Goal: Task Accomplishment & Management: Manage account settings

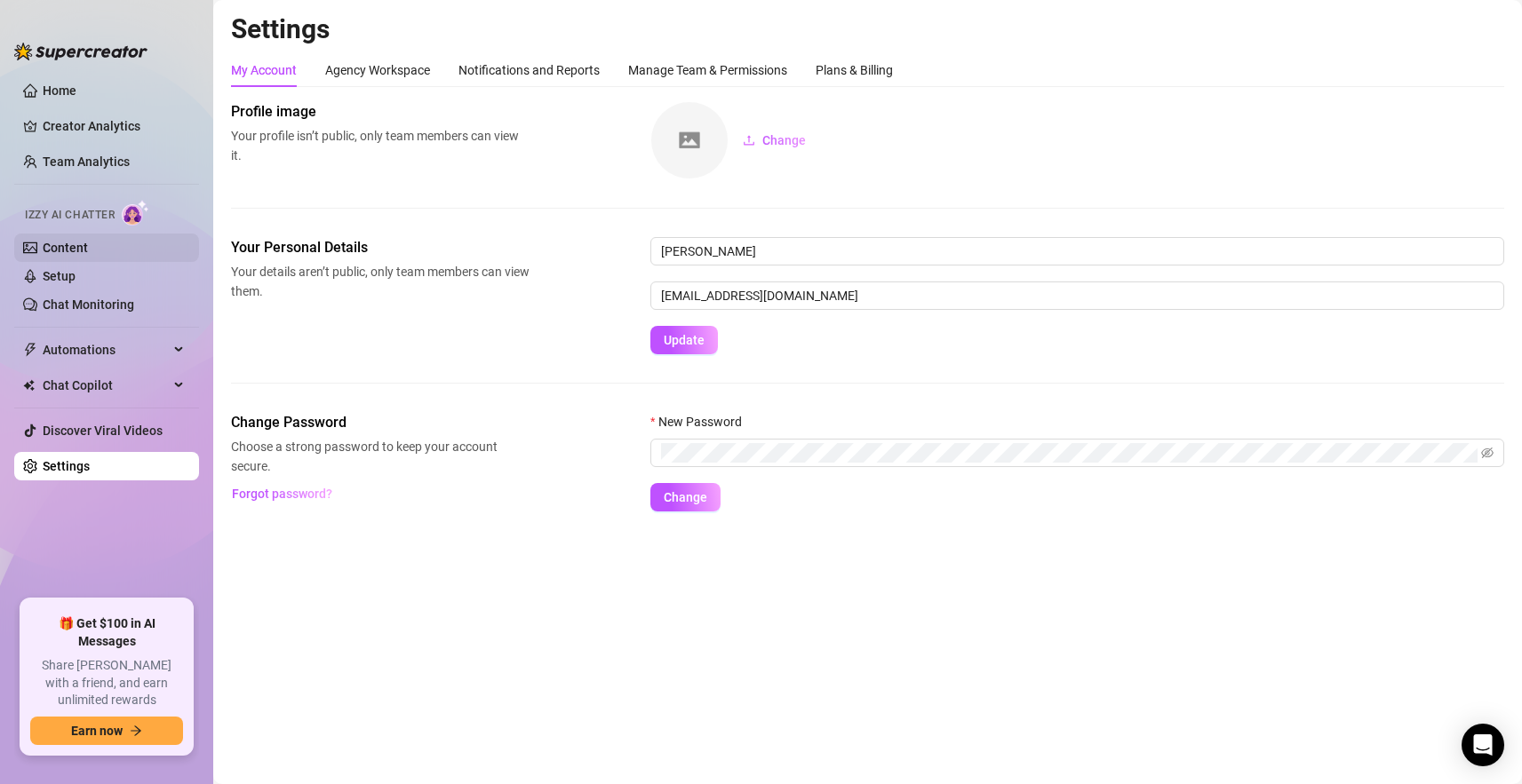
click at [84, 241] on link "Content" at bounding box center [64, 247] width 45 height 14
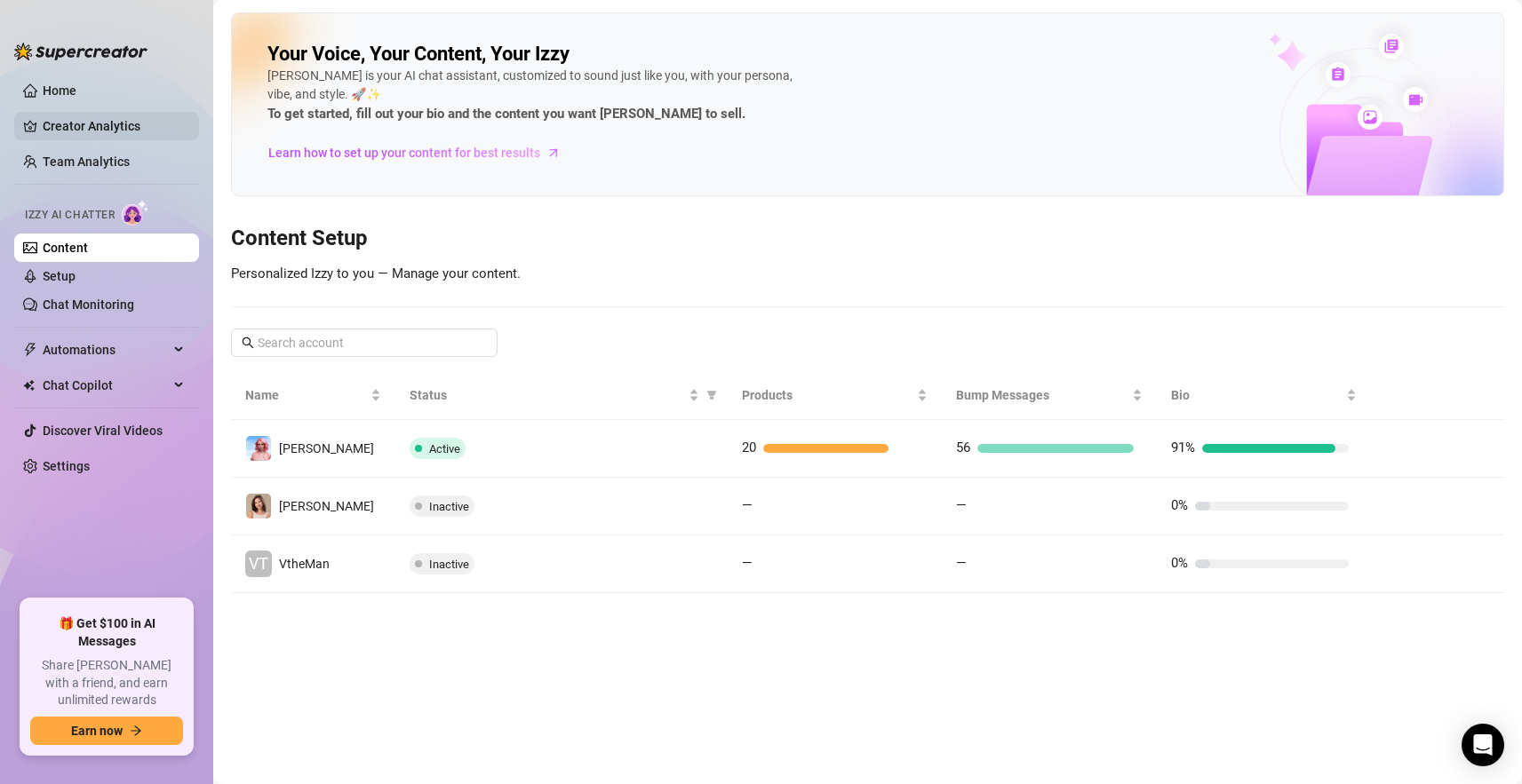
click at [120, 129] on link "Creator Analytics" at bounding box center [113, 126] width 143 height 28
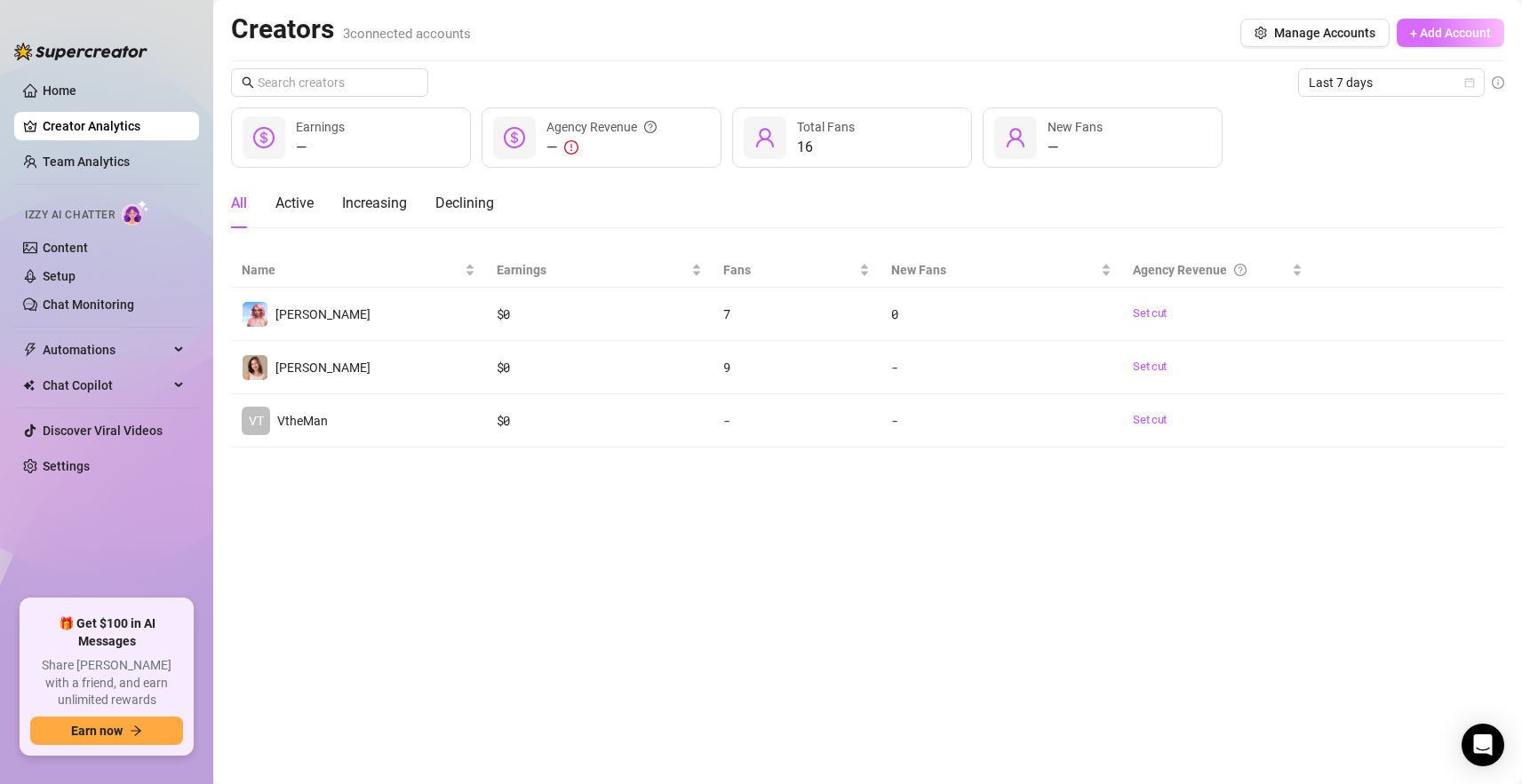
click at [1471, 30] on span "+ Add Account" at bounding box center [1450, 32] width 81 height 14
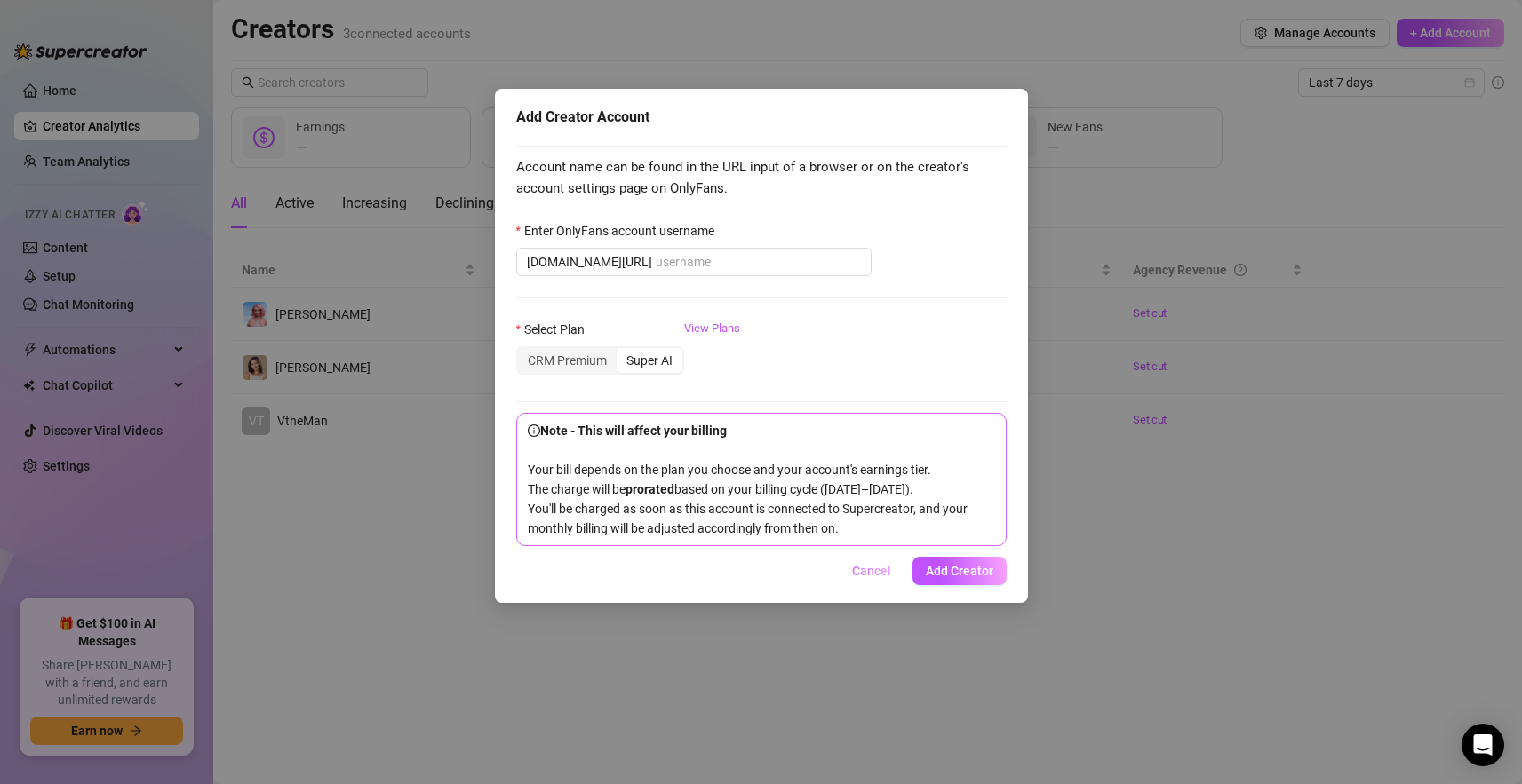
click at [875, 578] on span "Cancel" at bounding box center [872, 570] width 40 height 14
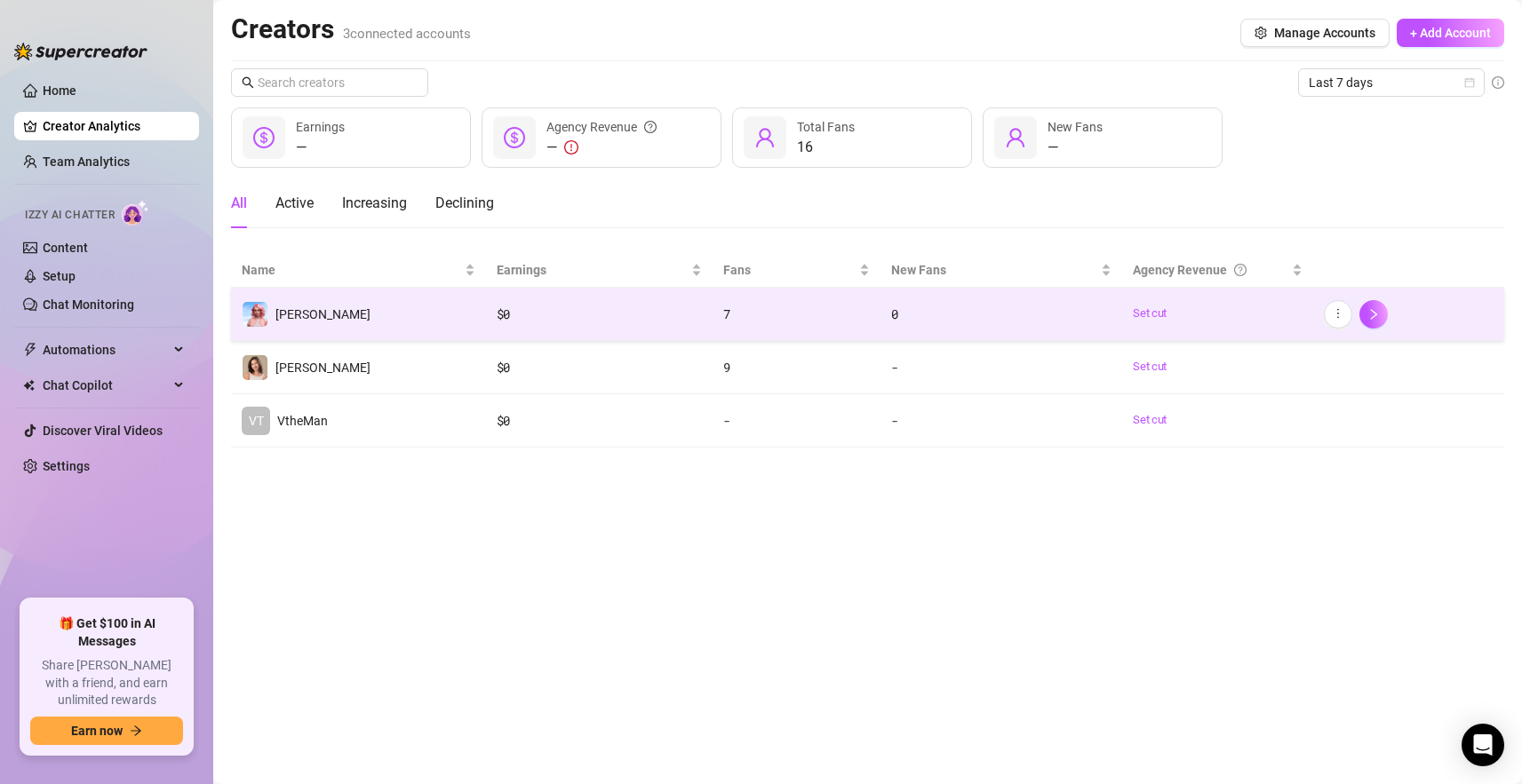
click at [391, 310] on td "[PERSON_NAME]" at bounding box center [358, 314] width 255 height 53
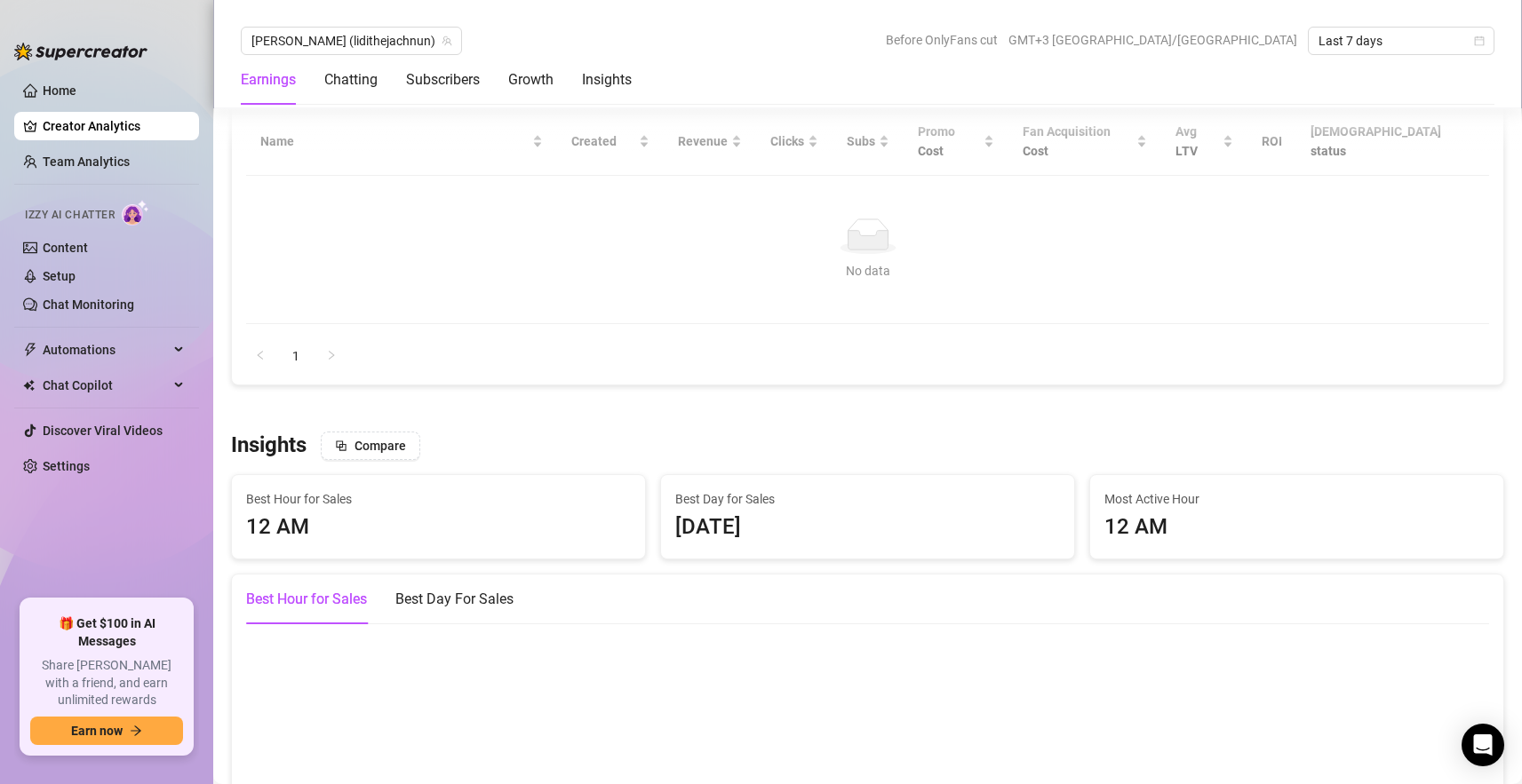
scroll to position [2172, 0]
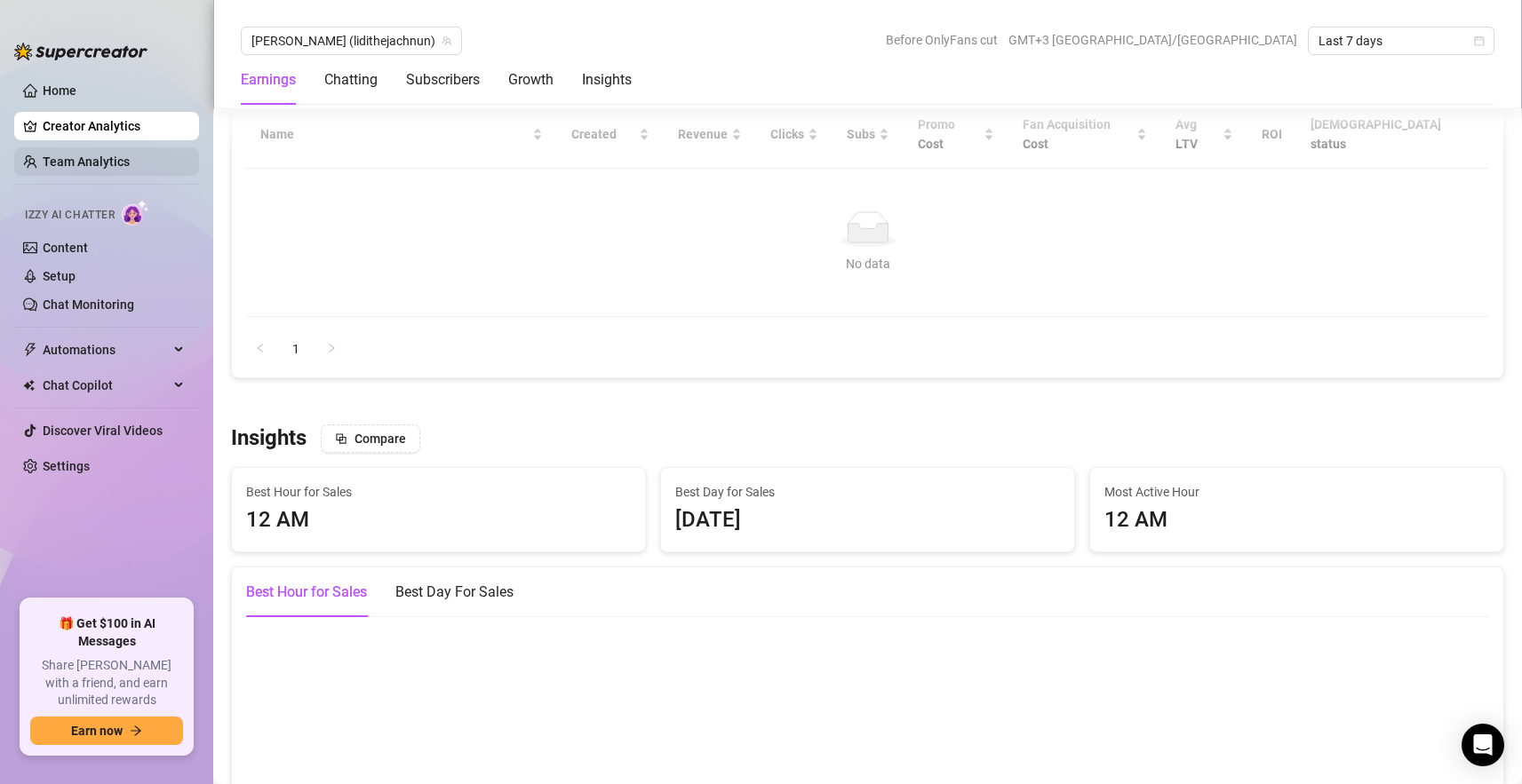
click at [101, 163] on link "Team Analytics" at bounding box center [86, 161] width 87 height 14
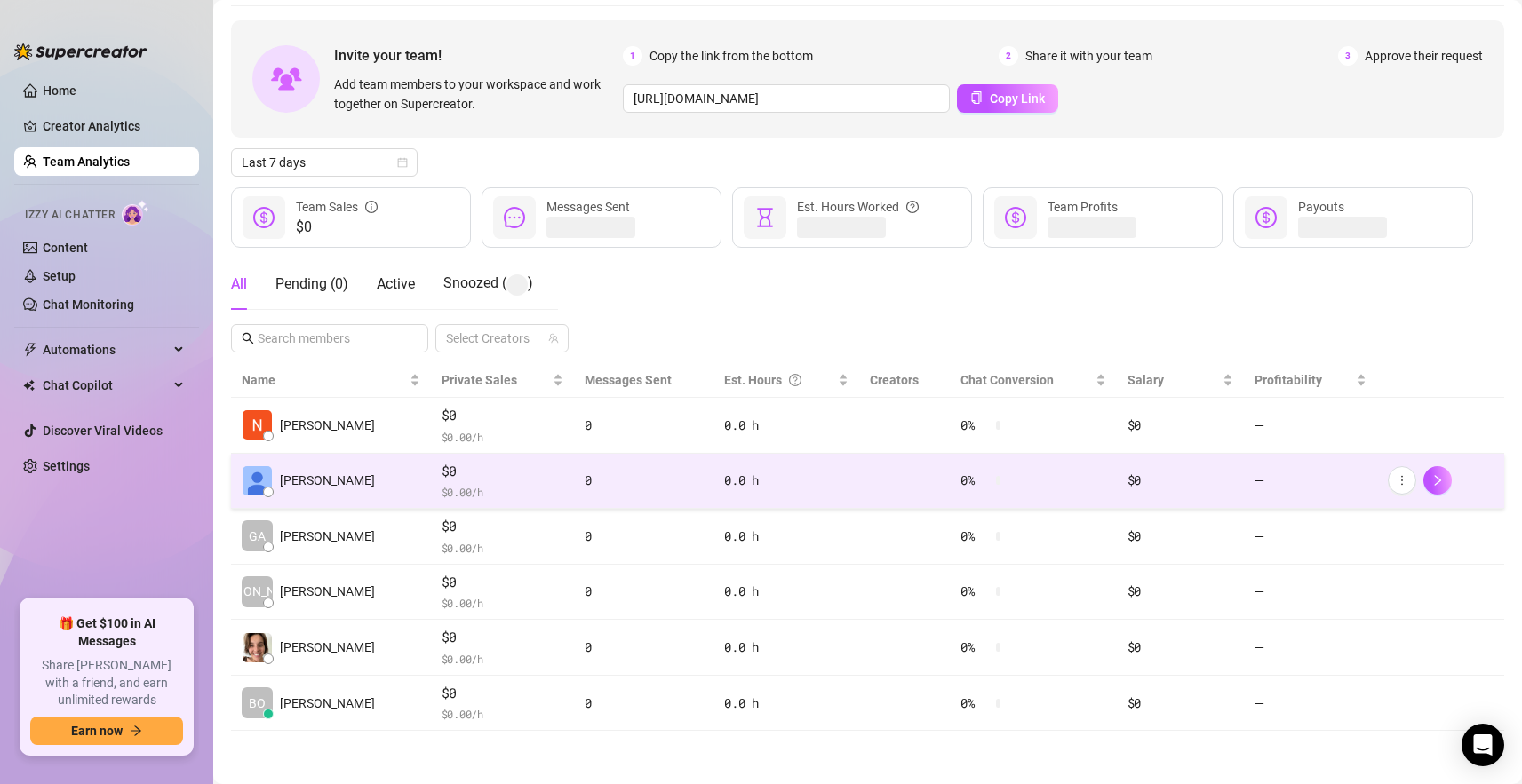
scroll to position [61, 0]
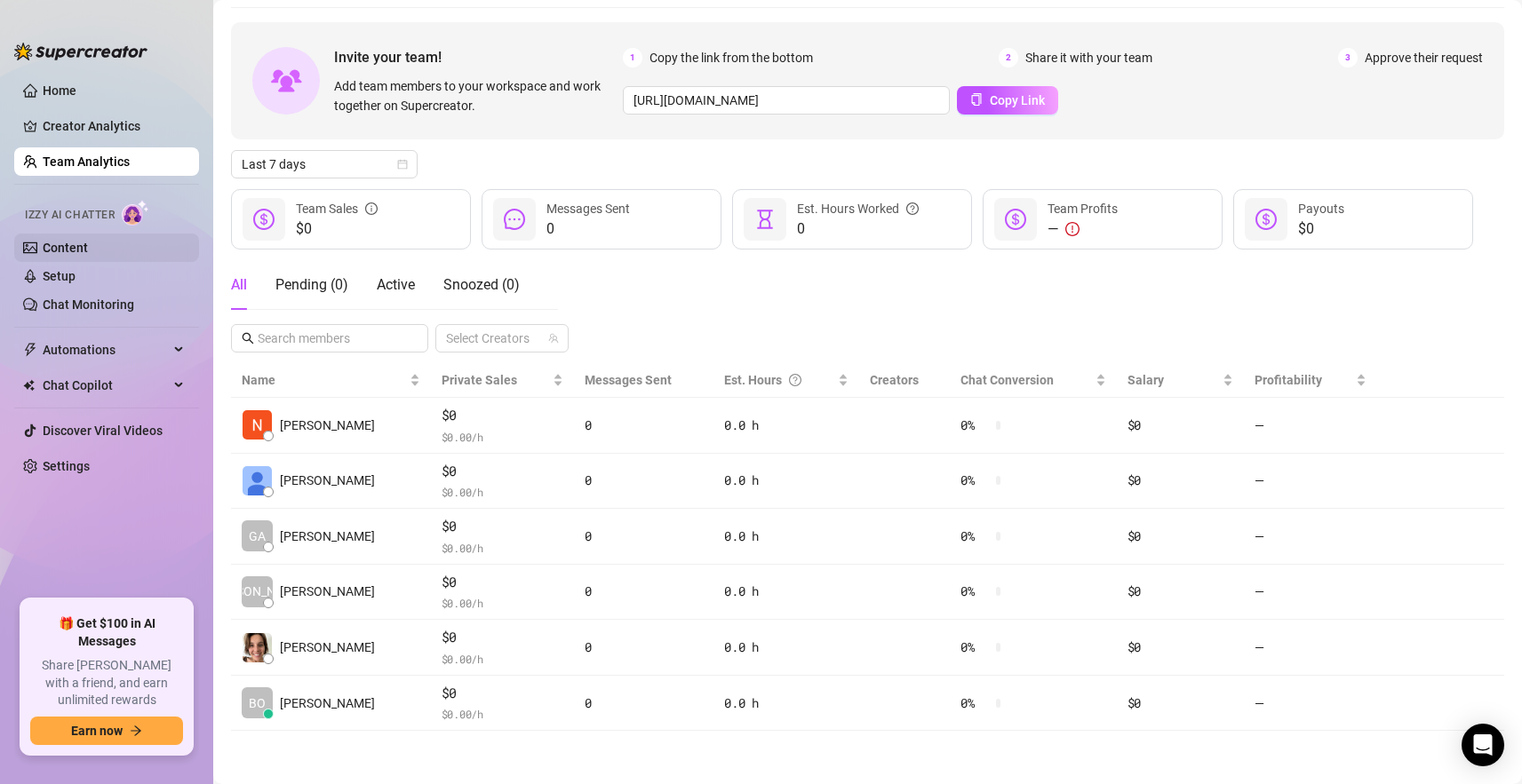
click at [78, 244] on link "Content" at bounding box center [64, 247] width 45 height 14
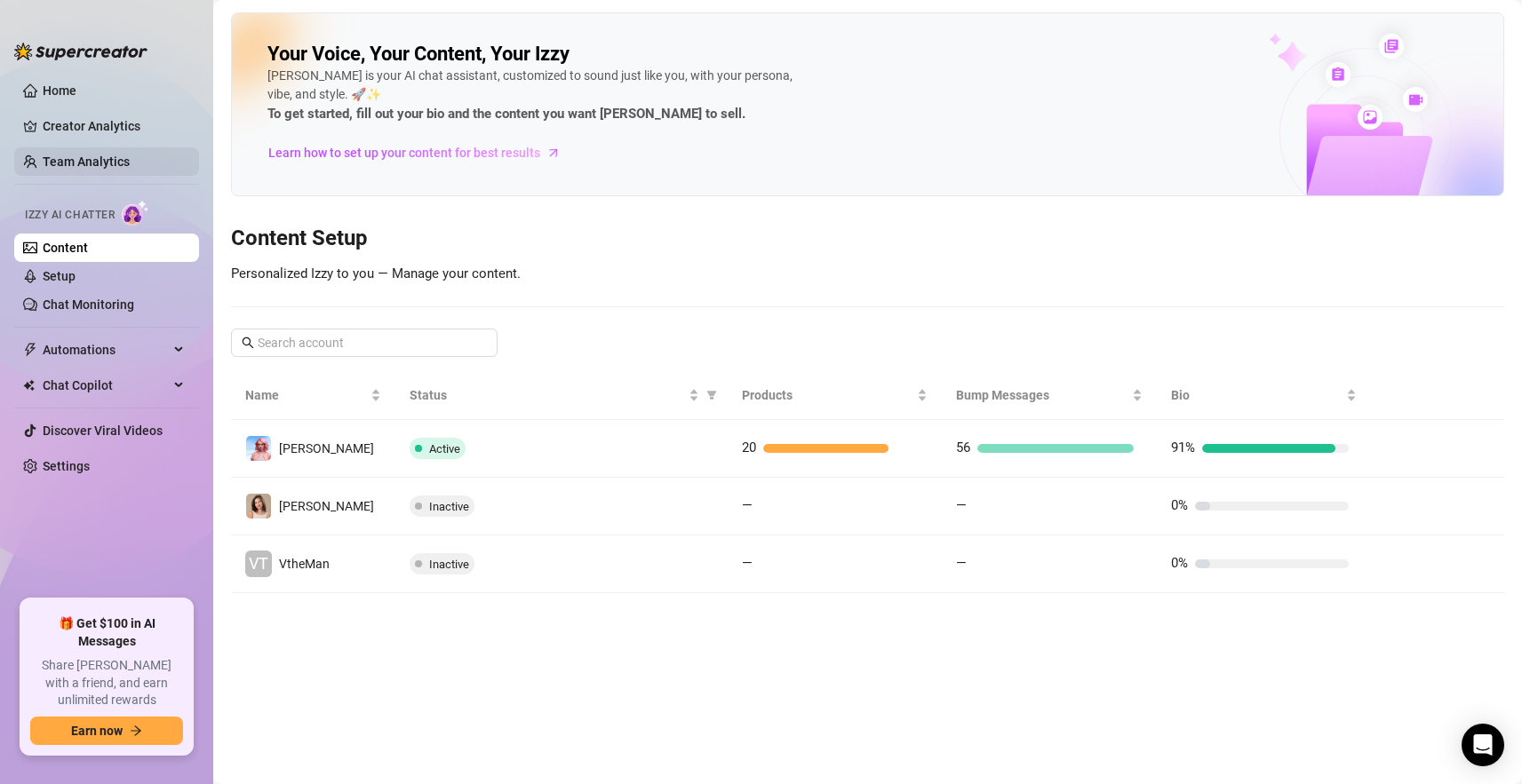
click at [86, 154] on link "Team Analytics" at bounding box center [86, 161] width 87 height 14
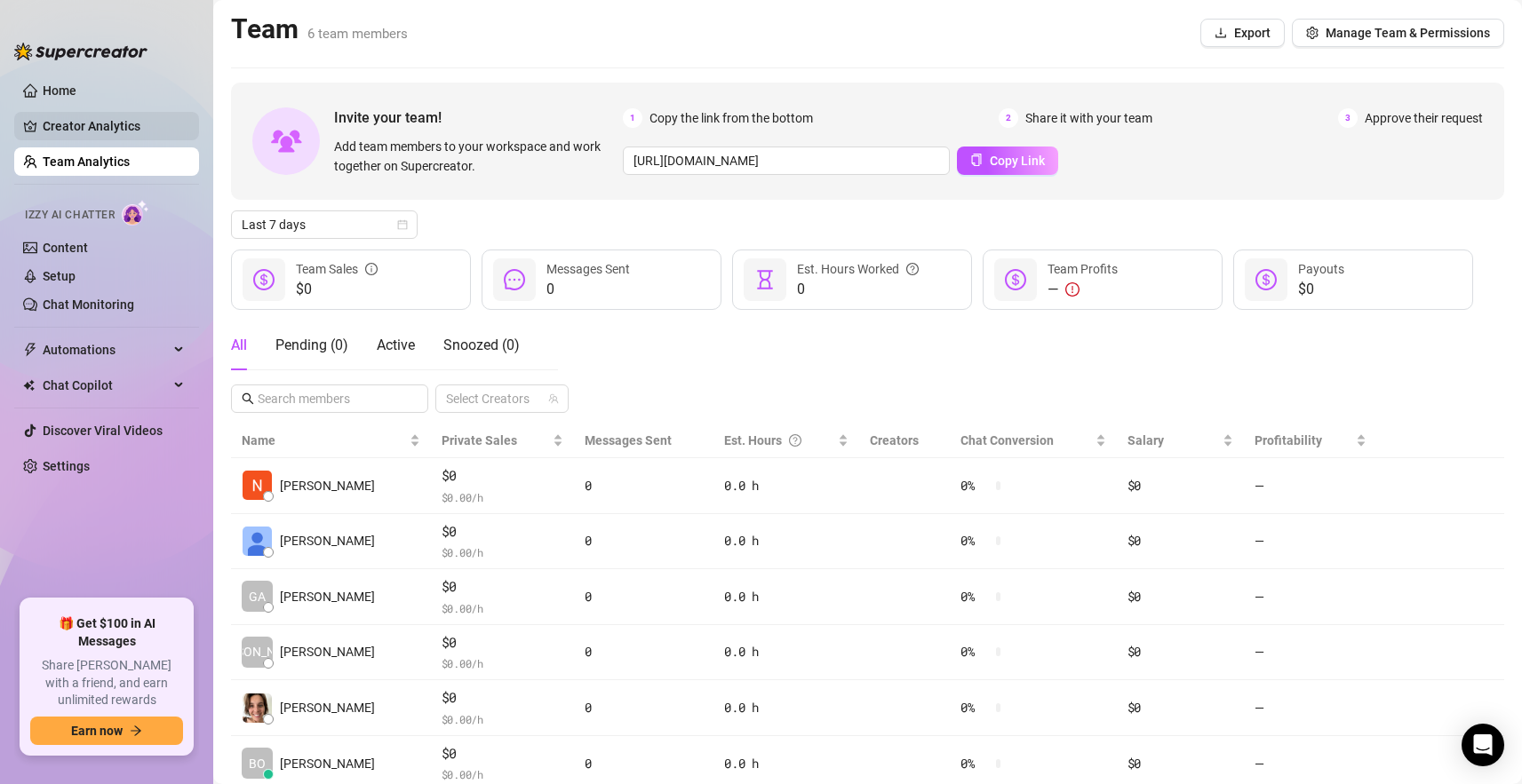
click at [75, 134] on link "Creator Analytics" at bounding box center [113, 126] width 143 height 28
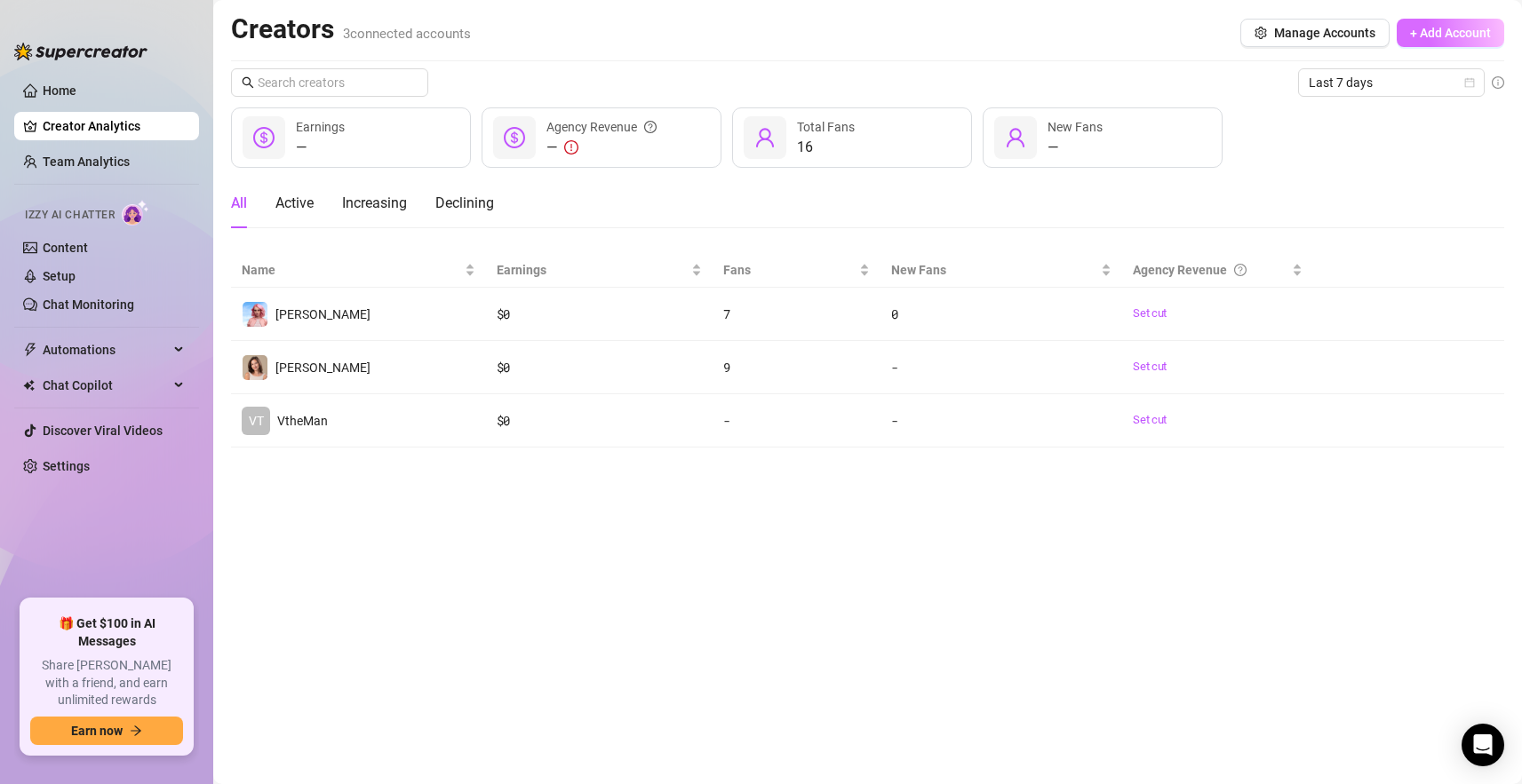
click at [1440, 34] on span "+ Add Account" at bounding box center [1450, 32] width 81 height 14
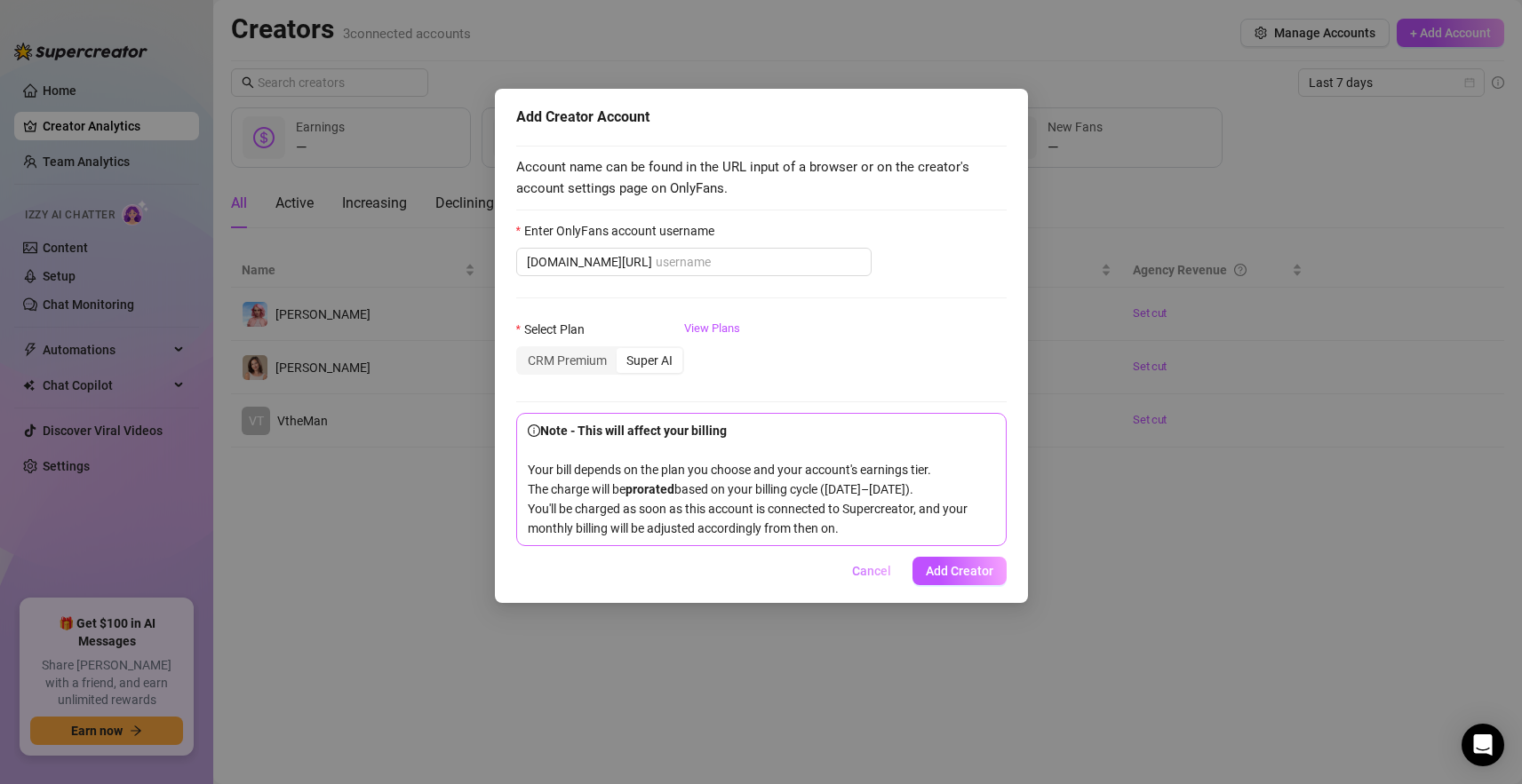
click at [885, 578] on span "Cancel" at bounding box center [872, 570] width 40 height 14
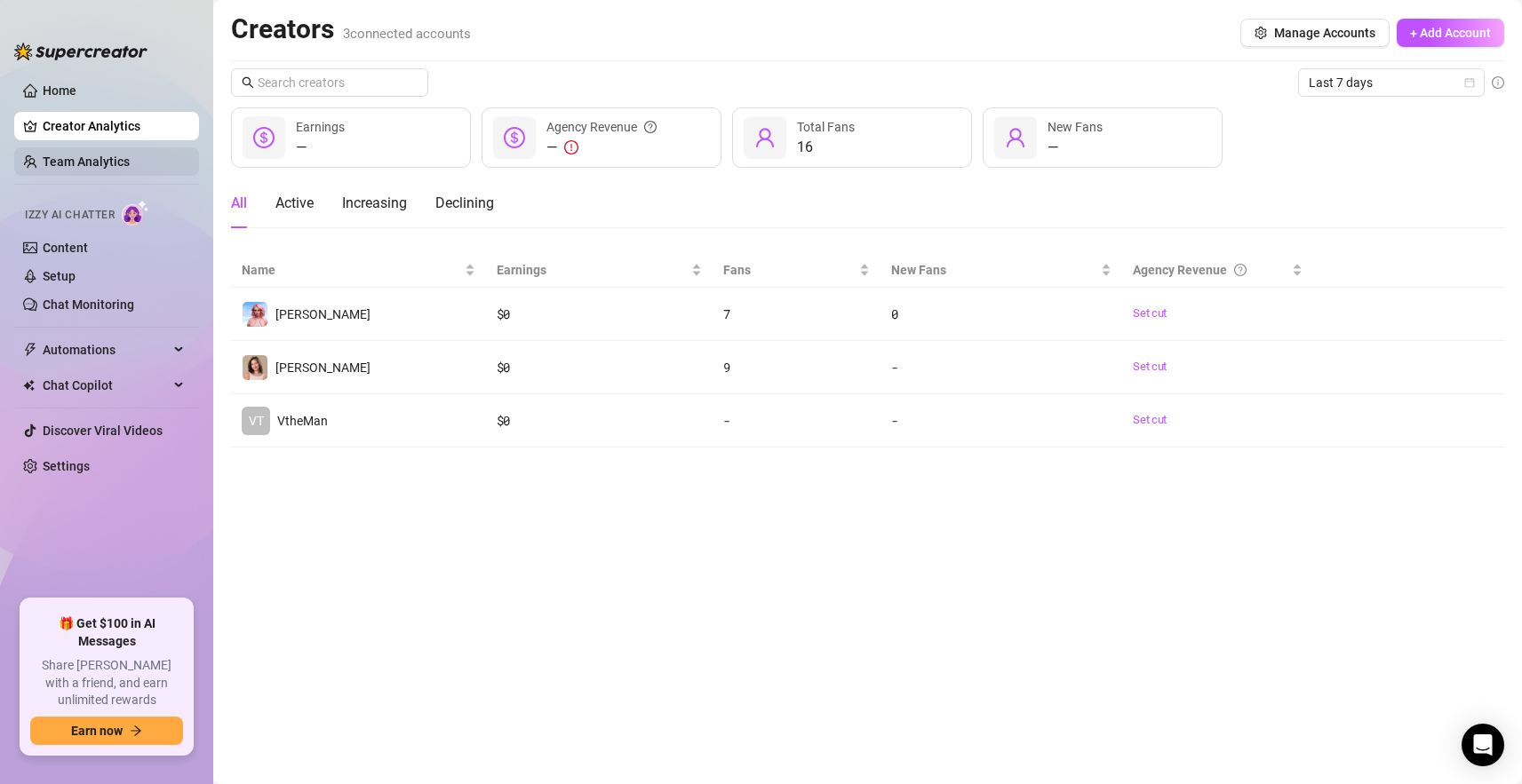
click at [130, 163] on link "Team Analytics" at bounding box center [86, 161] width 87 height 14
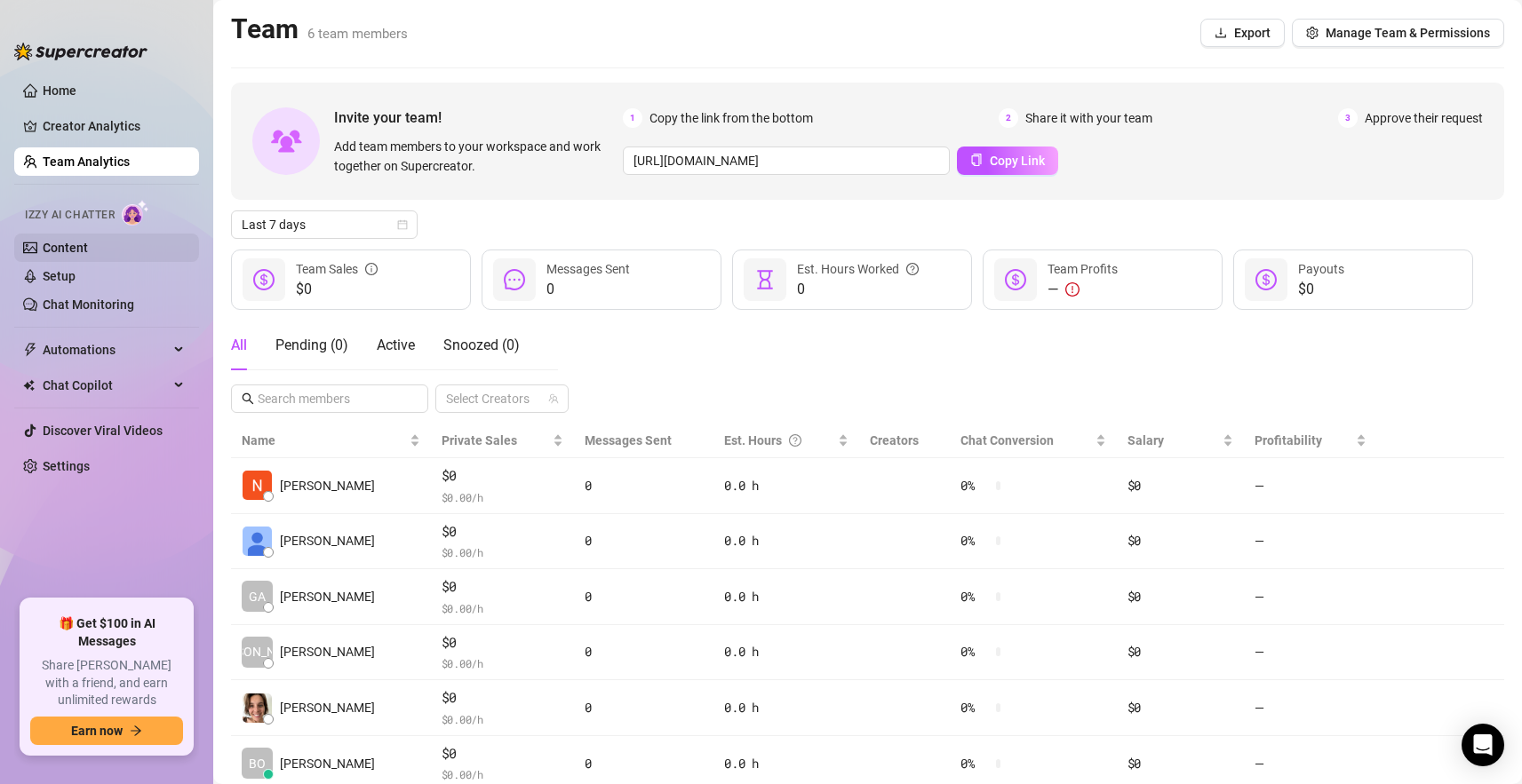
click at [88, 255] on link "Content" at bounding box center [64, 247] width 45 height 14
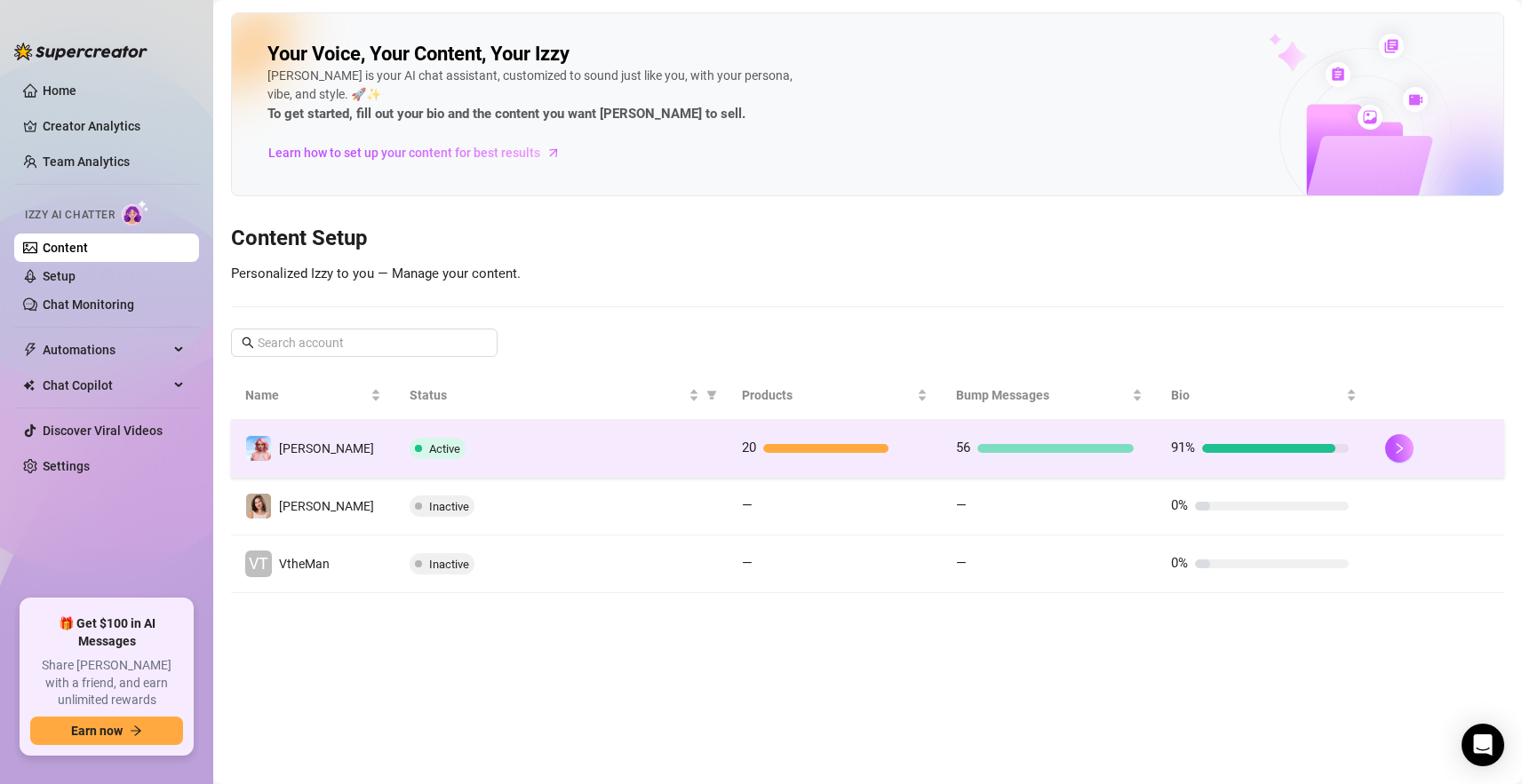
click at [683, 448] on div "Active" at bounding box center [561, 448] width 303 height 21
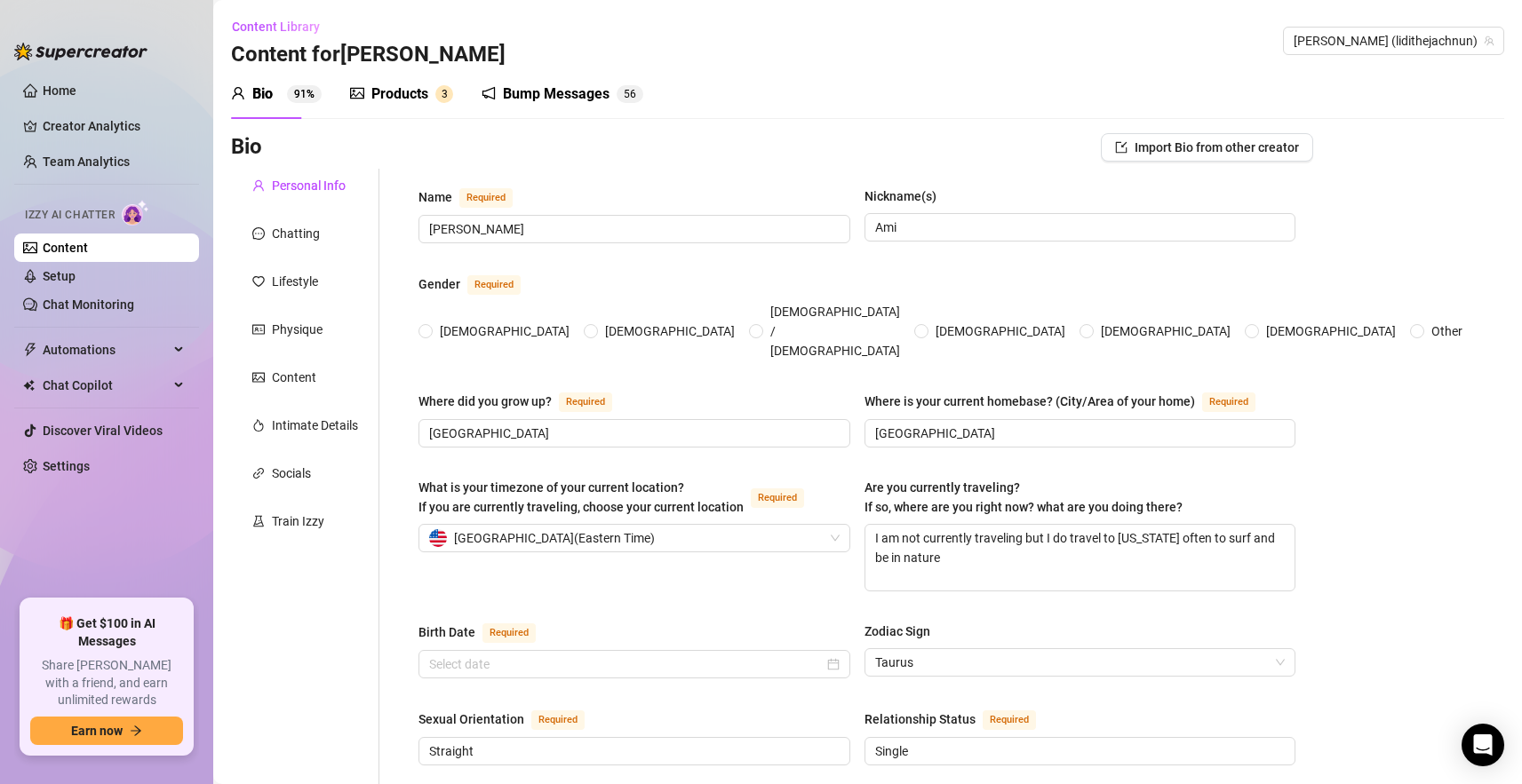
radio input "true"
type input "[DATE]"
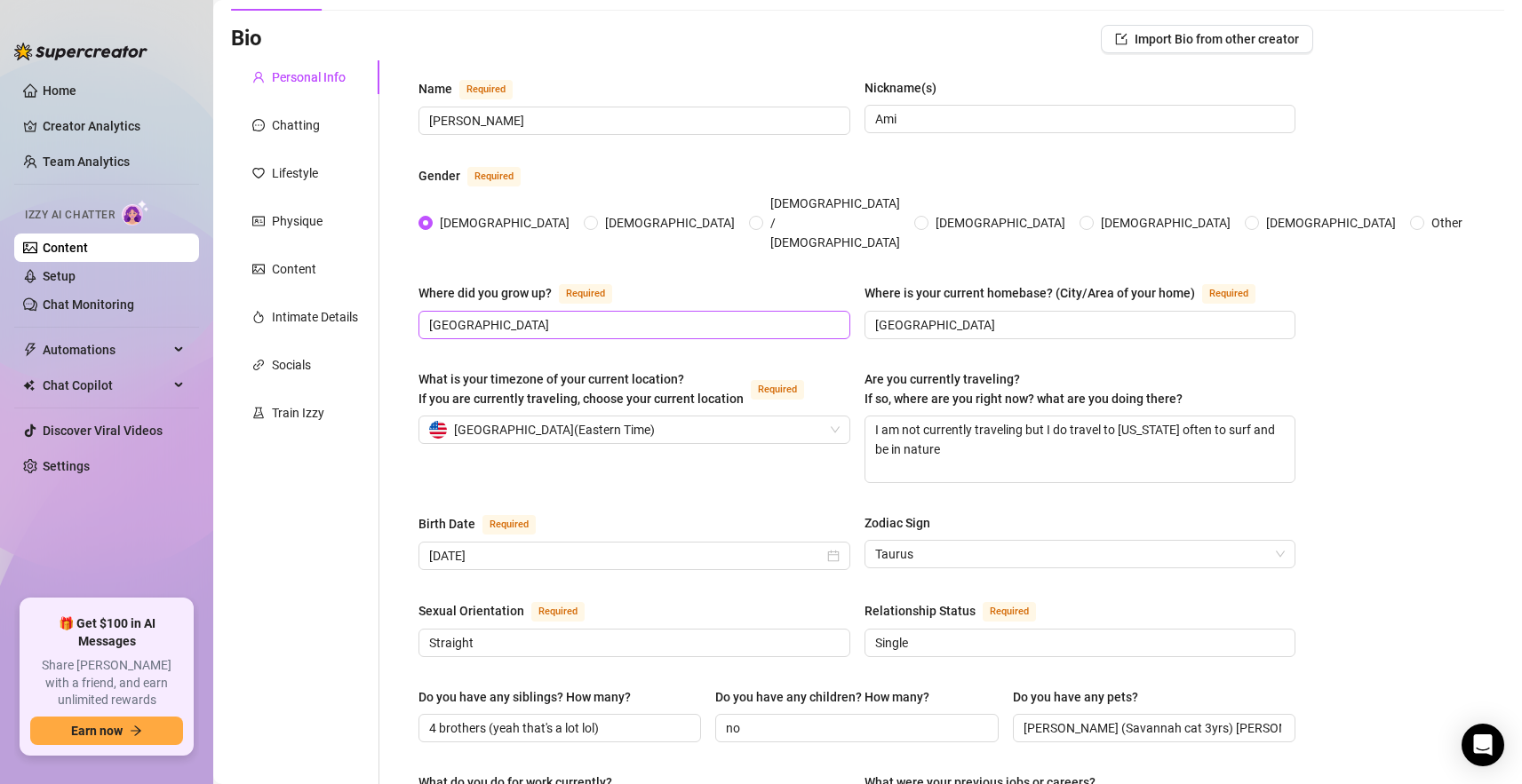
scroll to position [101, 0]
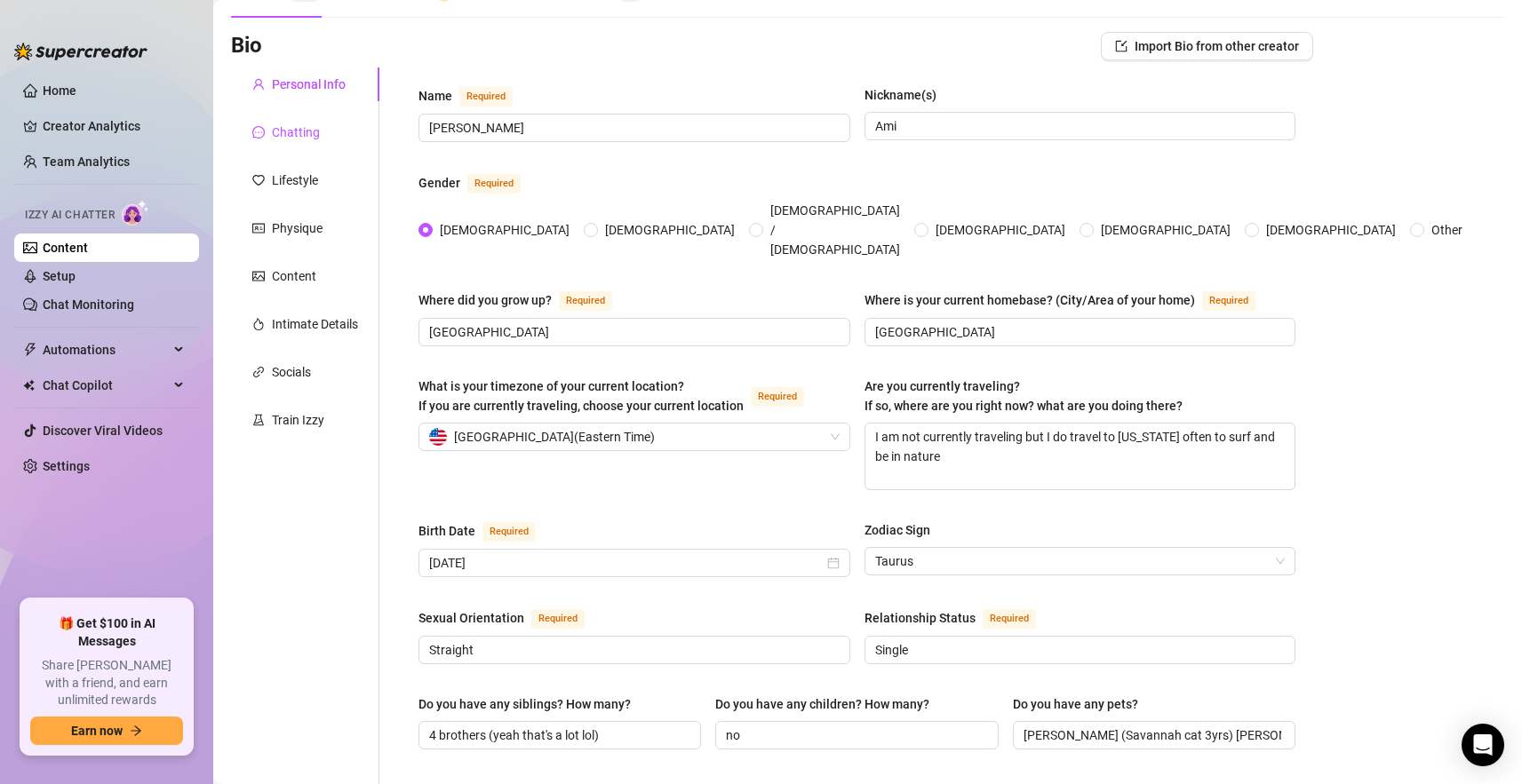
click at [294, 131] on div "Chatting" at bounding box center [296, 131] width 48 height 19
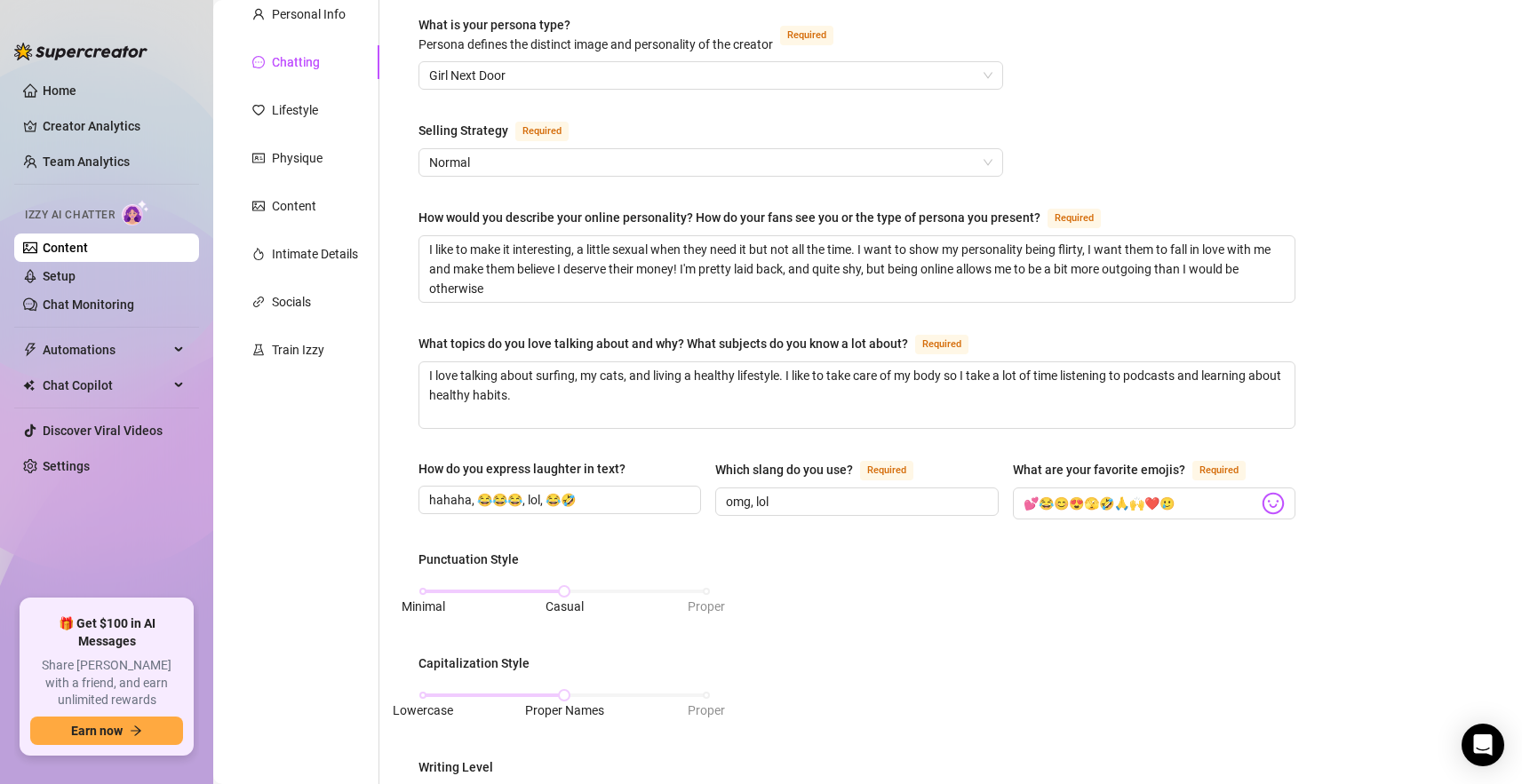
scroll to position [96, 0]
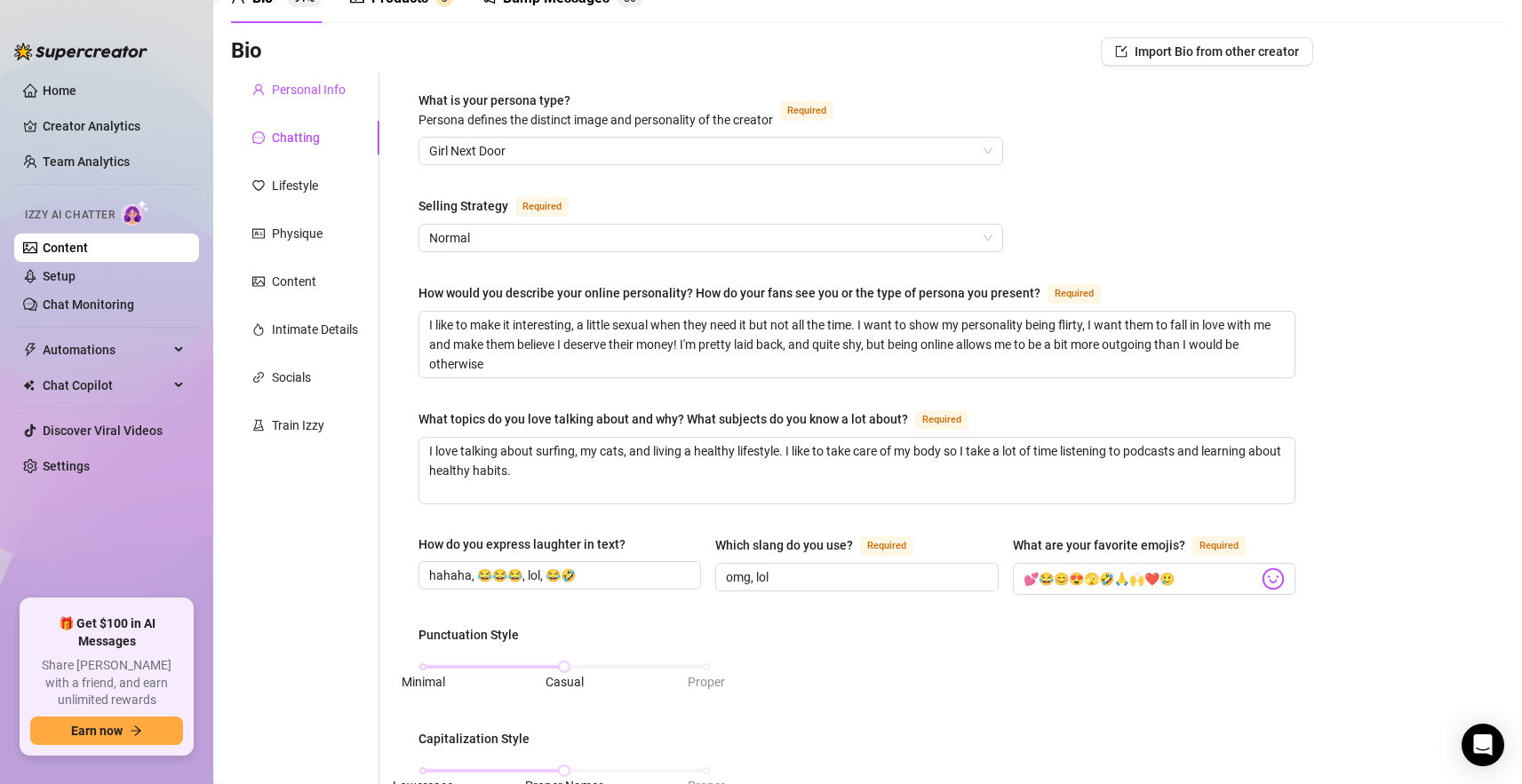
click at [318, 93] on div "Personal Info" at bounding box center [309, 89] width 74 height 19
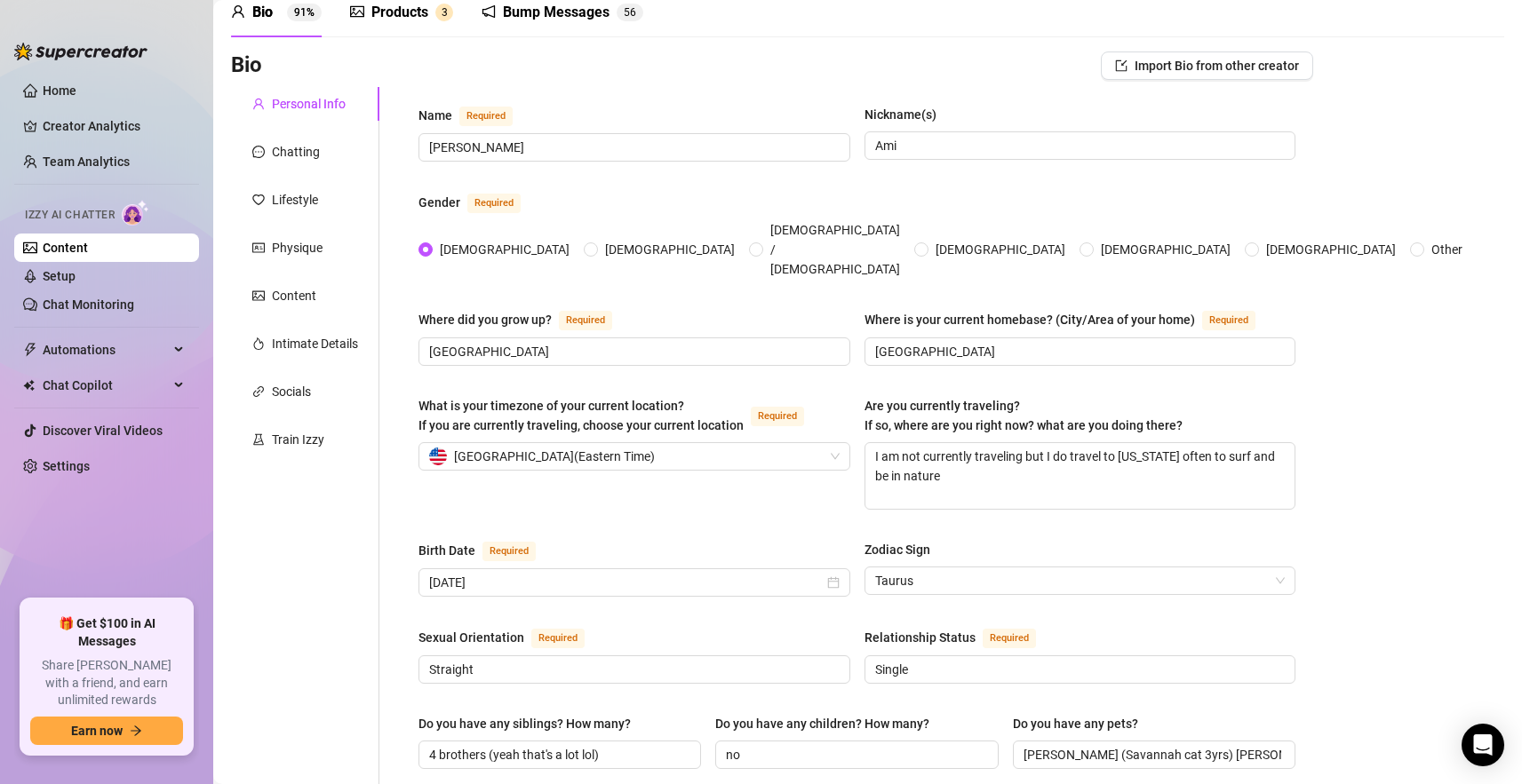
scroll to position [75, 0]
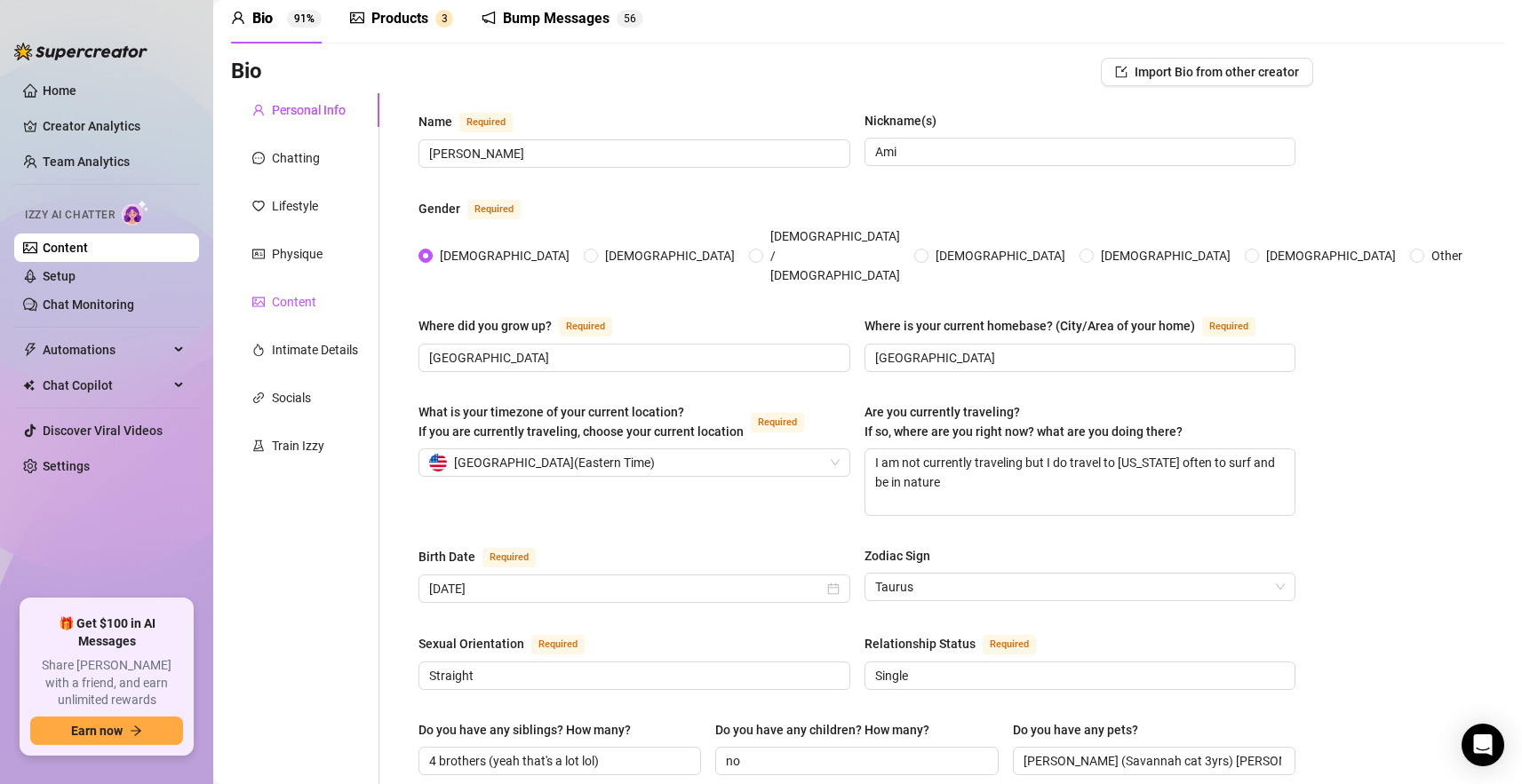
click at [299, 294] on div "Content" at bounding box center [294, 301] width 44 height 19
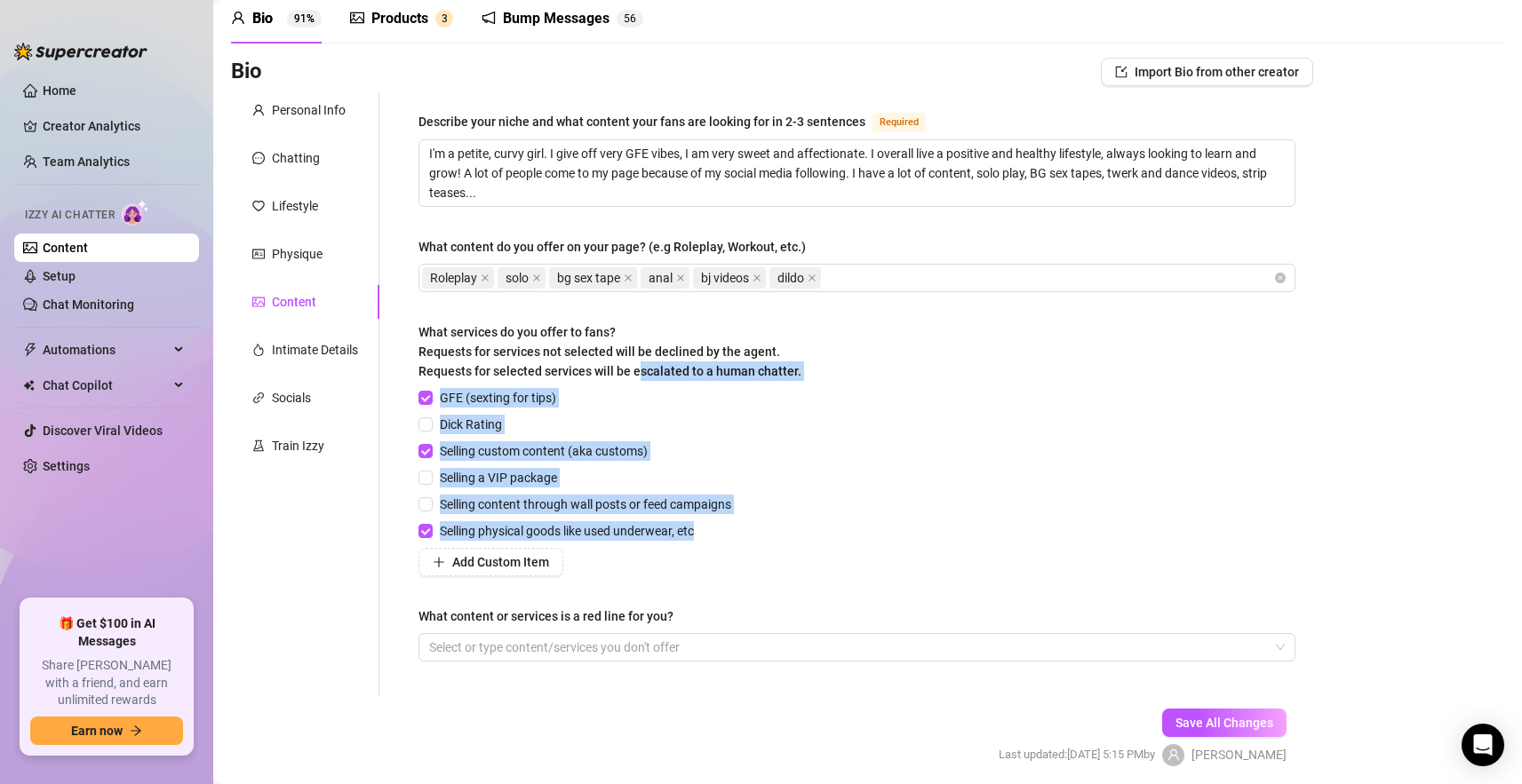
drag, startPoint x: 765, startPoint y: 526, endPoint x: 636, endPoint y: 381, distance: 194.1
click at [636, 381] on div "What services do you offer to fans? Requests for services not selected will be …" at bounding box center [857, 449] width 877 height 254
click at [639, 390] on div "GFE (sexting for tips)" at bounding box center [578, 397] width 320 height 19
drag, startPoint x: 639, startPoint y: 390, endPoint x: 768, endPoint y: 483, distance: 159.0
click at [768, 483] on div "GFE (sexting for tips) Dick Rating Selling custom content (aka customs) Selling…" at bounding box center [857, 482] width 877 height 188
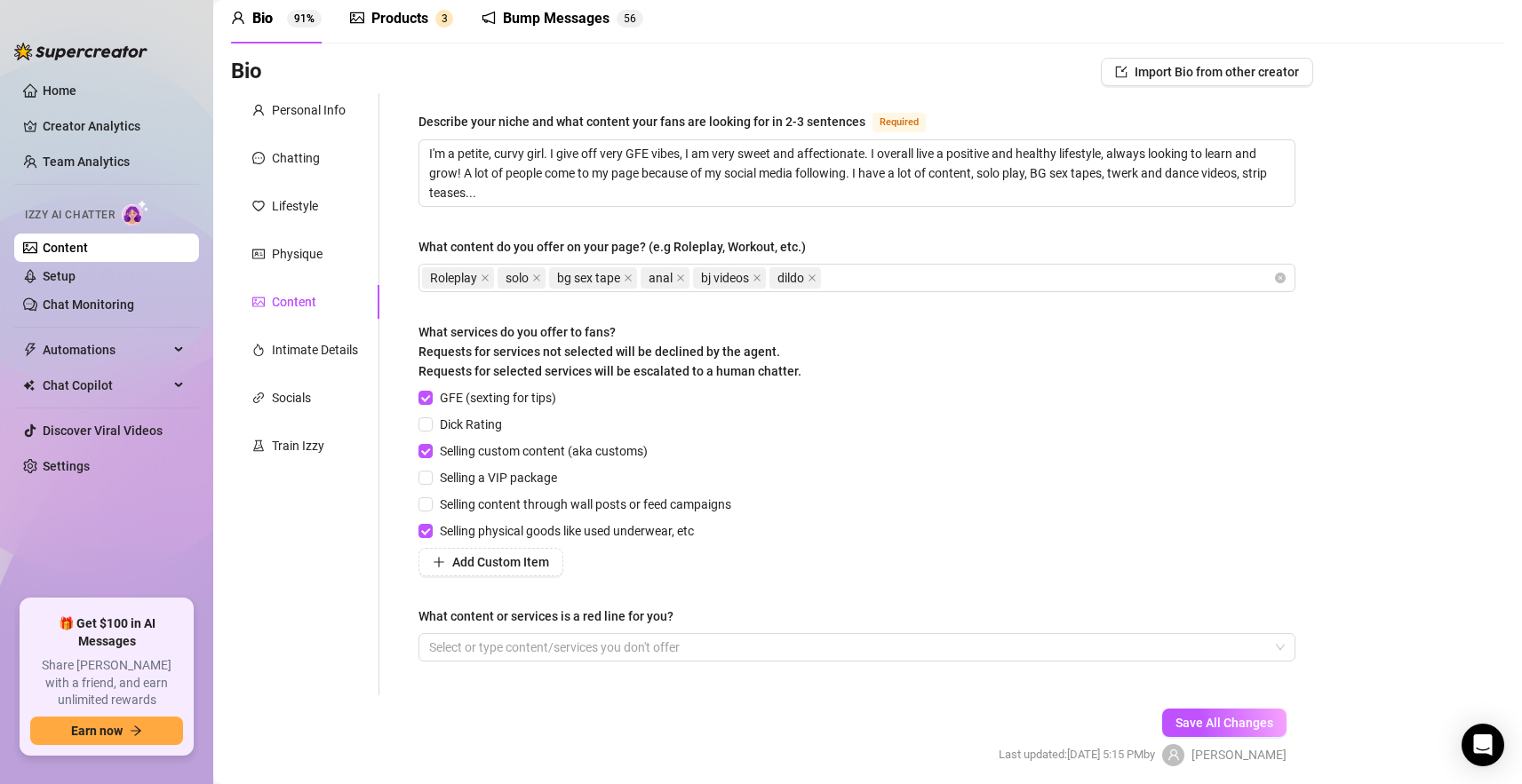
click at [764, 471] on div "GFE (sexting for tips) Dick Rating Selling custom content (aka customs) Selling…" at bounding box center [857, 482] width 877 height 188
click at [913, 361] on div "What services do you offer to fans? Requests for services not selected will be …" at bounding box center [857, 355] width 877 height 65
click at [395, 16] on div "Products" at bounding box center [400, 18] width 57 height 21
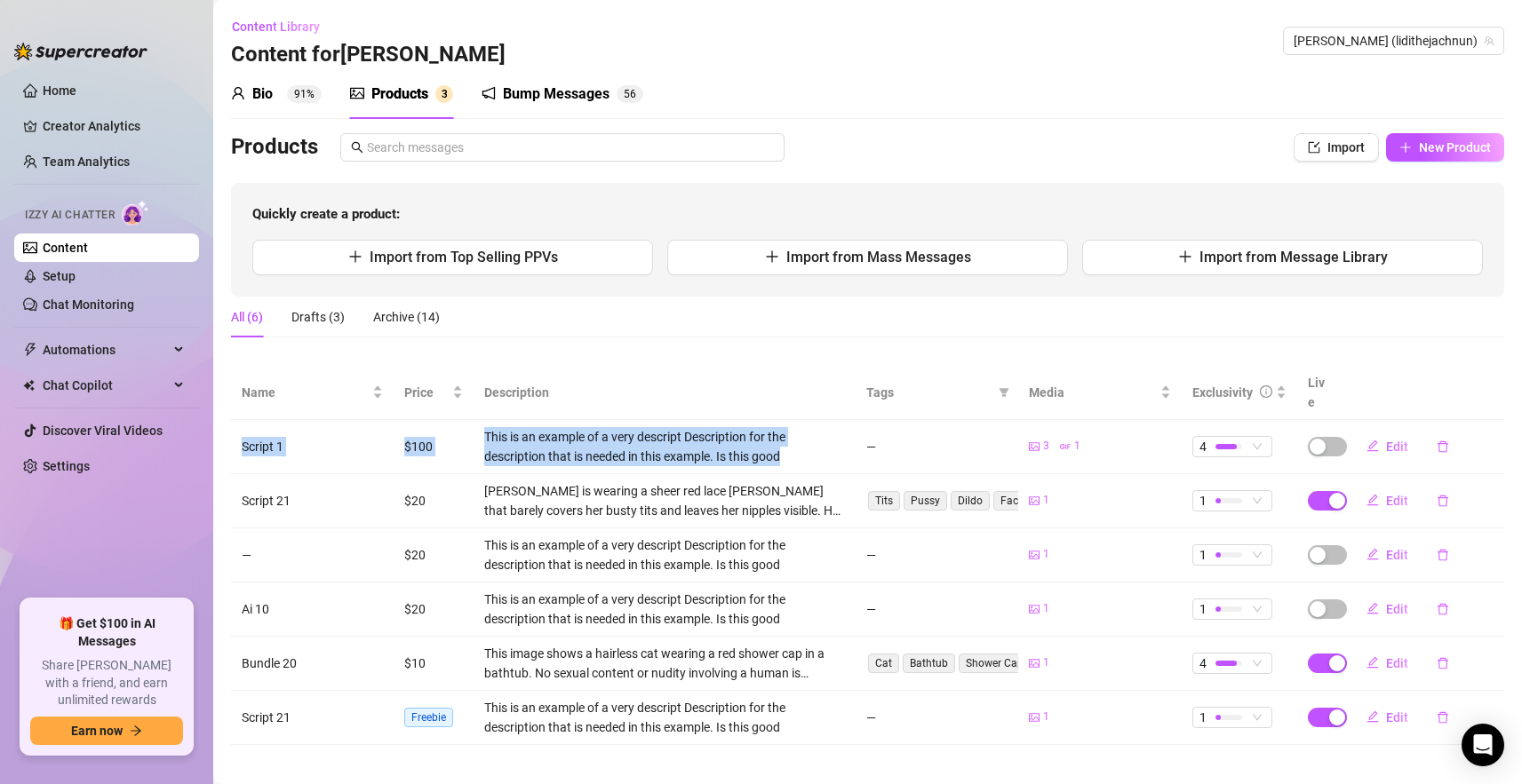
drag, startPoint x: 237, startPoint y: 423, endPoint x: 819, endPoint y: 440, distance: 582.2
click at [819, 440] on tr "Script 1 $100 This is an example of a very descript Description for the descrip…" at bounding box center [867, 447] width 1273 height 54
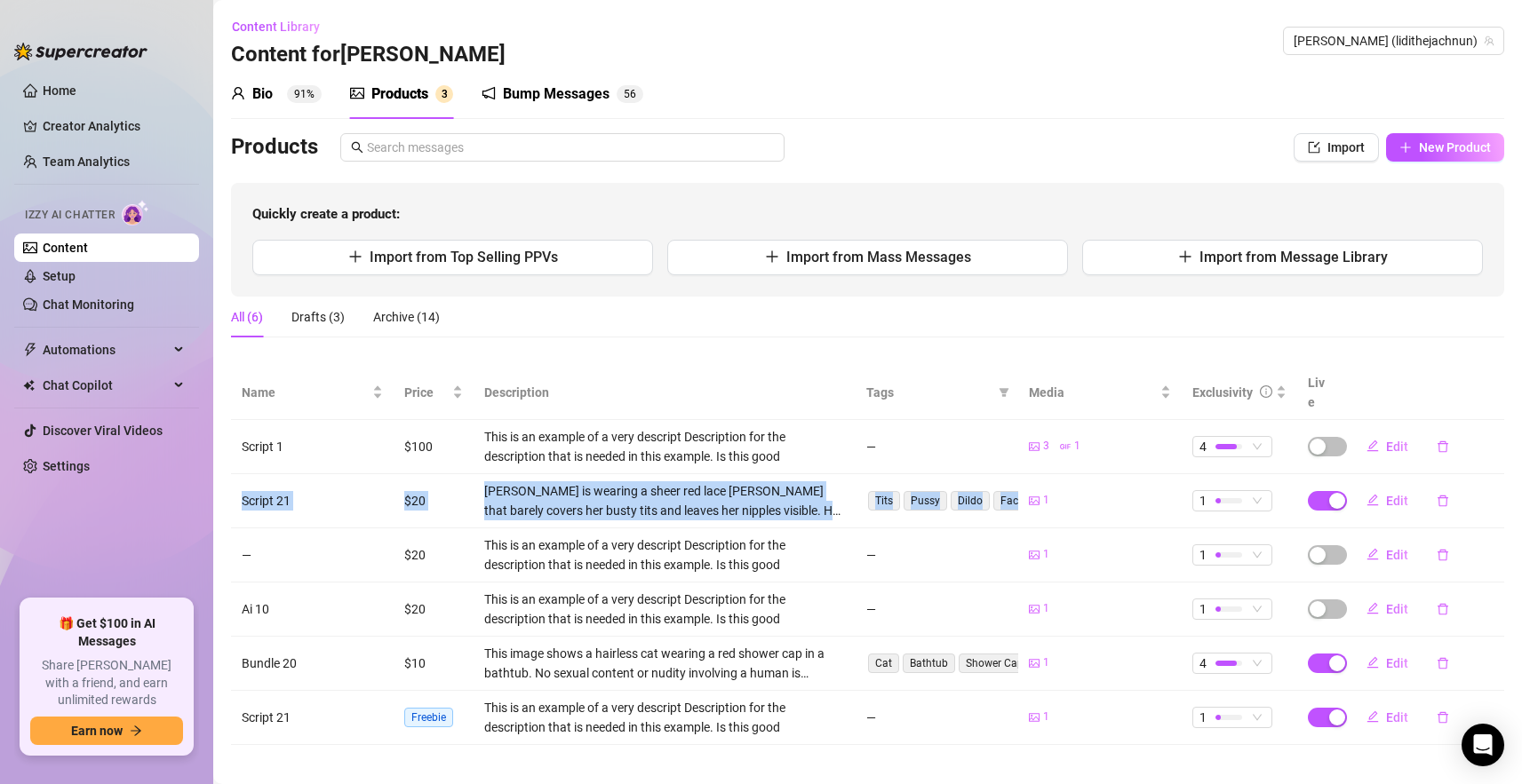
drag, startPoint x: 242, startPoint y: 481, endPoint x: 875, endPoint y: 502, distance: 633.3
click at [875, 502] on tr "Script 21 $20 [PERSON_NAME] is wearing a sheer red lace [PERSON_NAME] that bare…" at bounding box center [867, 501] width 1273 height 54
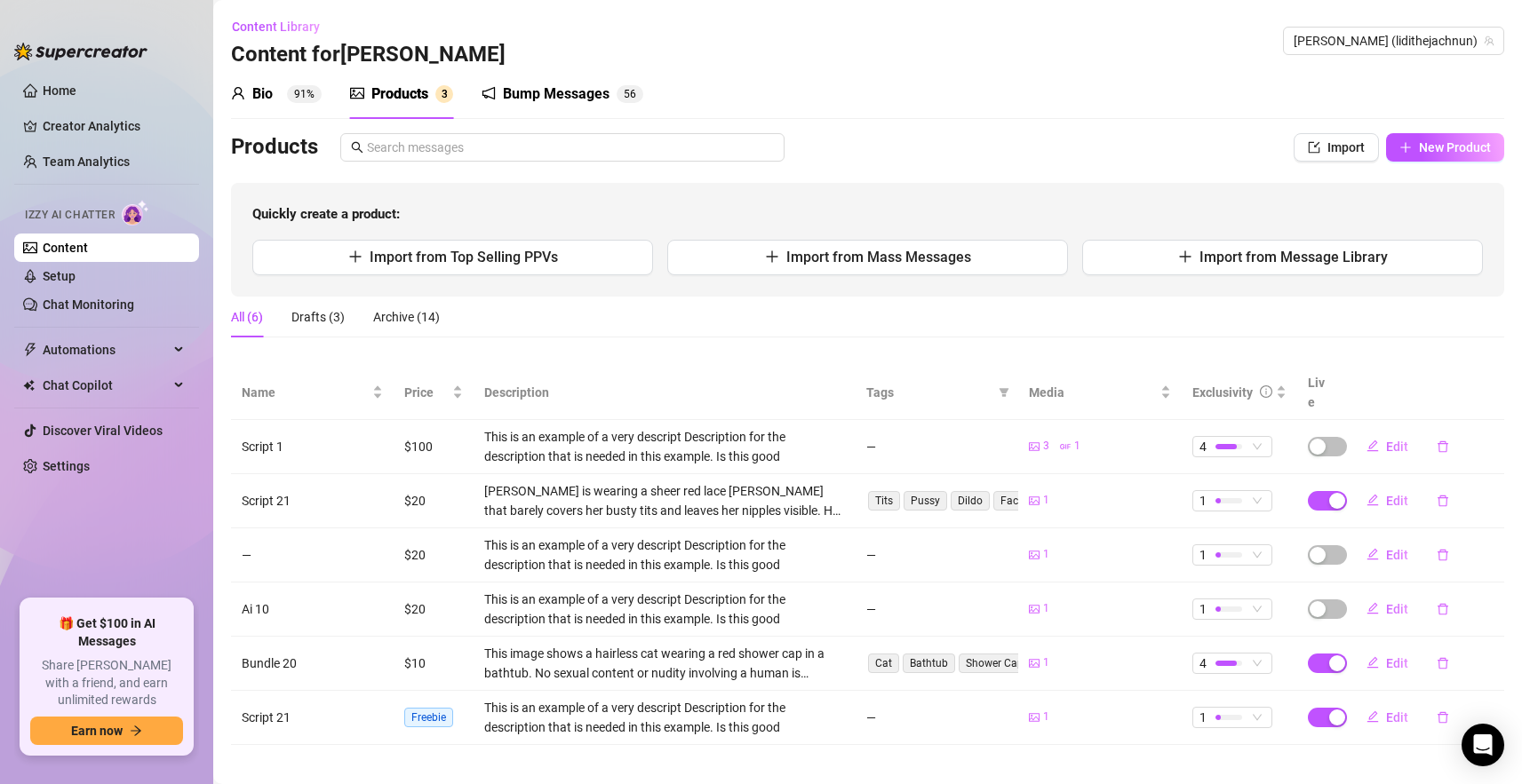
click at [1066, 310] on div "All (6) Drafts (3) Archive (14)" at bounding box center [867, 317] width 1273 height 40
click at [501, 256] on span "Import from Top Selling PPVs" at bounding box center [463, 257] width 189 height 17
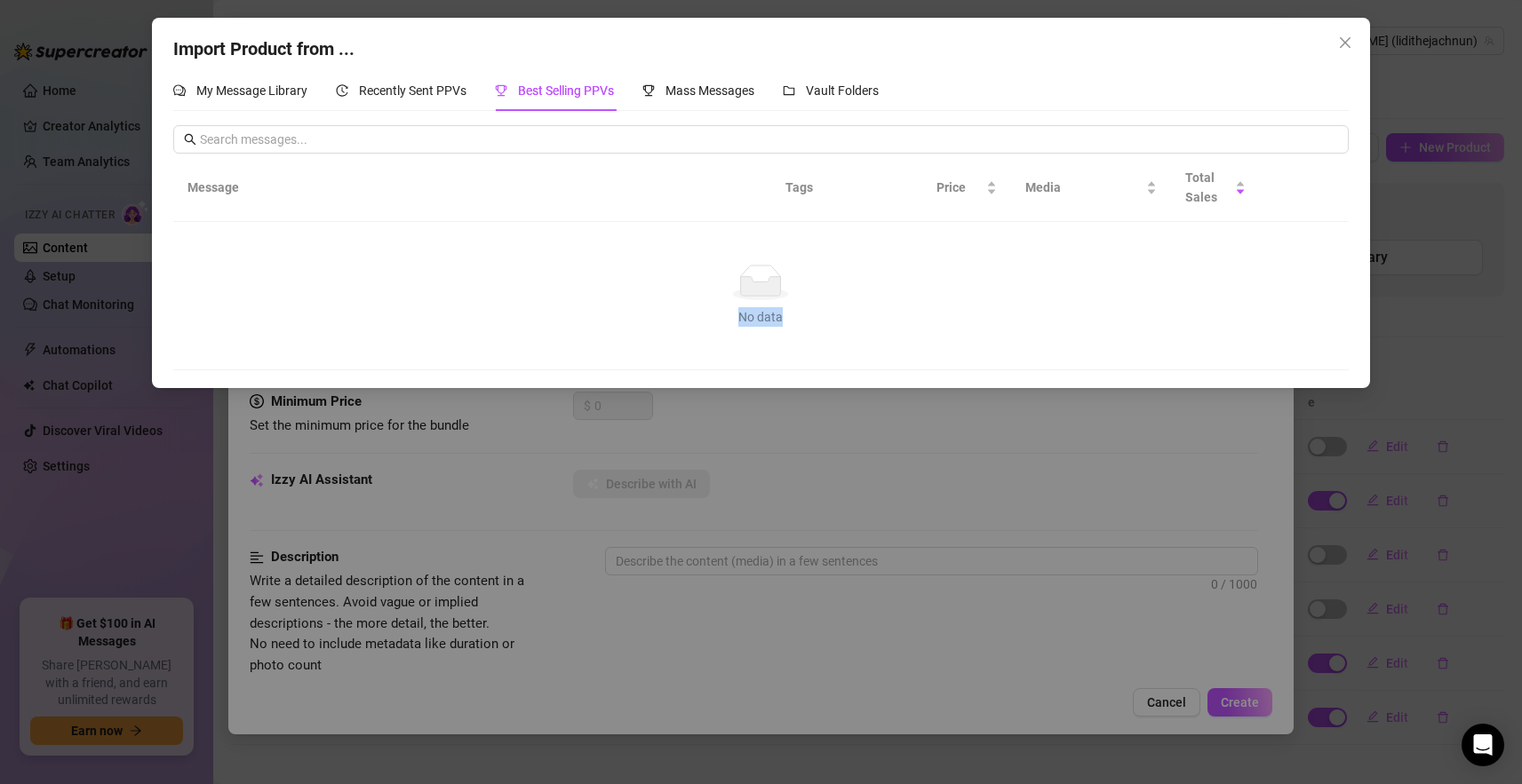
drag, startPoint x: 791, startPoint y: 316, endPoint x: 699, endPoint y: 315, distance: 92.0
click at [699, 315] on div "No data" at bounding box center [761, 316] width 1132 height 19
click at [406, 92] on span "Recently Sent PPVs" at bounding box center [412, 90] width 108 height 14
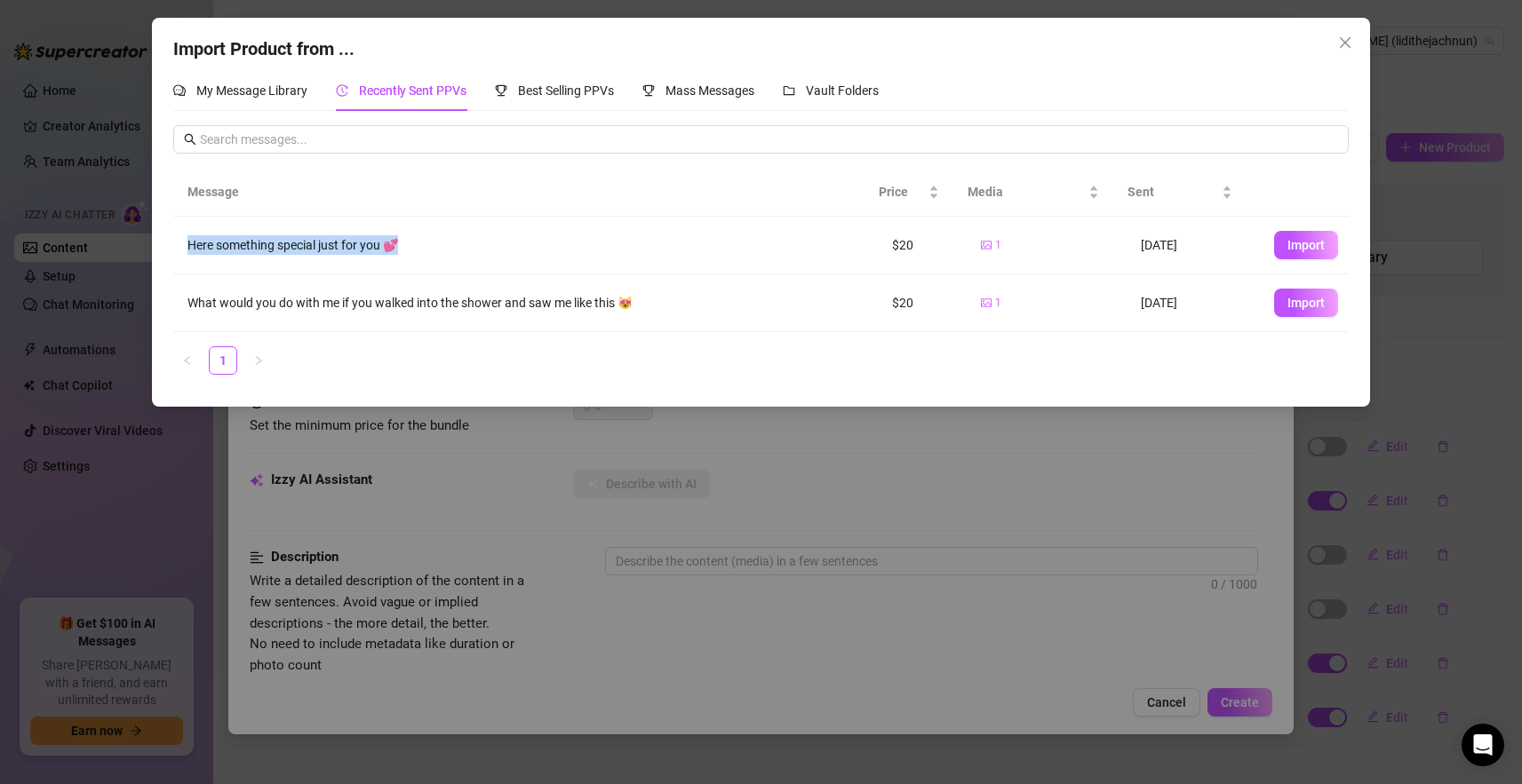
drag, startPoint x: 186, startPoint y: 248, endPoint x: 419, endPoint y: 242, distance: 233.1
click at [419, 242] on td "Here something special just for you 💕" at bounding box center [524, 245] width 704 height 58
drag, startPoint x: 908, startPoint y: 240, endPoint x: 863, endPoint y: 236, distance: 45.2
click at [863, 236] on tr "Here something special just for you 💕 $20 1 [DATE] Import" at bounding box center [760, 245] width 1174 height 58
click at [1293, 244] on span "Import" at bounding box center [1306, 244] width 38 height 14
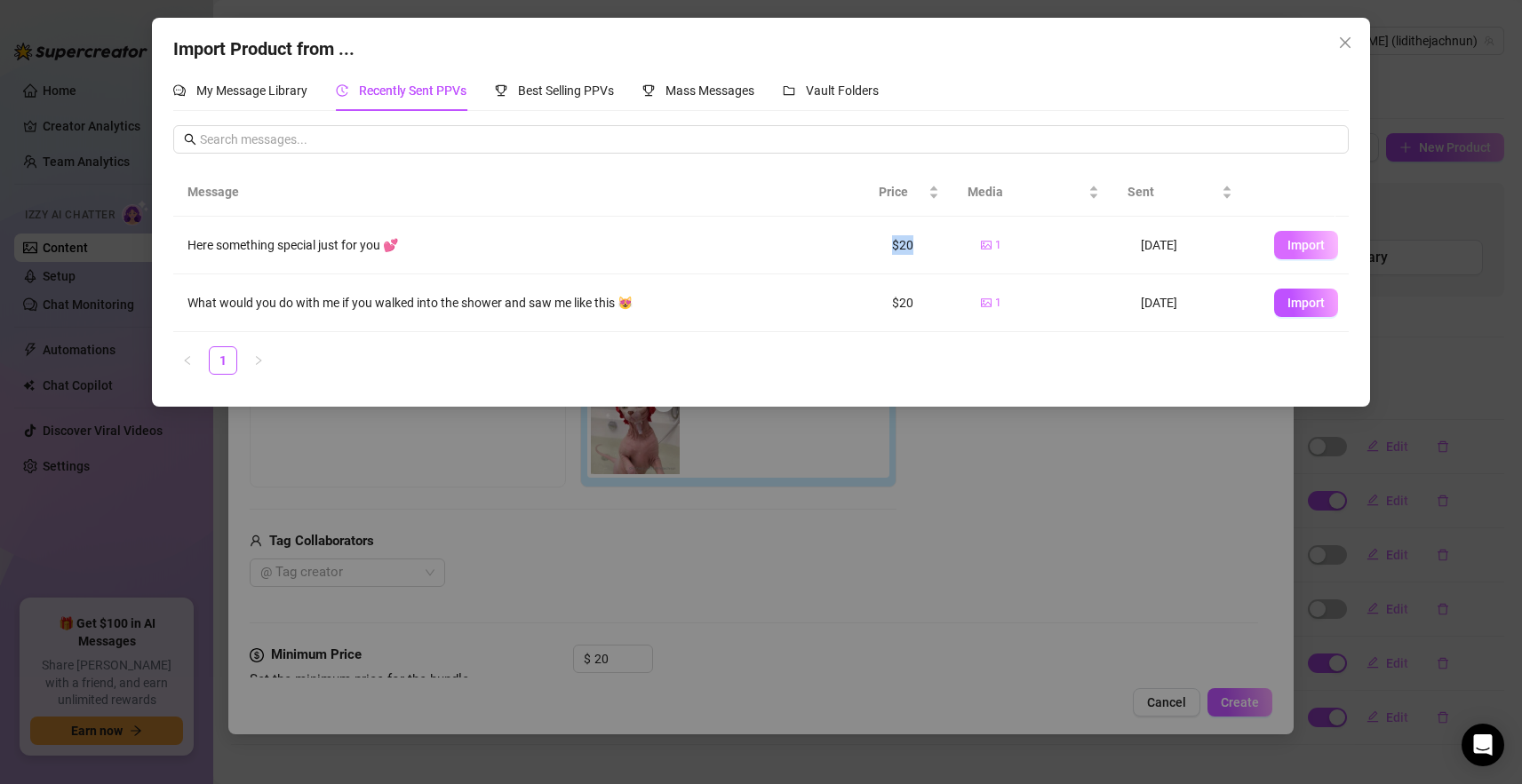
type textarea "Here something special just for you 💕"
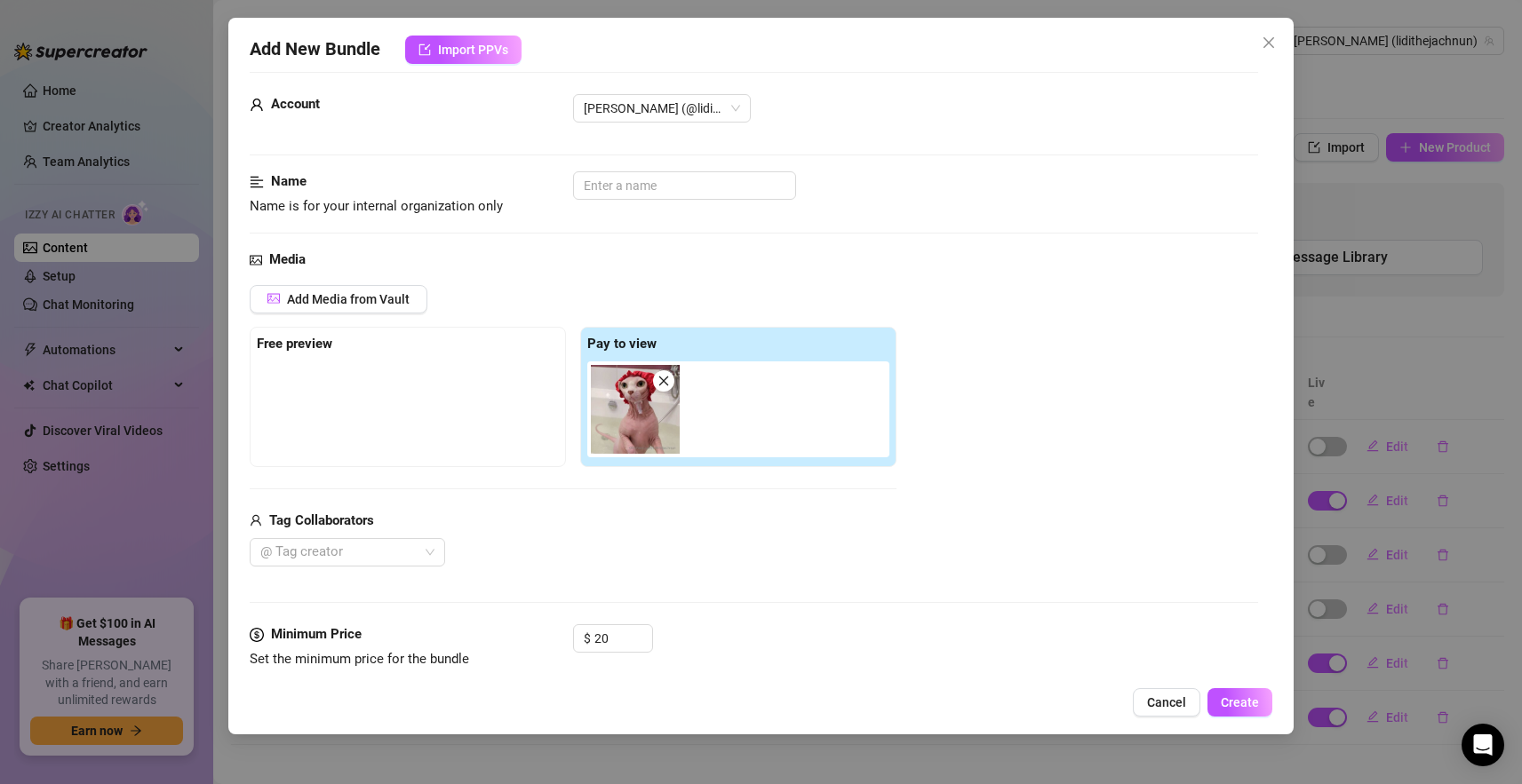
scroll to position [15, 0]
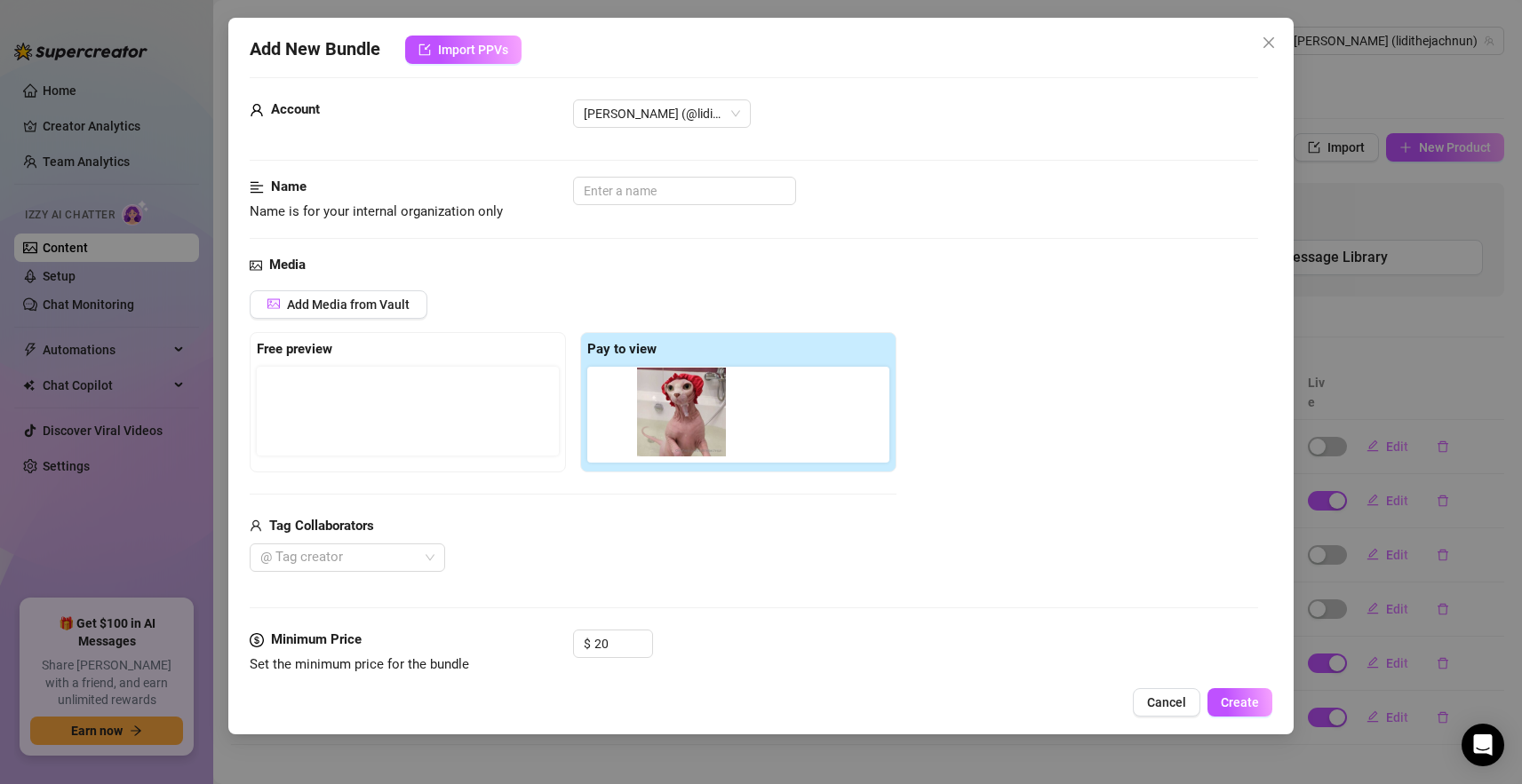
drag, startPoint x: 640, startPoint y: 416, endPoint x: 680, endPoint y: 409, distance: 40.6
click at [680, 409] on div at bounding box center [742, 415] width 309 height 96
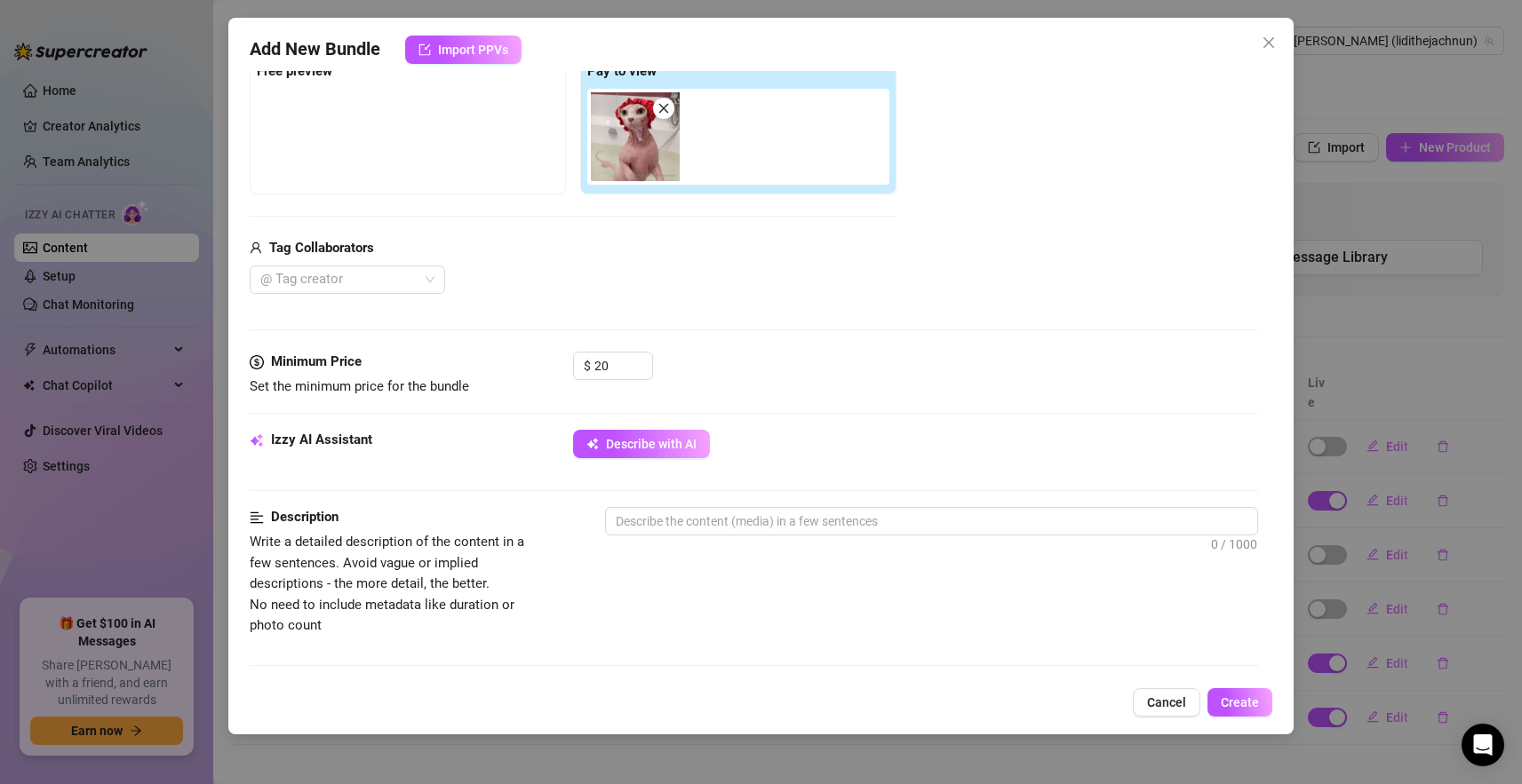
scroll to position [267, 0]
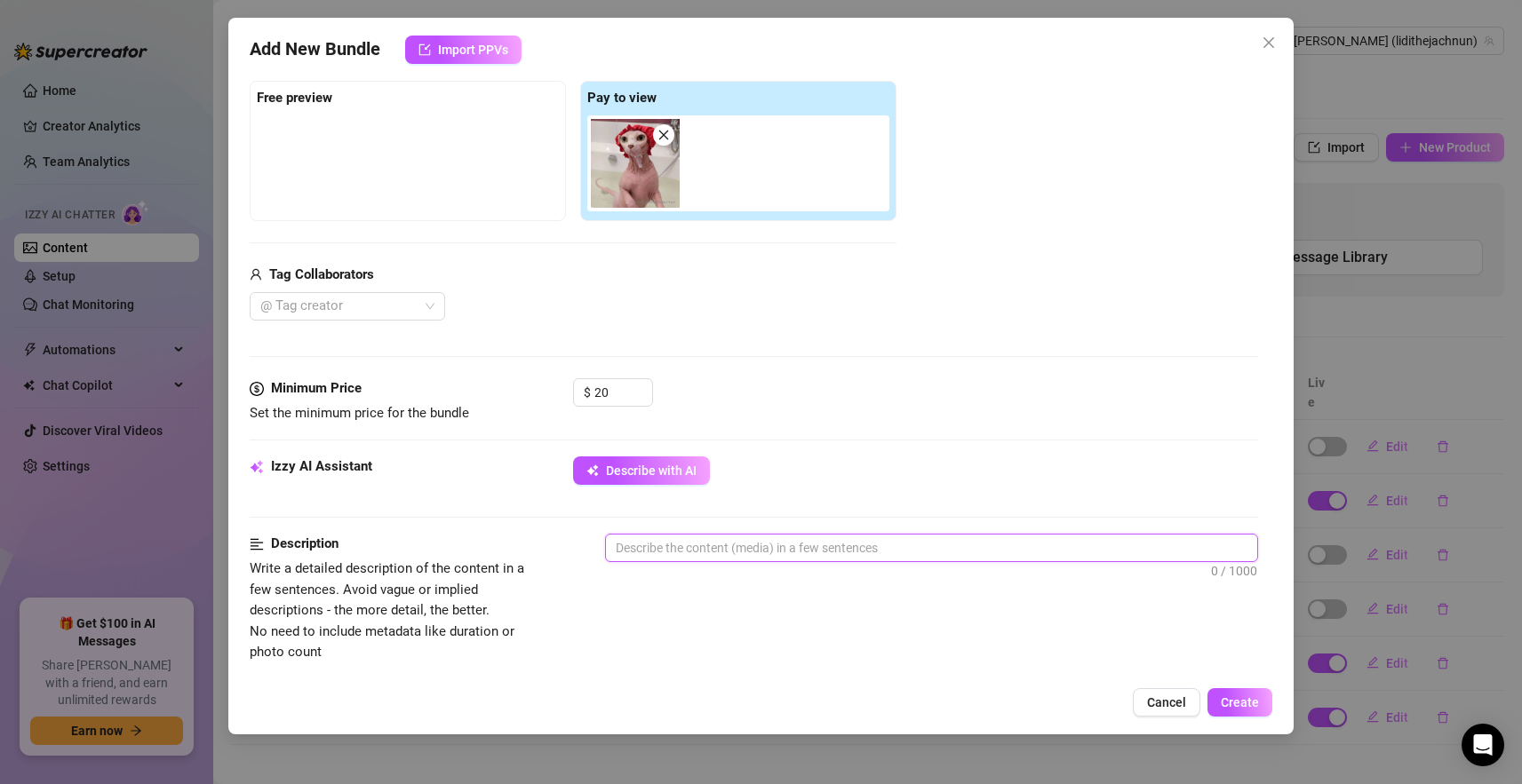
click at [724, 561] on span "0 / 1000" at bounding box center [932, 548] width 653 height 28
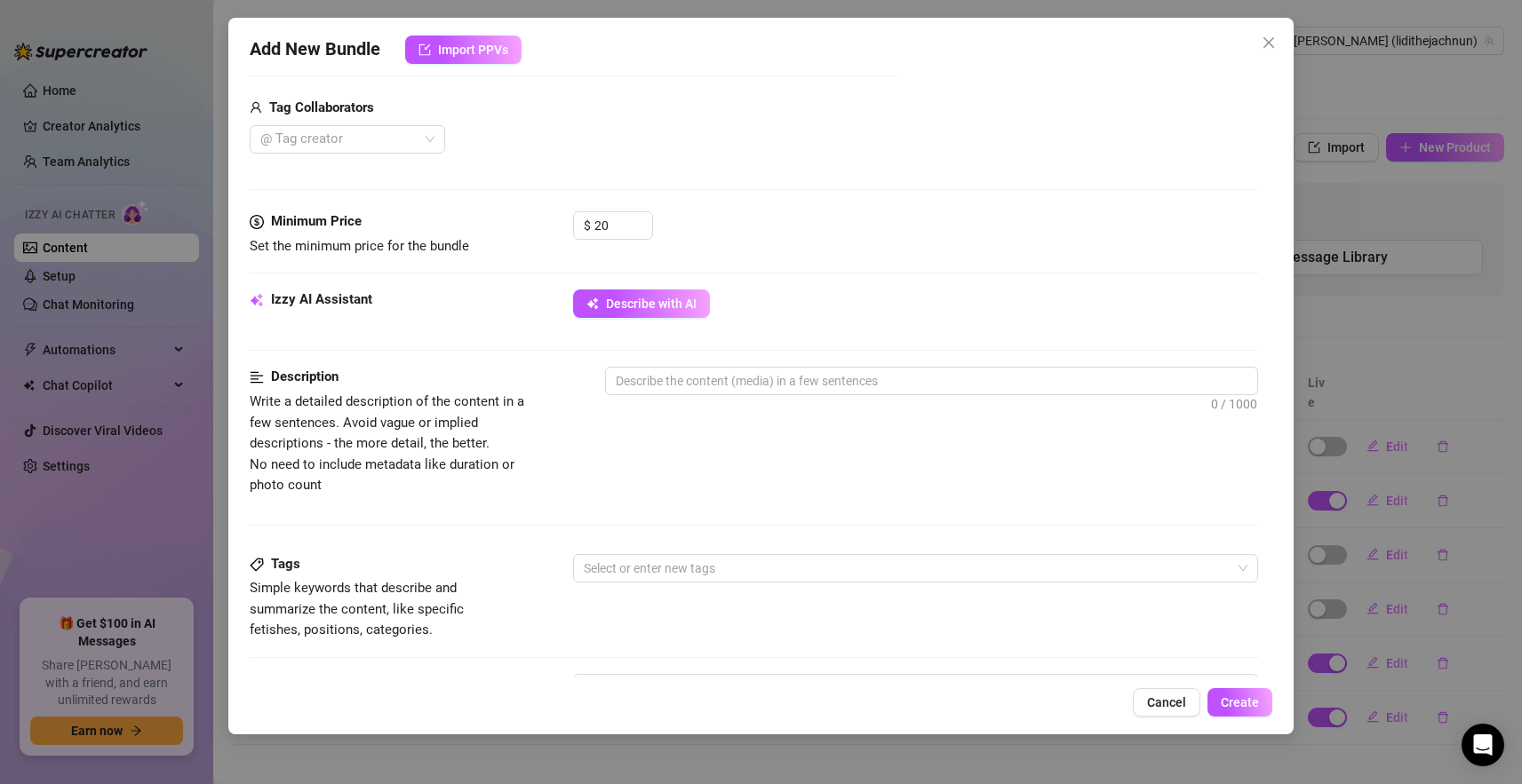
scroll to position [466, 0]
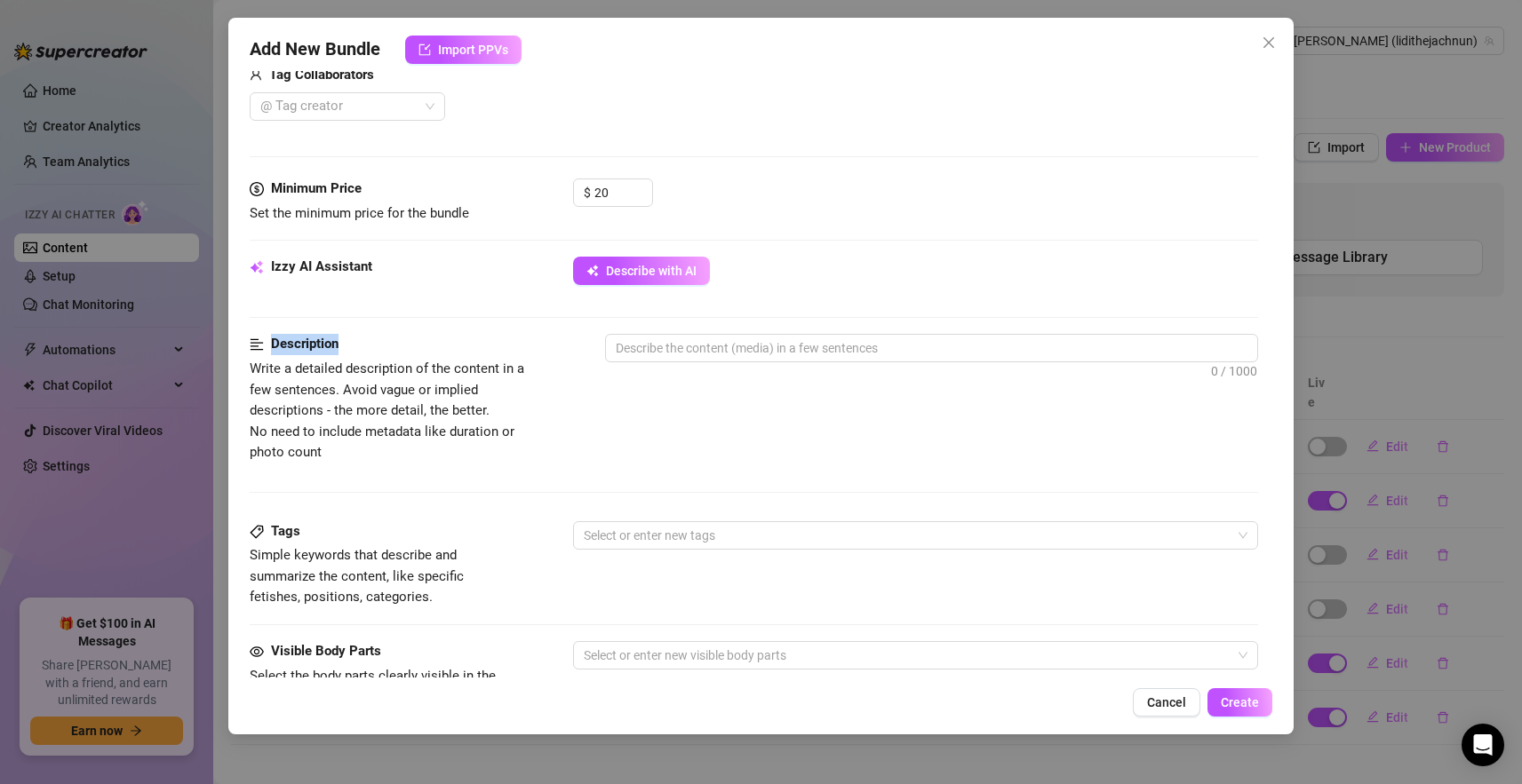
drag, startPoint x: 421, startPoint y: 346, endPoint x: 269, endPoint y: 337, distance: 152.3
click at [269, 337] on div "Description" at bounding box center [398, 344] width 299 height 21
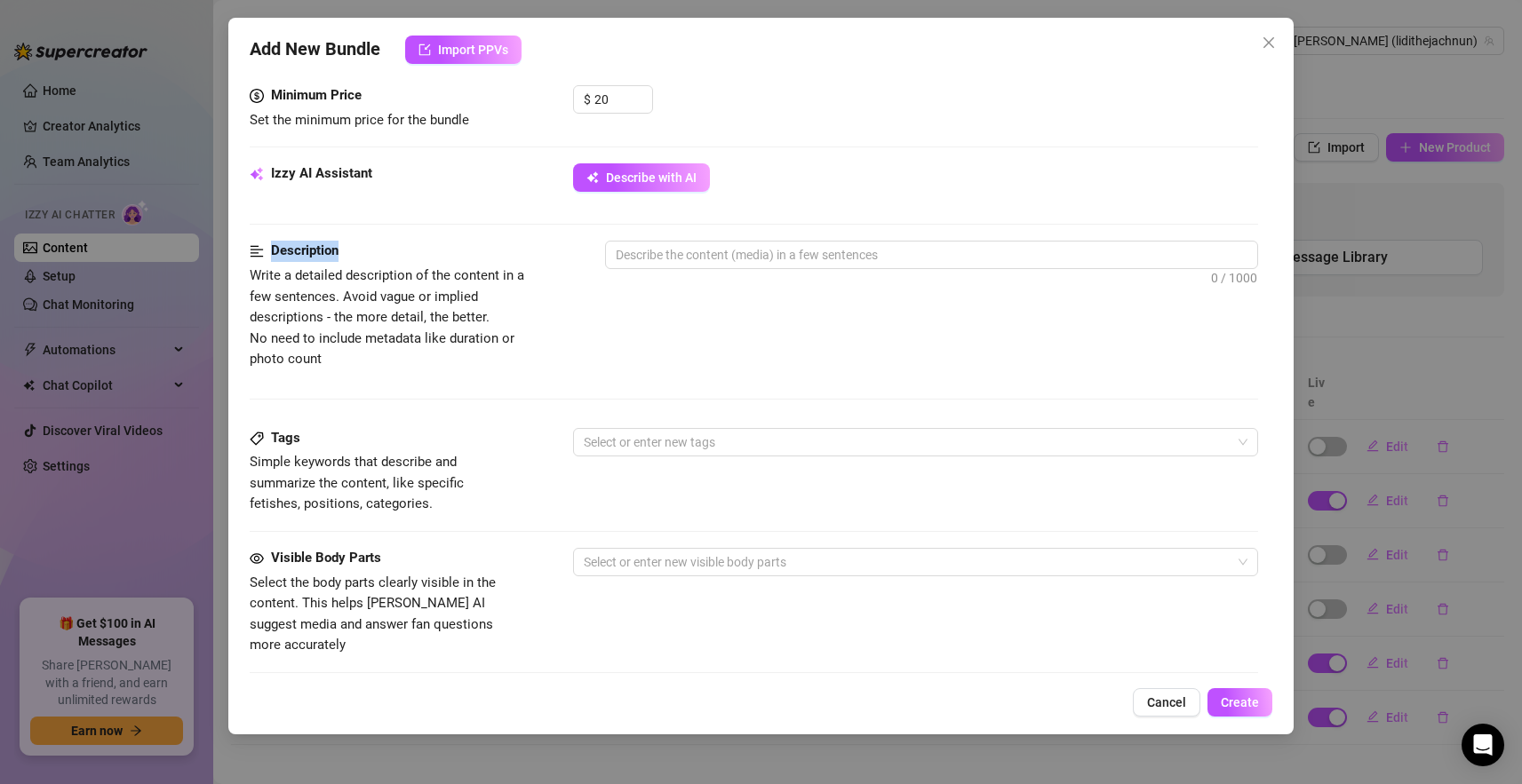
scroll to position [584, 0]
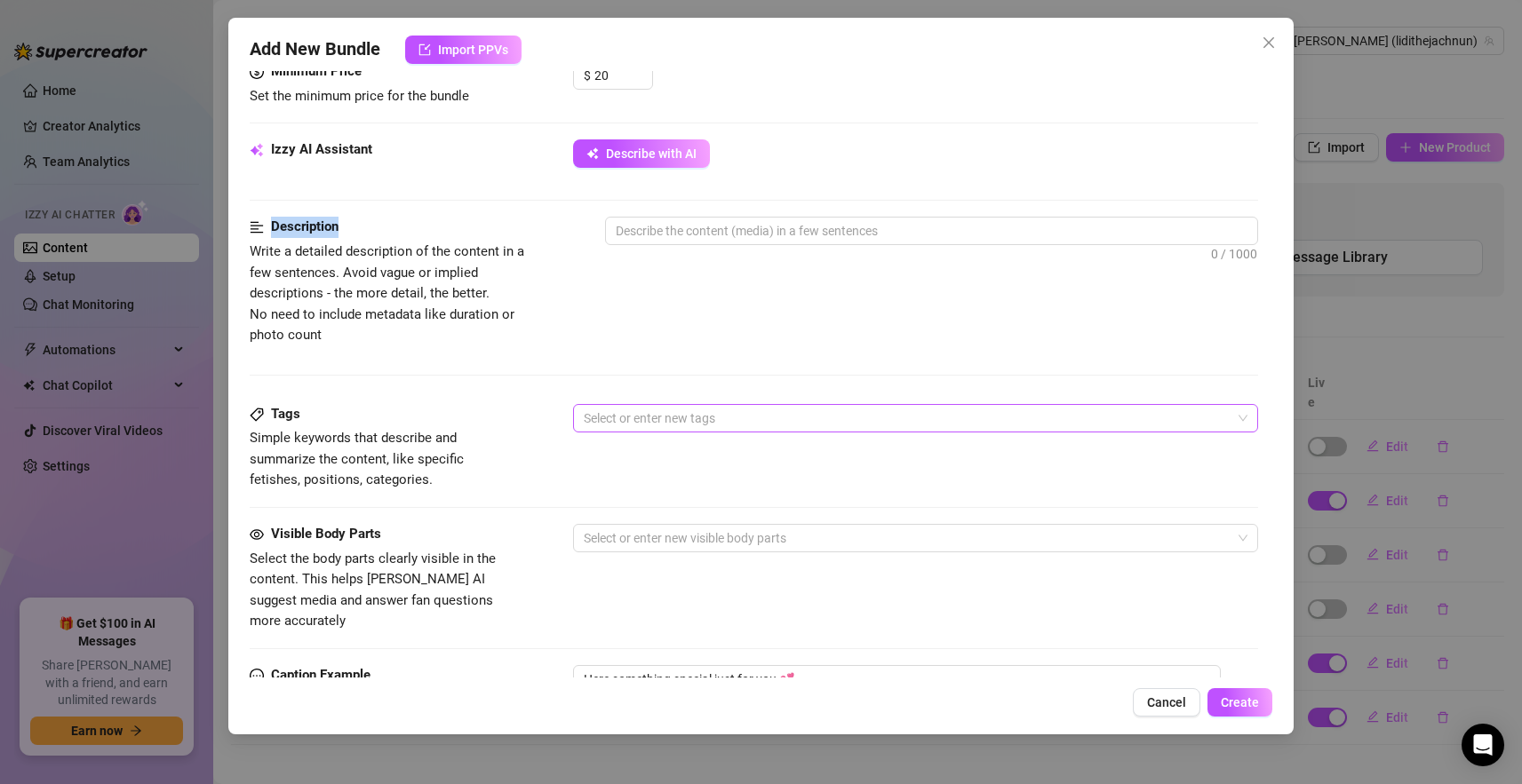
click at [647, 423] on div at bounding box center [906, 418] width 659 height 25
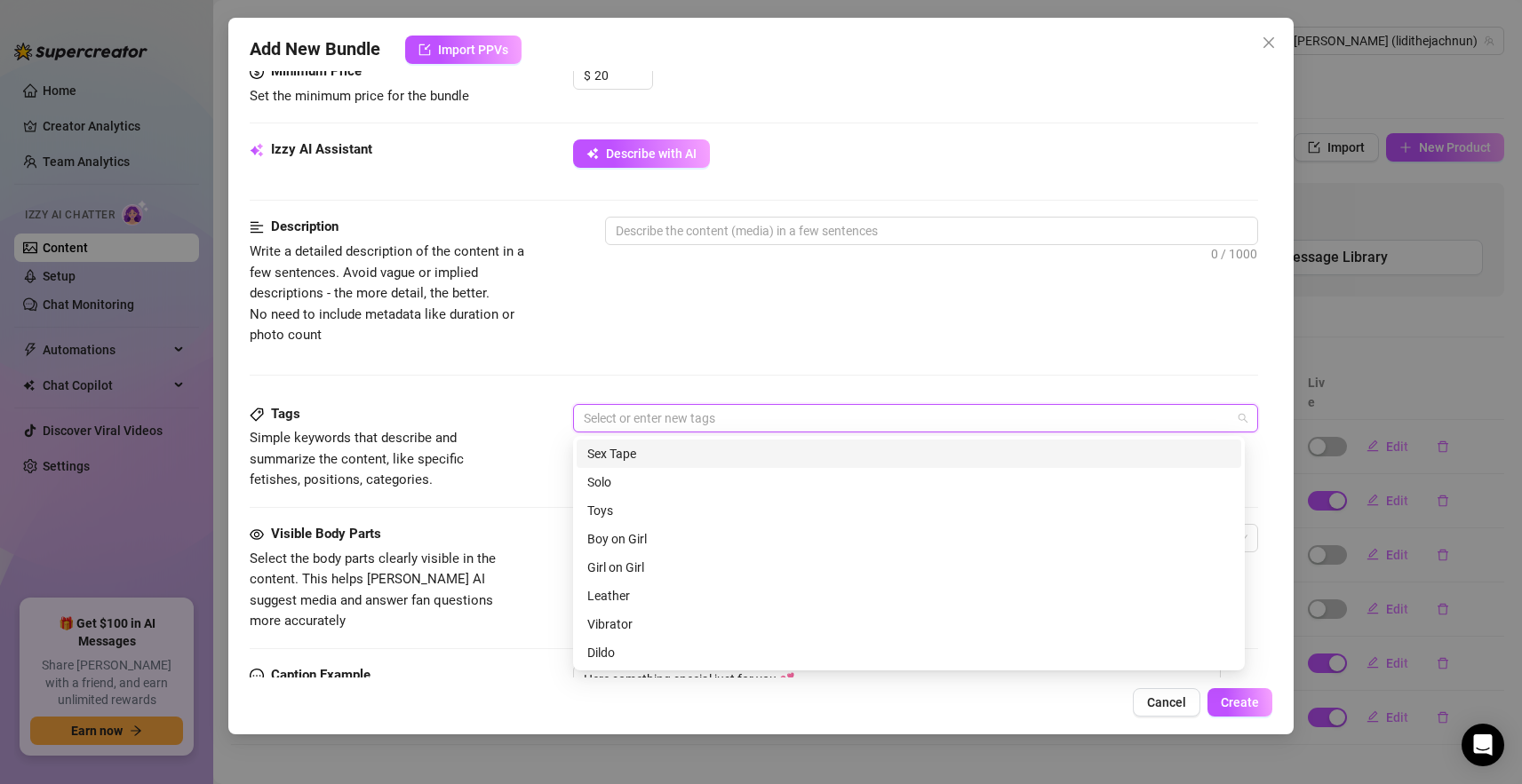
click at [768, 331] on div "Description Write a detailed description of the content in a few sentences. Avo…" at bounding box center [753, 281] width 1009 height 129
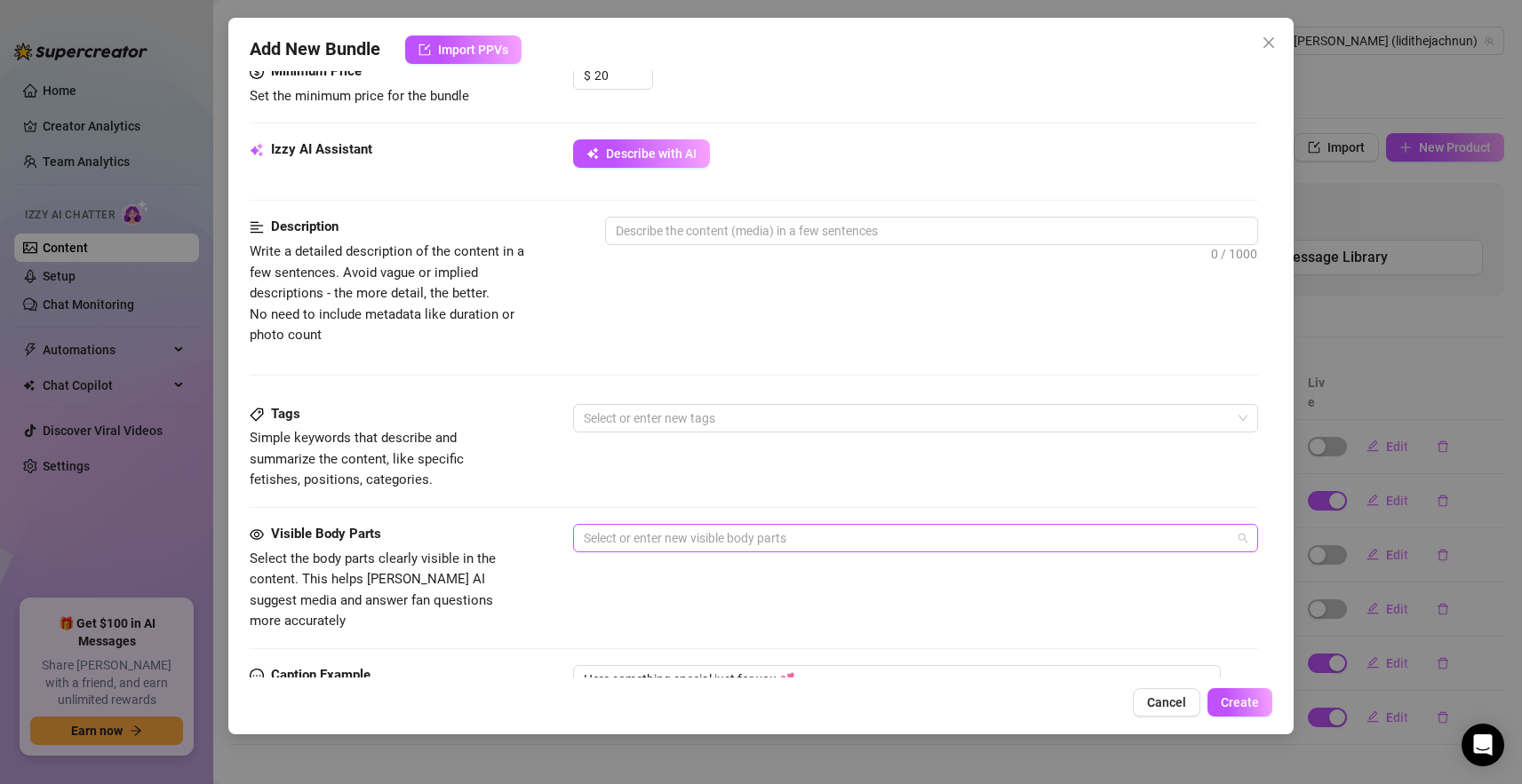
click at [680, 545] on div at bounding box center [906, 538] width 659 height 25
click at [775, 610] on div "Visible Body Parts Select the body parts clearly visible in the content. This h…" at bounding box center [753, 578] width 1009 height 108
drag, startPoint x: 275, startPoint y: 407, endPoint x: 304, endPoint y: 499, distance: 96.5
click at [346, 409] on div "Tags" at bounding box center [383, 415] width 267 height 21
drag, startPoint x: 281, startPoint y: 535, endPoint x: 377, endPoint y: 535, distance: 96.0
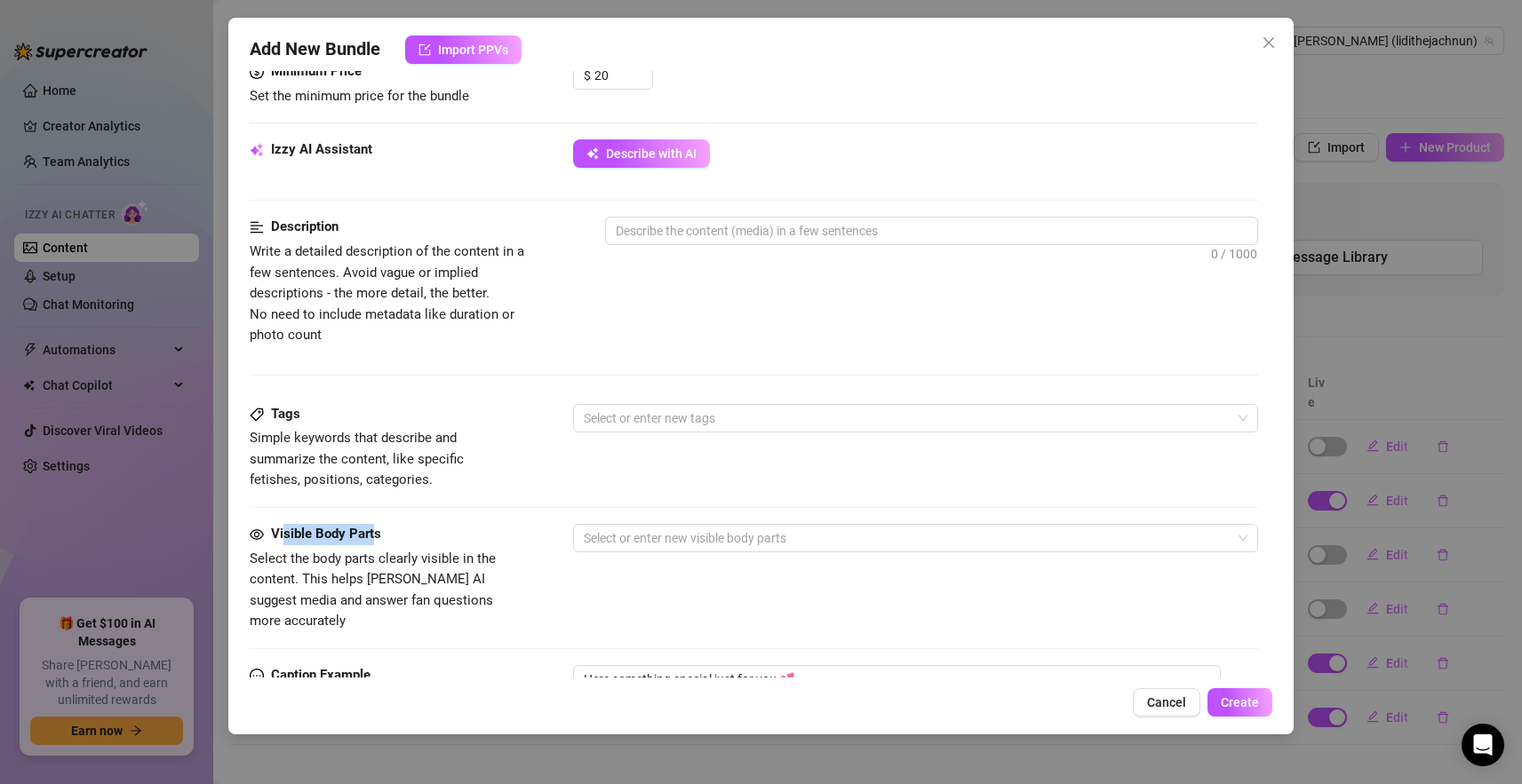
click at [377, 535] on strong "Visible Body Parts" at bounding box center [326, 533] width 110 height 16
drag, startPoint x: 280, startPoint y: 225, endPoint x: 335, endPoint y: 223, distance: 55.0
click at [335, 223] on strong "Description" at bounding box center [304, 226] width 67 height 16
click at [618, 498] on div "Tags Simple keywords that describe and summarize the content, like specific fet…" at bounding box center [753, 464] width 1009 height 119
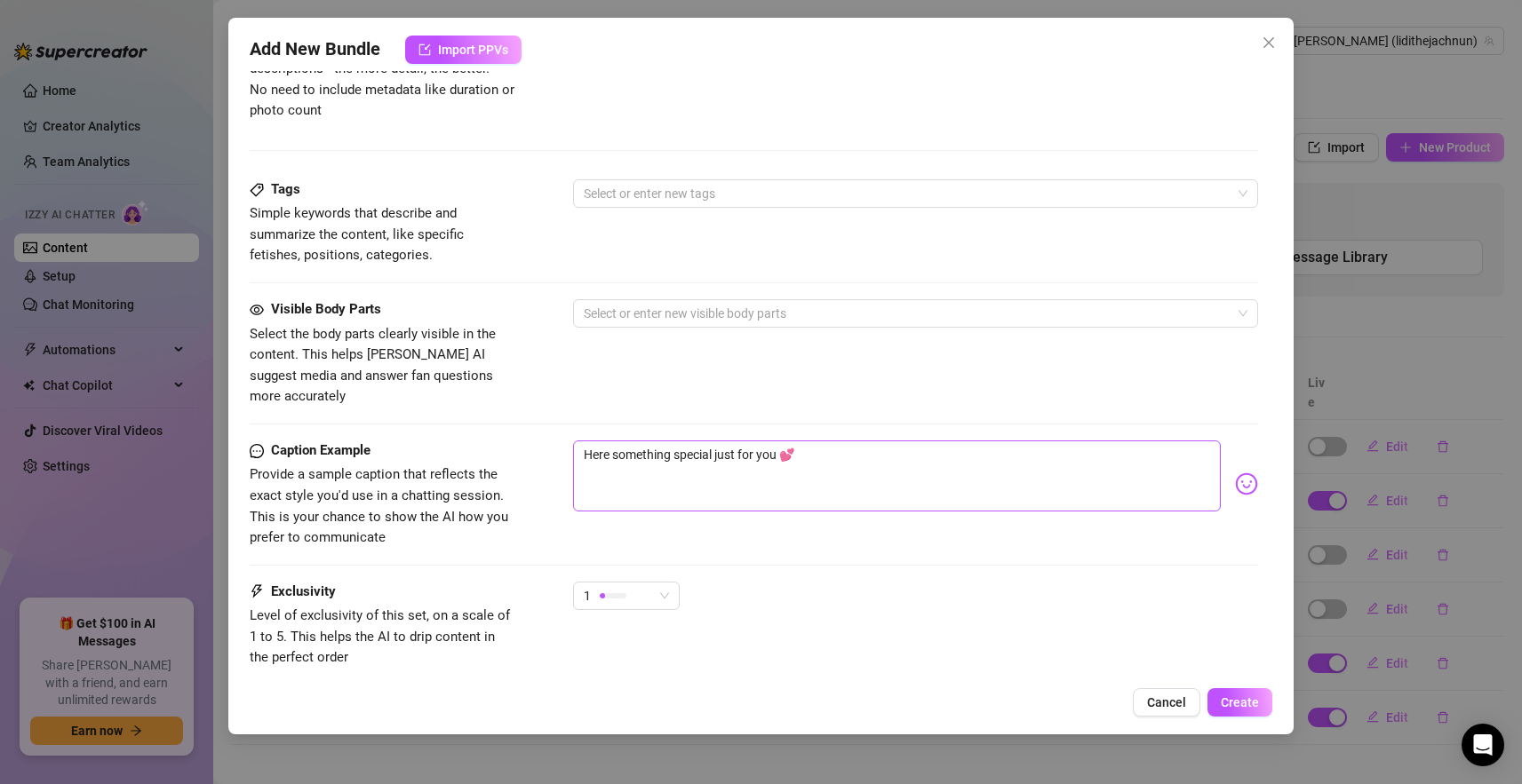
scroll to position [810, 0]
drag, startPoint x: 759, startPoint y: 424, endPoint x: 581, endPoint y: 427, distance: 178.0
click at [581, 438] on textarea "Here something special just for you 💕" at bounding box center [897, 473] width 647 height 71
click at [825, 445] on textarea "Here something special just for you 💕" at bounding box center [897, 477] width 647 height 71
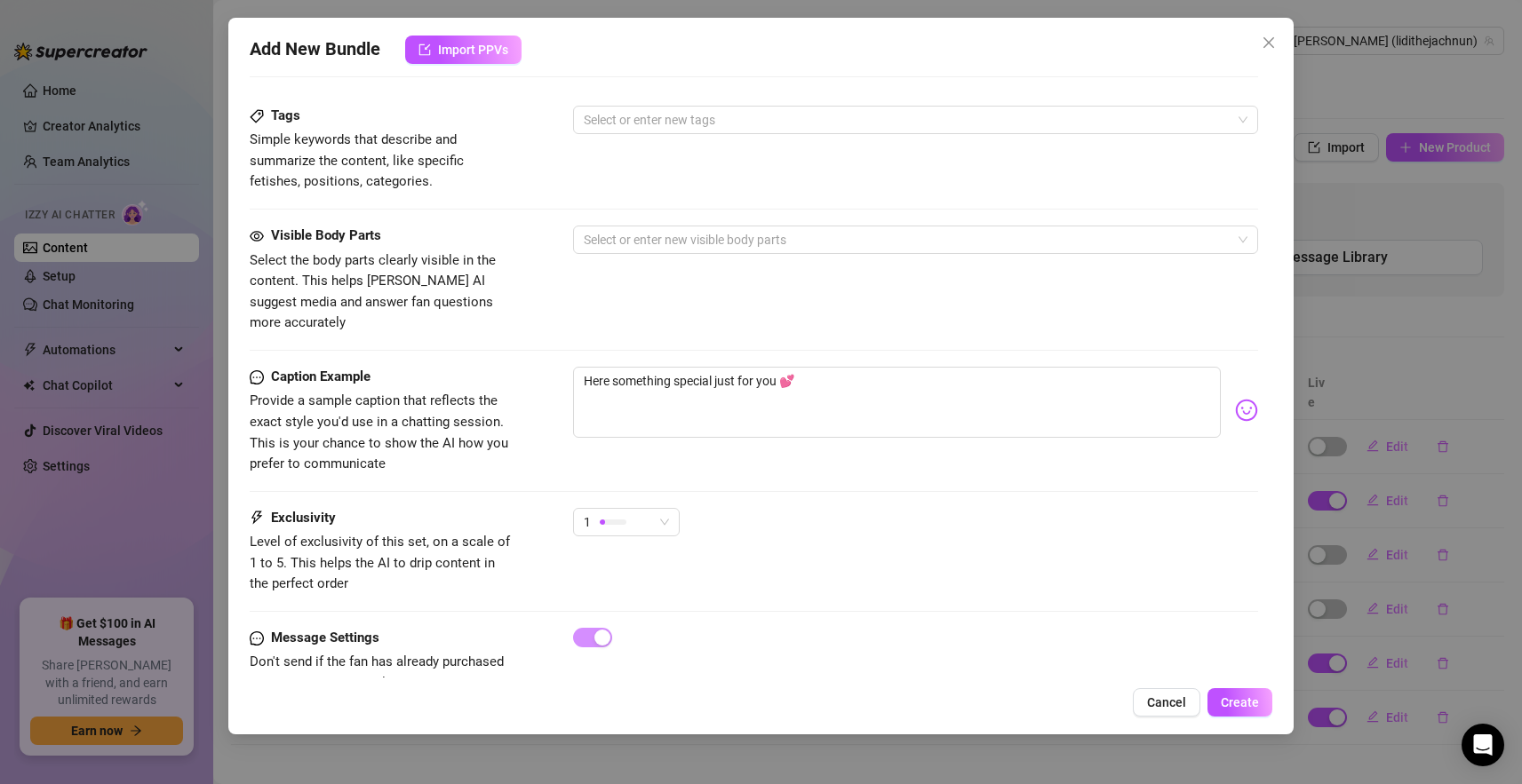
scroll to position [910, 0]
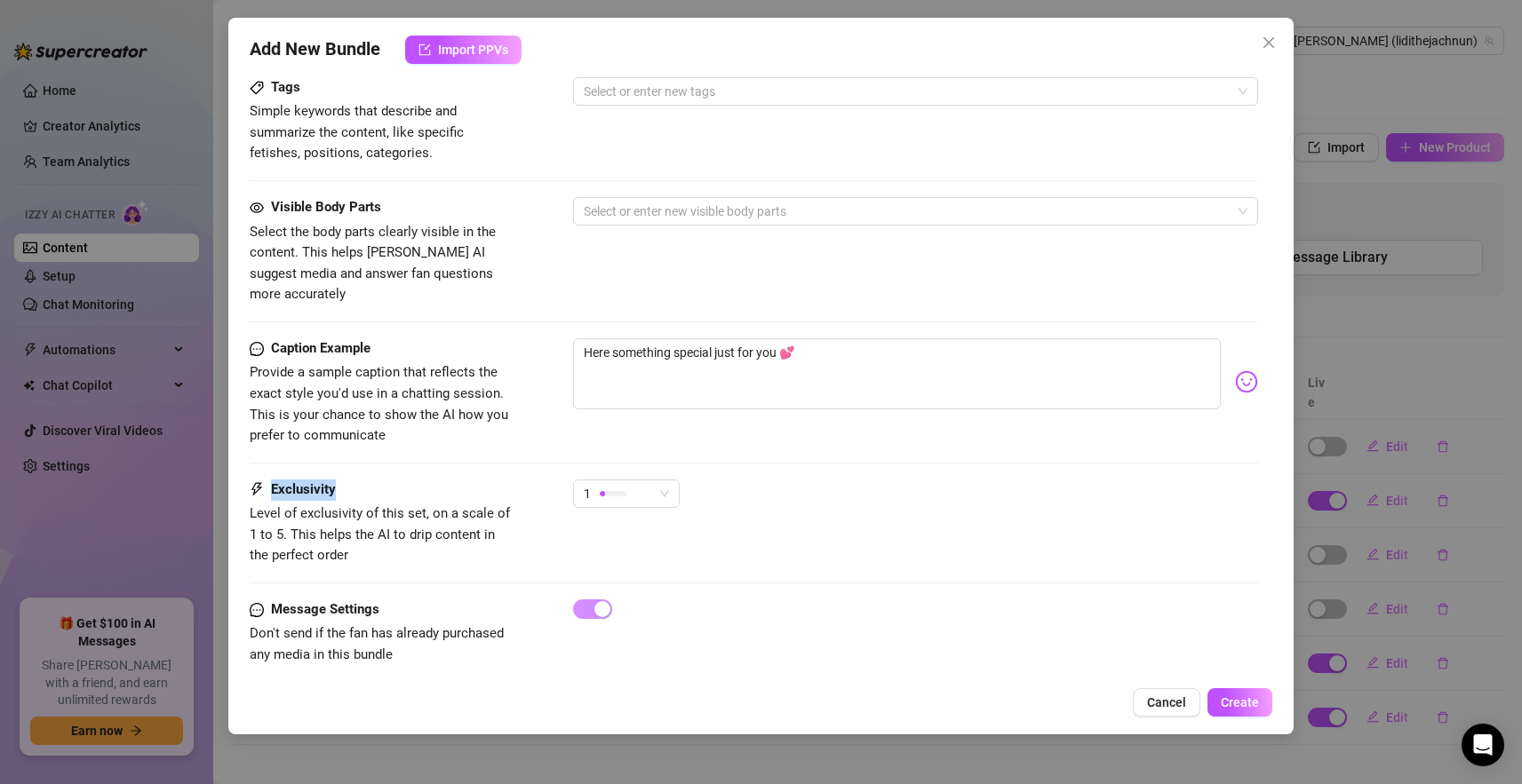
drag, startPoint x: 269, startPoint y: 469, endPoint x: 413, endPoint y: 479, distance: 144.3
click at [357, 480] on div "Exclusivity" at bounding box center [383, 490] width 267 height 21
drag, startPoint x: 608, startPoint y: 472, endPoint x: 623, endPoint y: 472, distance: 15.0
click at [615, 491] on div at bounding box center [612, 494] width 27 height 6
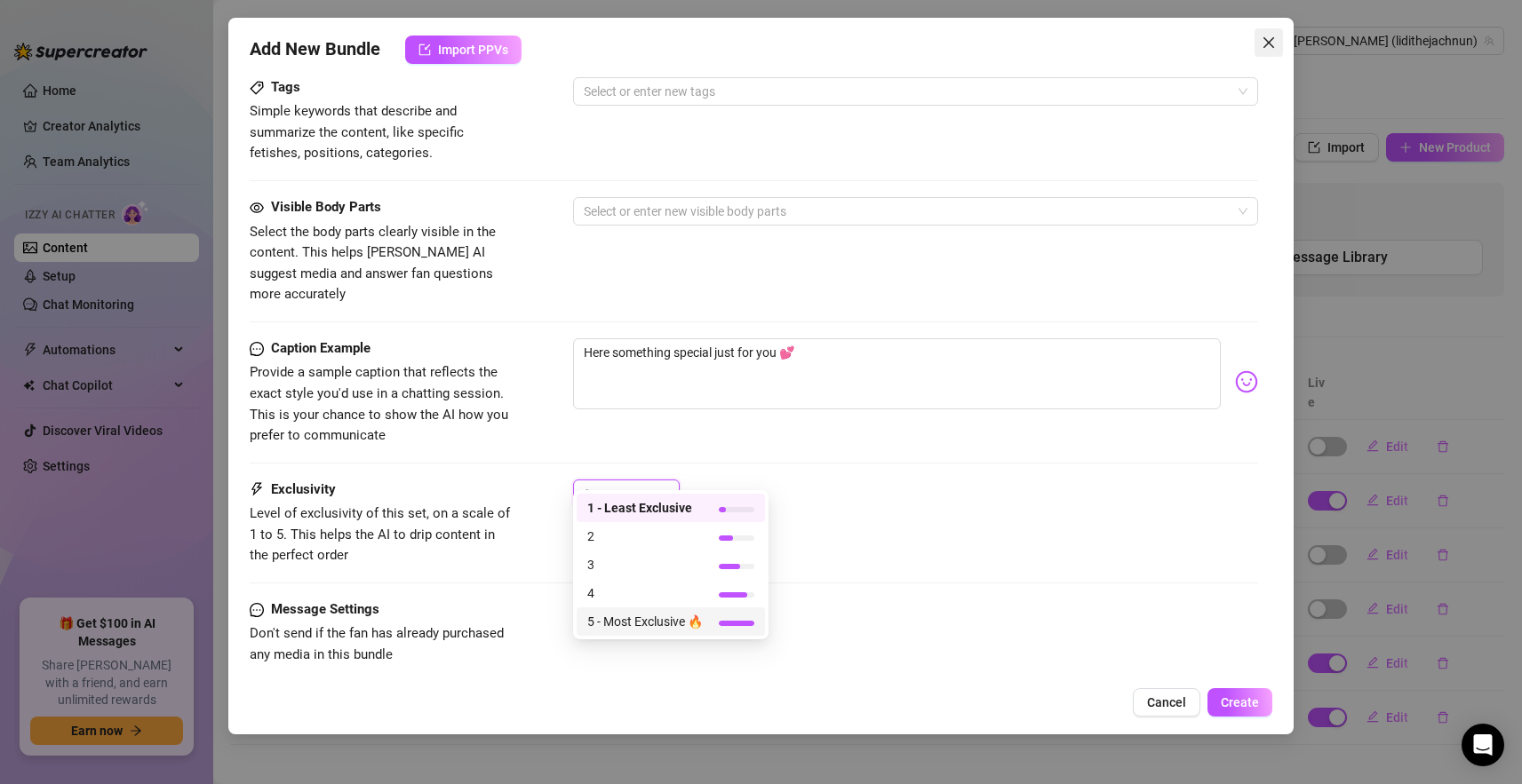
click at [1271, 40] on icon "close" at bounding box center [1269, 43] width 11 height 11
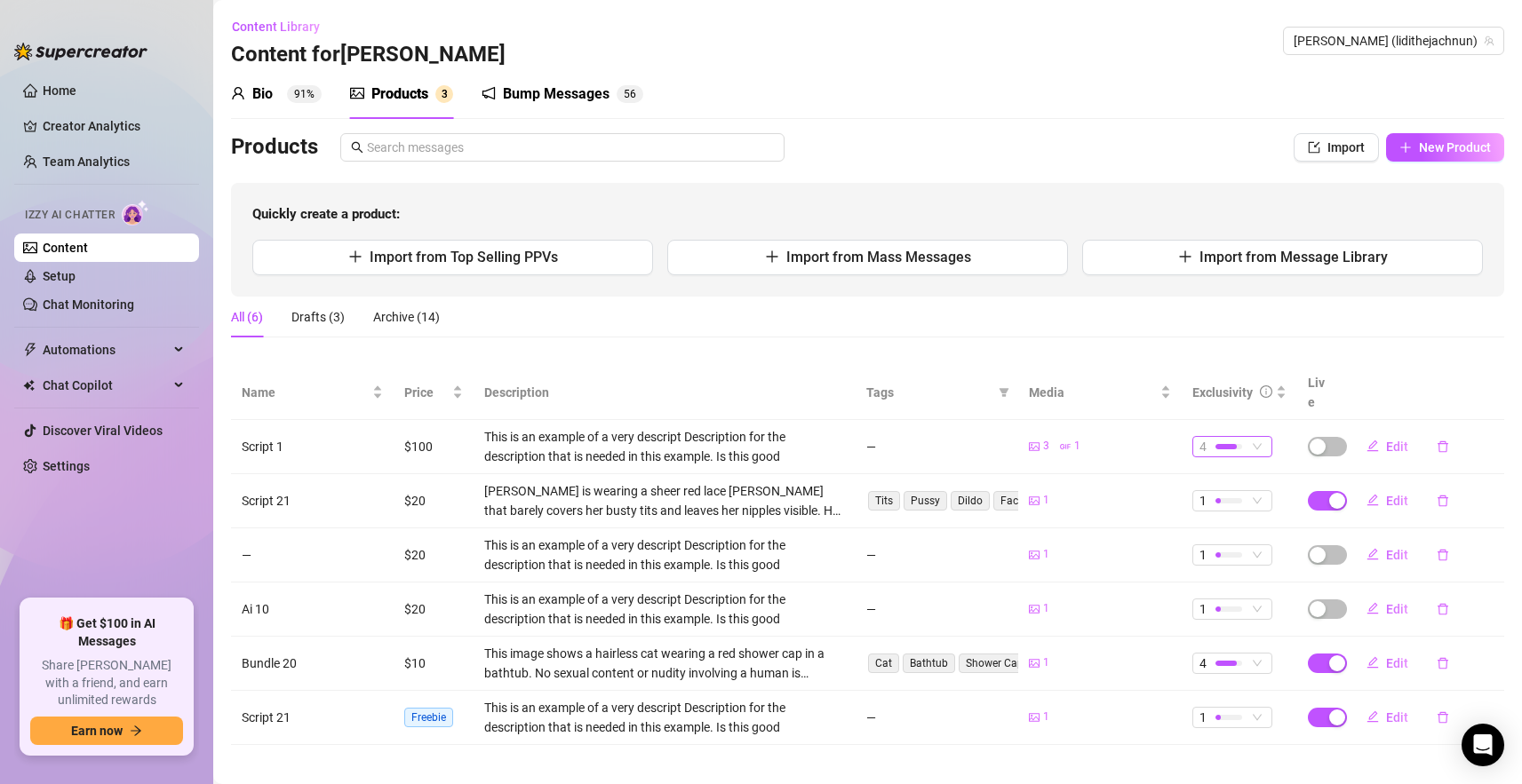
click at [1251, 437] on span "4" at bounding box center [1231, 446] width 65 height 19
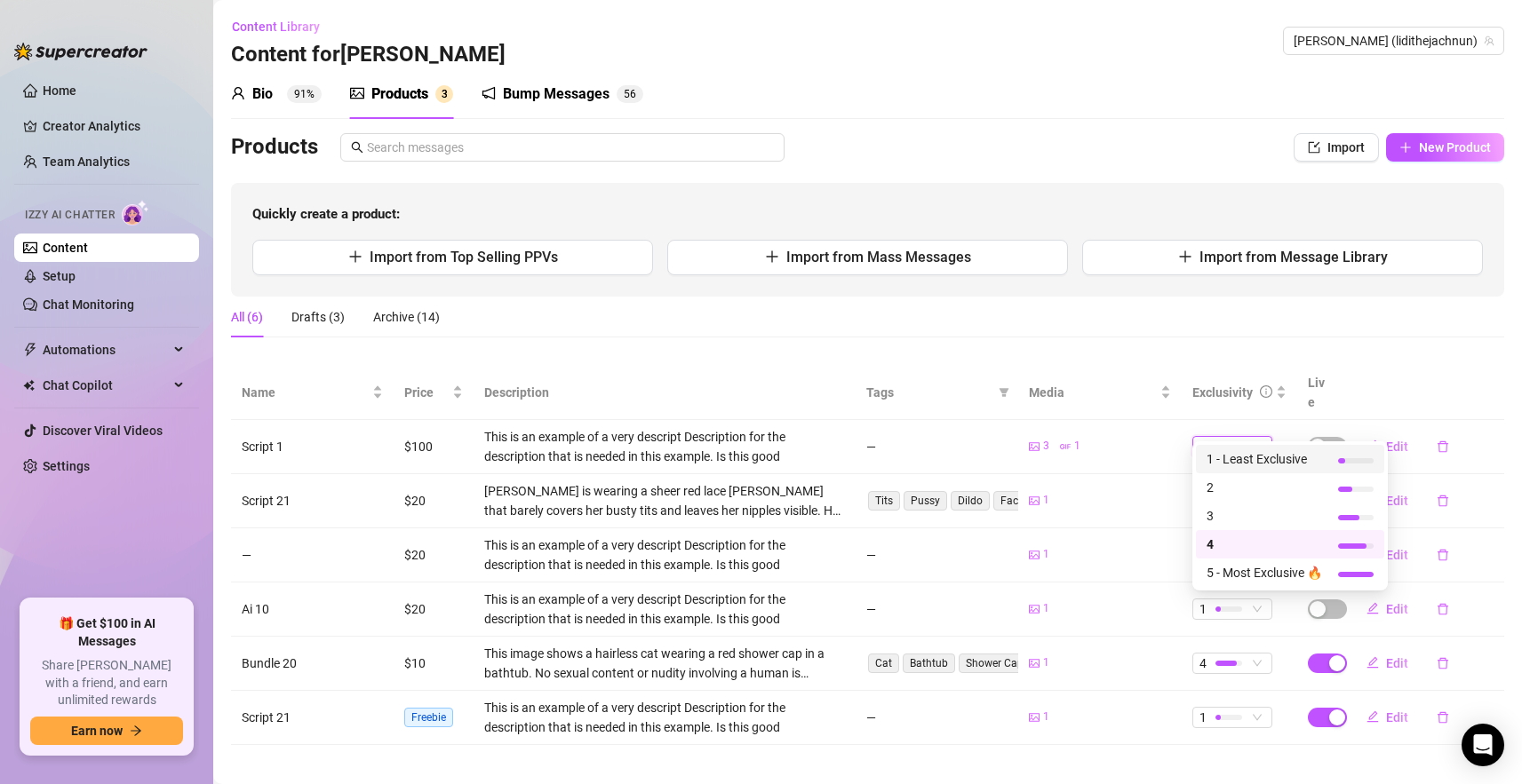
click at [1148, 125] on div "Bio 91% Products 3 Bump Messages 5 6 Bio Import Bio from other creator Personal…" at bounding box center [867, 406] width 1273 height 676
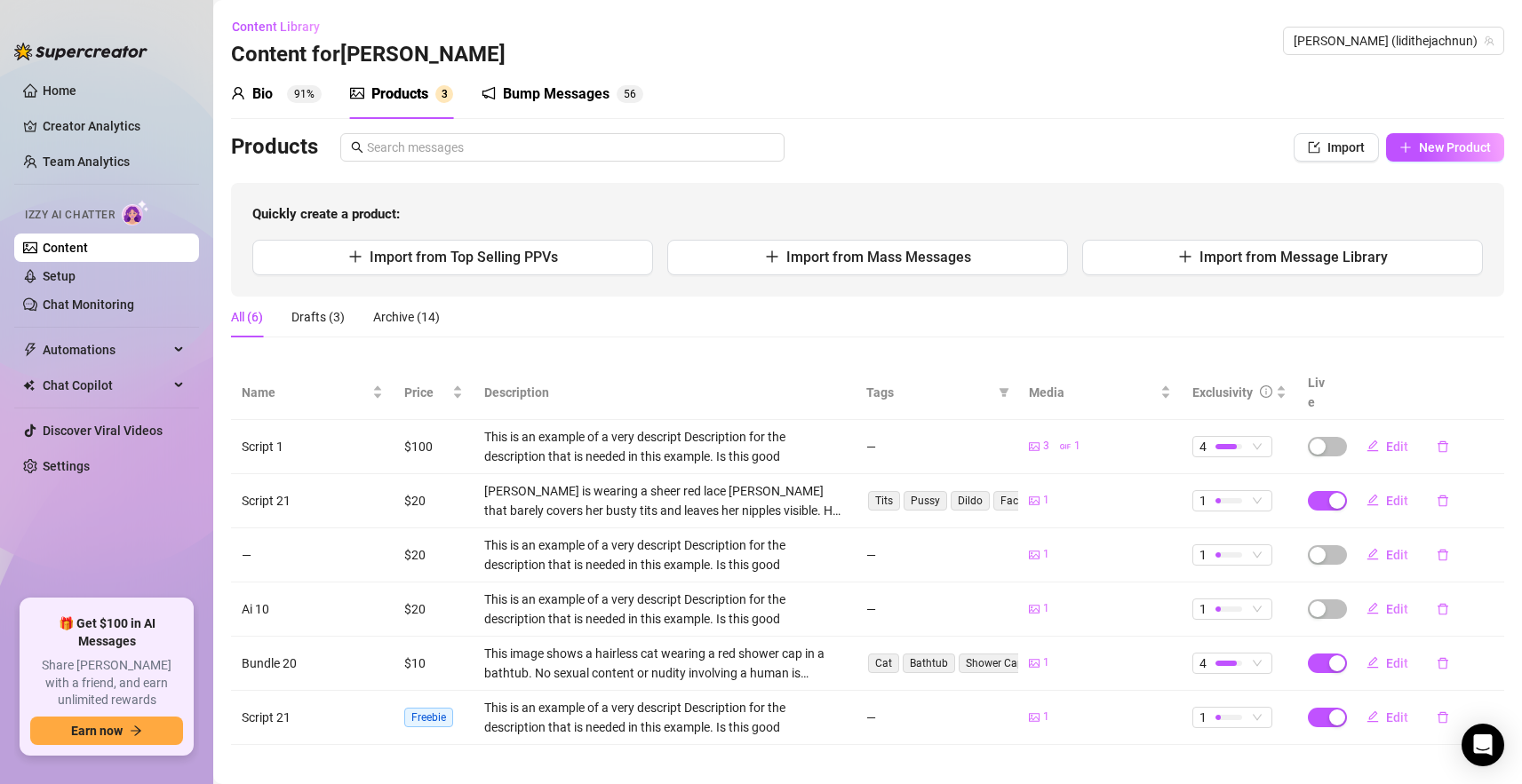
click at [766, 305] on div "All (6) Drafts (3) Archive (14)" at bounding box center [867, 317] width 1273 height 40
click at [264, 98] on div "Bio" at bounding box center [262, 94] width 20 height 21
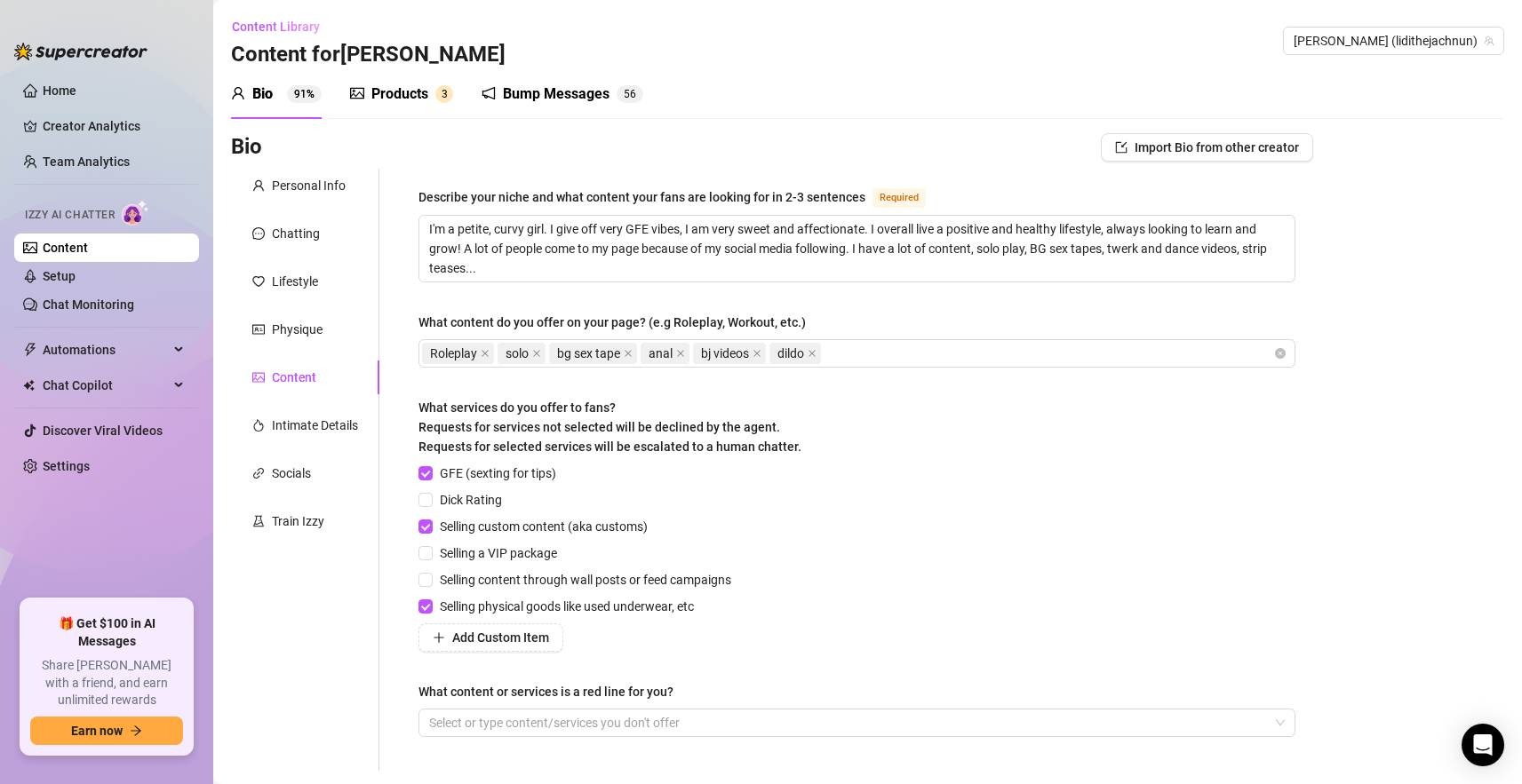
drag, startPoint x: 409, startPoint y: 319, endPoint x: 731, endPoint y: 322, distance: 322.0
click at [838, 312] on div "Describe your niche and what content your fans are looking for in 2-3 sentences…" at bounding box center [857, 470] width 912 height 602
drag, startPoint x: 415, startPoint y: 318, endPoint x: 839, endPoint y: 324, distance: 424.0
click at [839, 324] on div "Describe your niche and what content your fans are looking for in 2-3 sentences…" at bounding box center [857, 470] width 912 height 602
click at [854, 403] on div "What services do you offer to fans? Requests for services not selected will be …" at bounding box center [857, 430] width 877 height 65
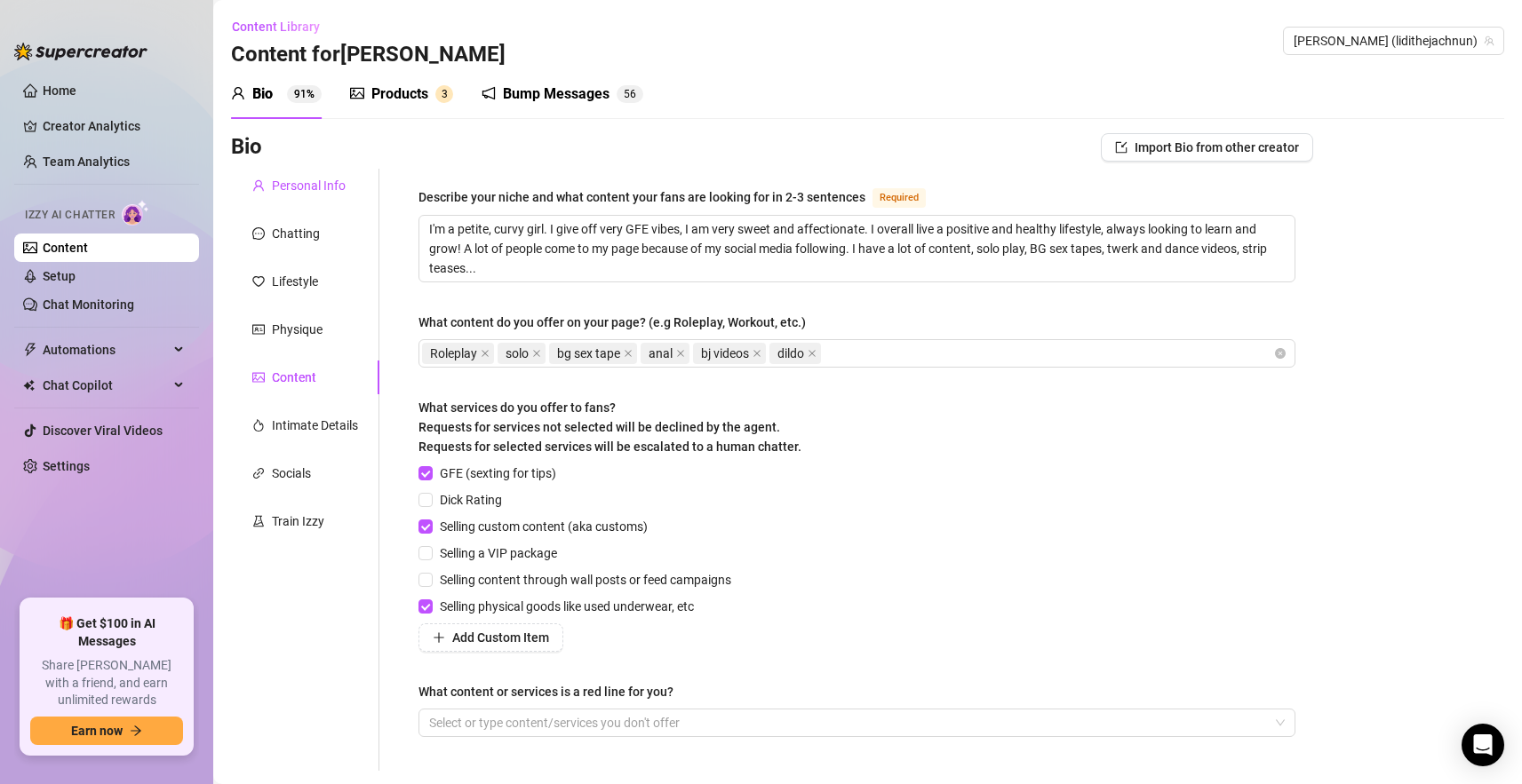
click at [292, 191] on div "Personal Info" at bounding box center [309, 185] width 74 height 19
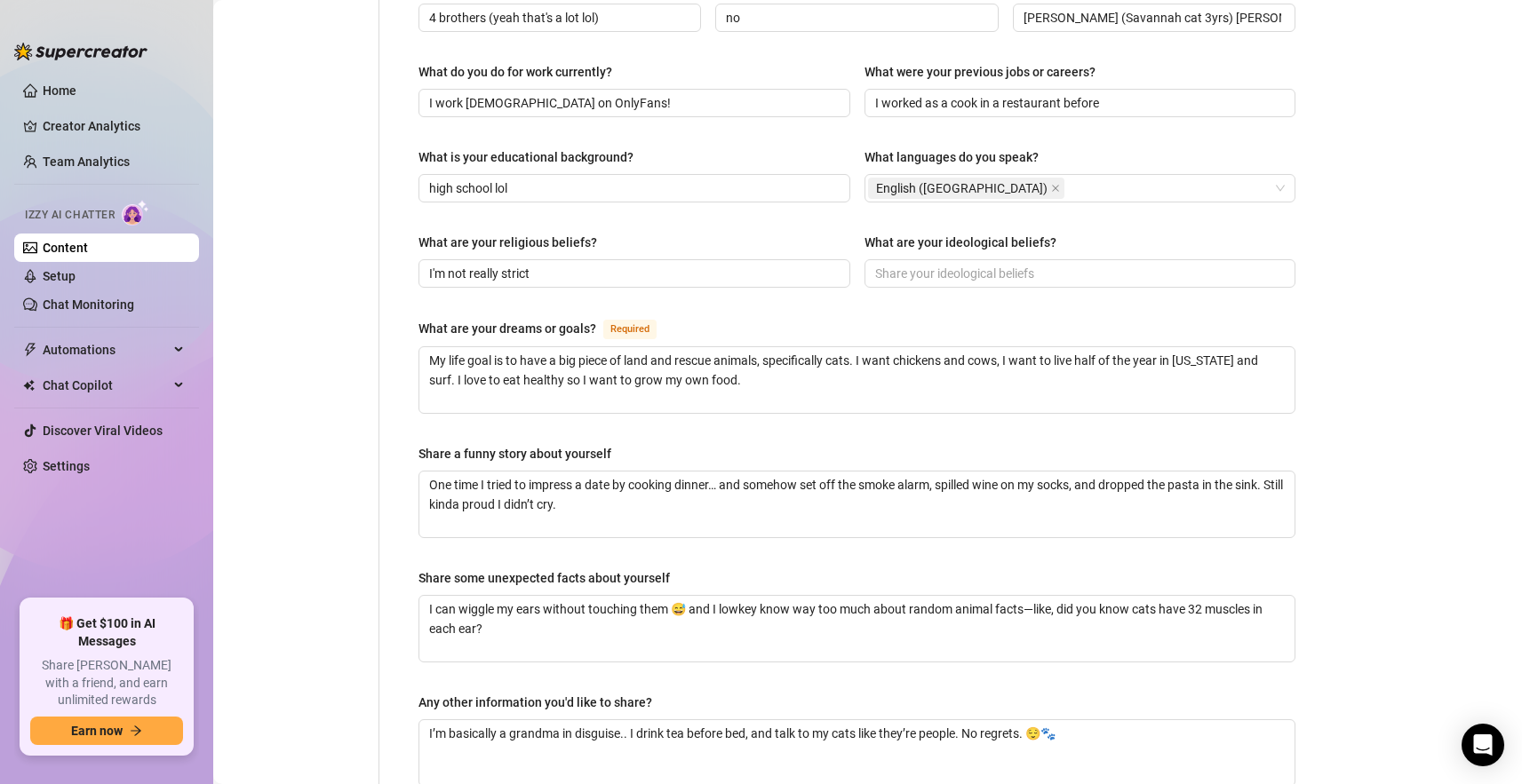
scroll to position [981, 0]
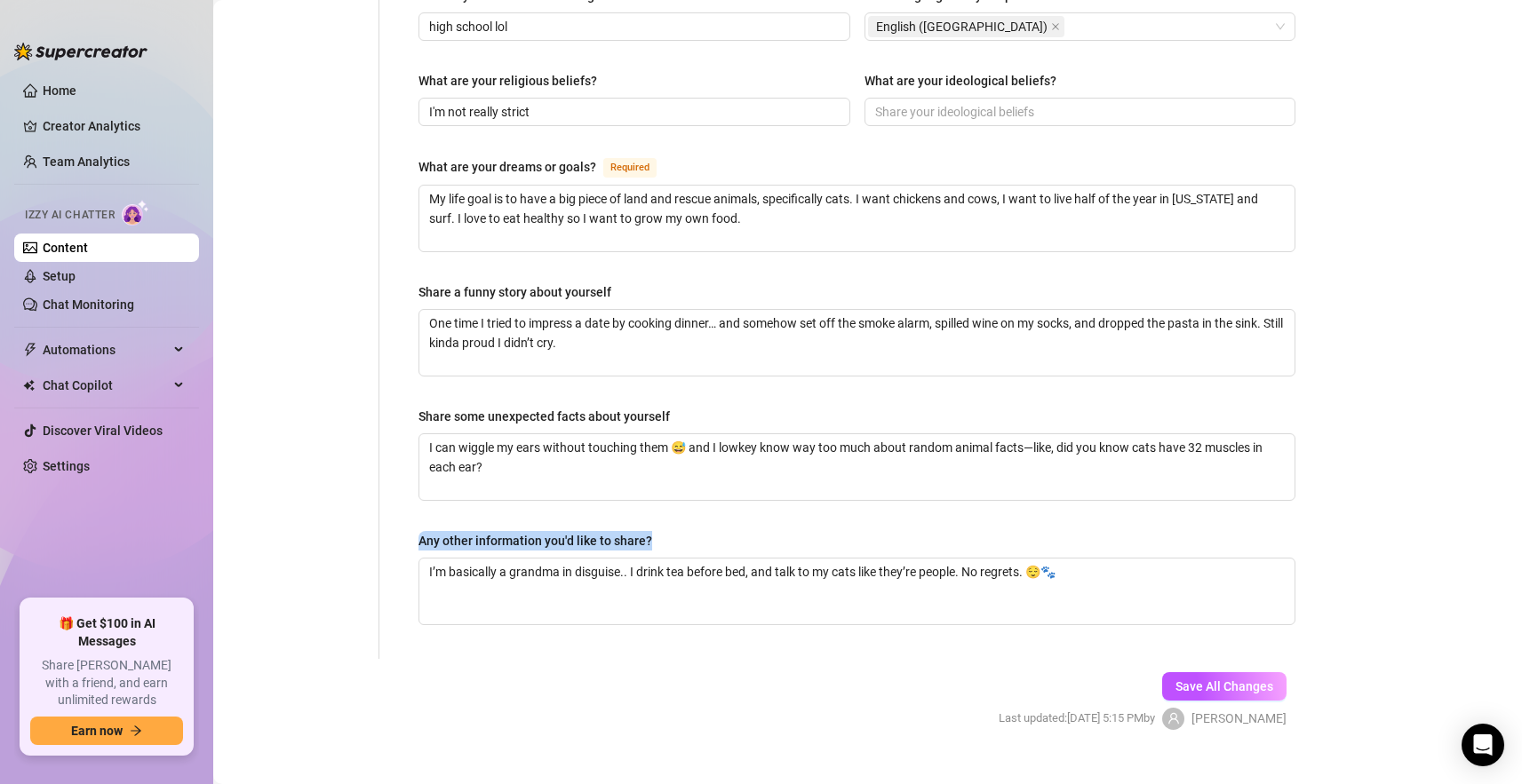
drag, startPoint x: 669, startPoint y: 505, endPoint x: 389, endPoint y: 504, distance: 280.0
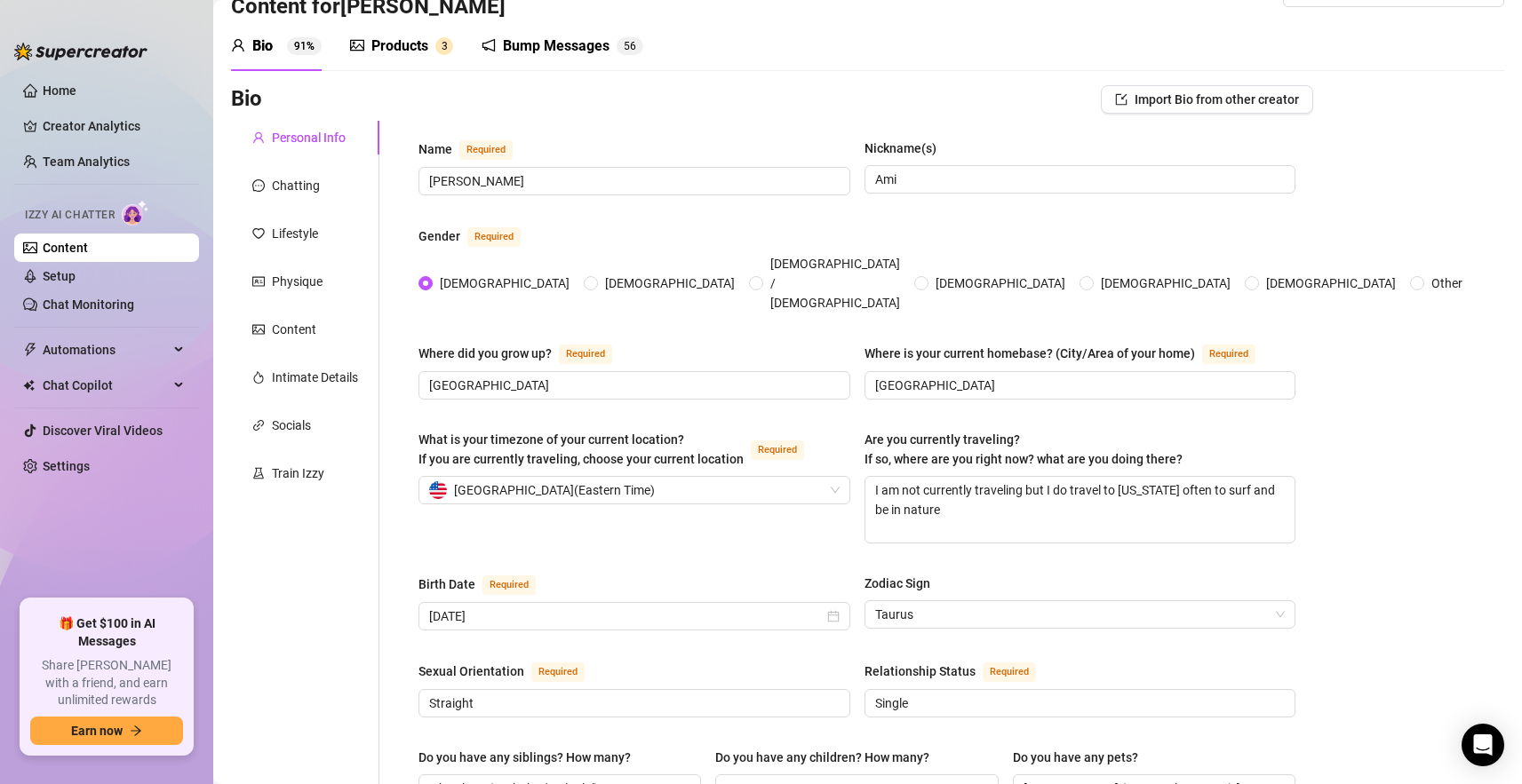
scroll to position [0, 0]
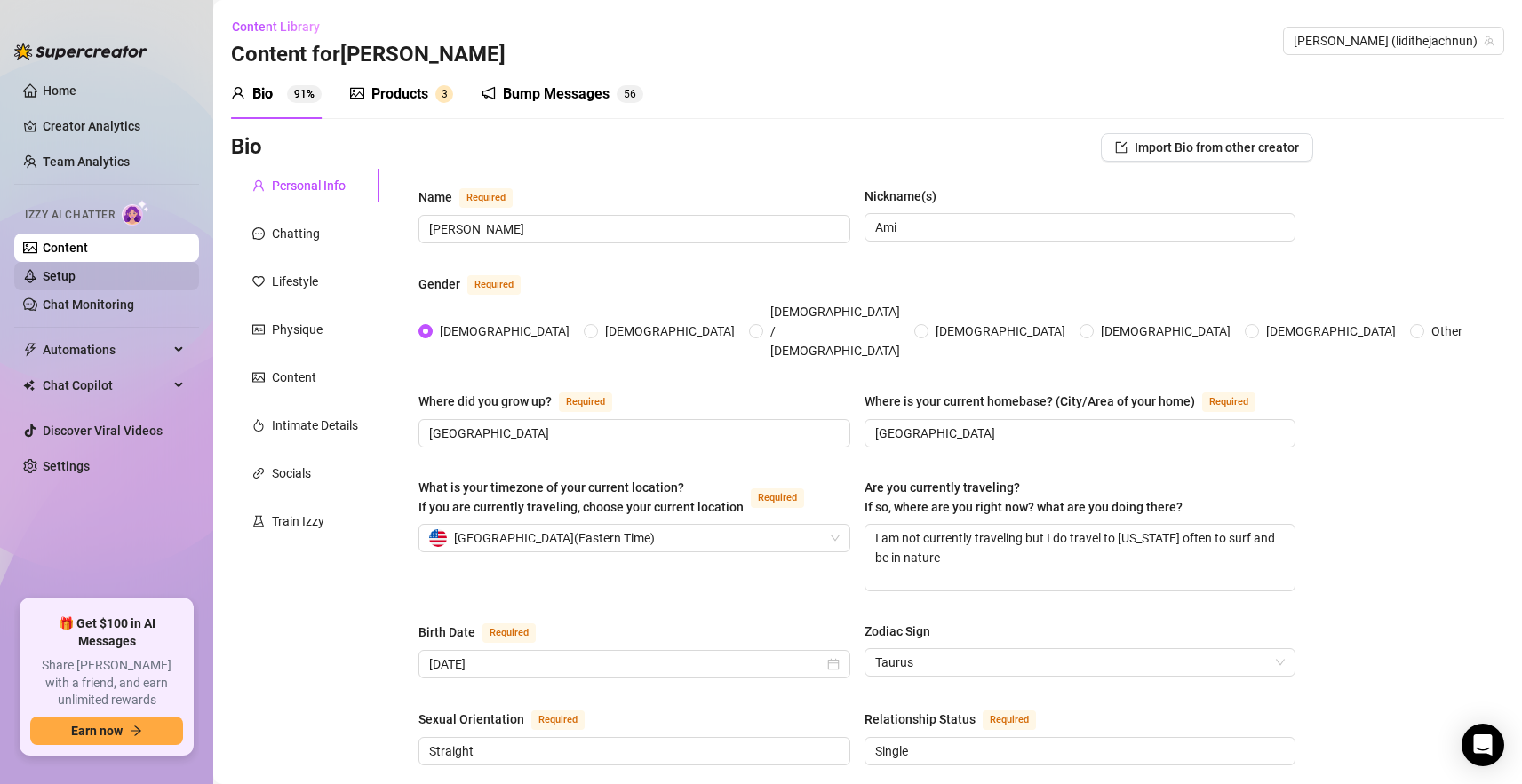
click at [75, 277] on link "Setup" at bounding box center [59, 276] width 33 height 14
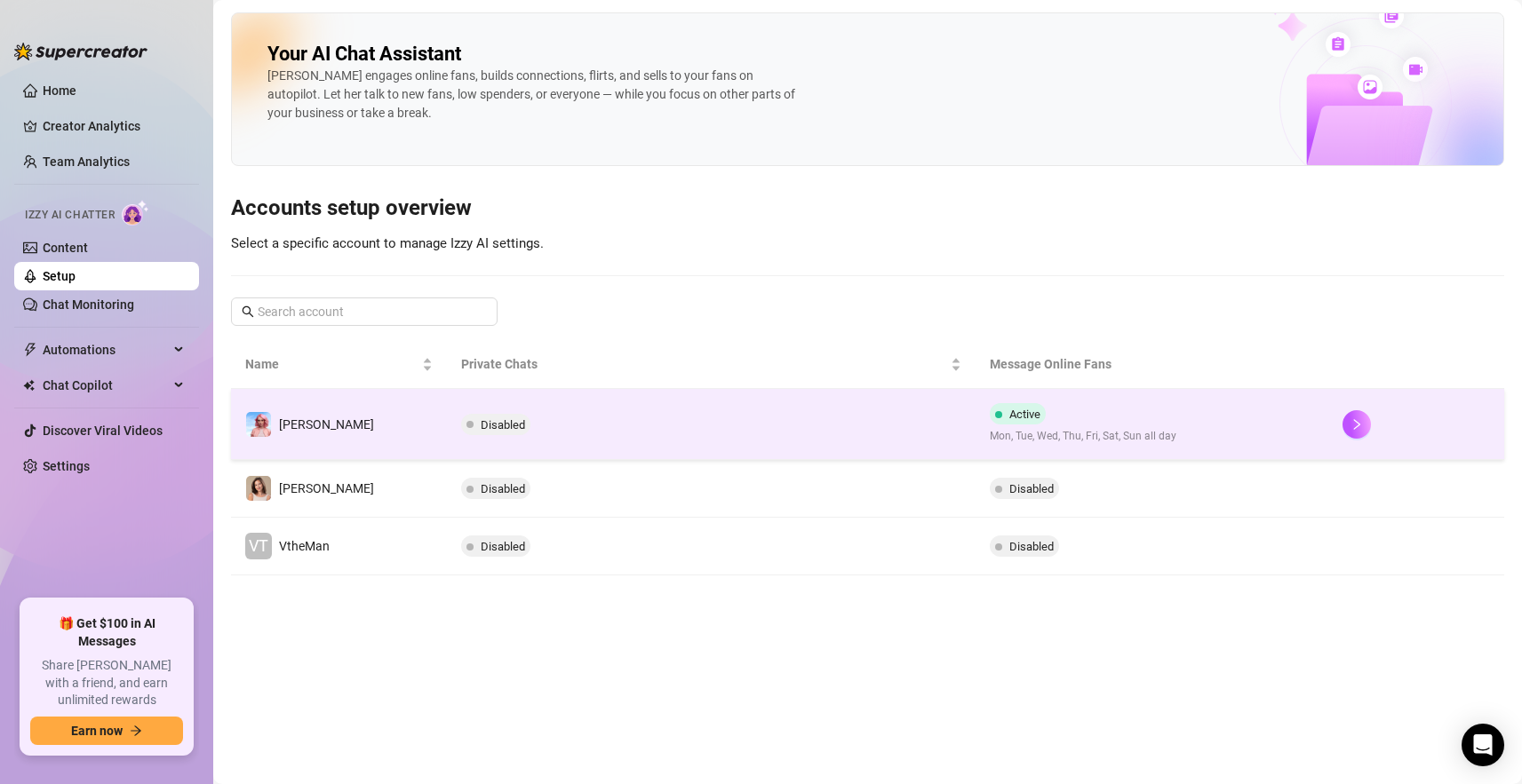
click at [924, 423] on td "Disabled" at bounding box center [711, 424] width 529 height 71
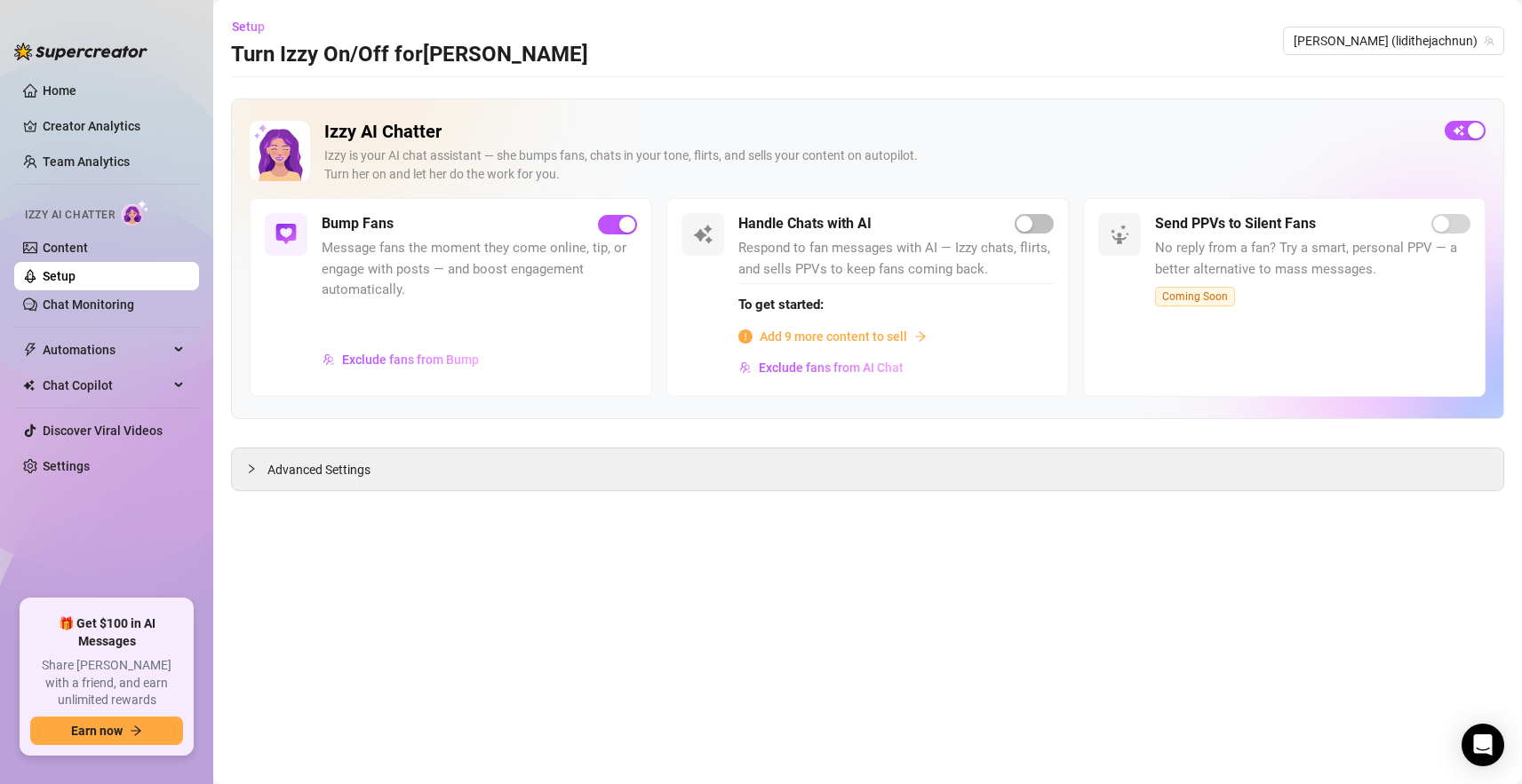
click at [740, 224] on div "Handle Chats with AI Respond to fan messages with AI — Izzy chats, flirts, and …" at bounding box center [868, 297] width 403 height 199
click at [879, 369] on span "Exclude fans from AI Chat" at bounding box center [830, 367] width 144 height 14
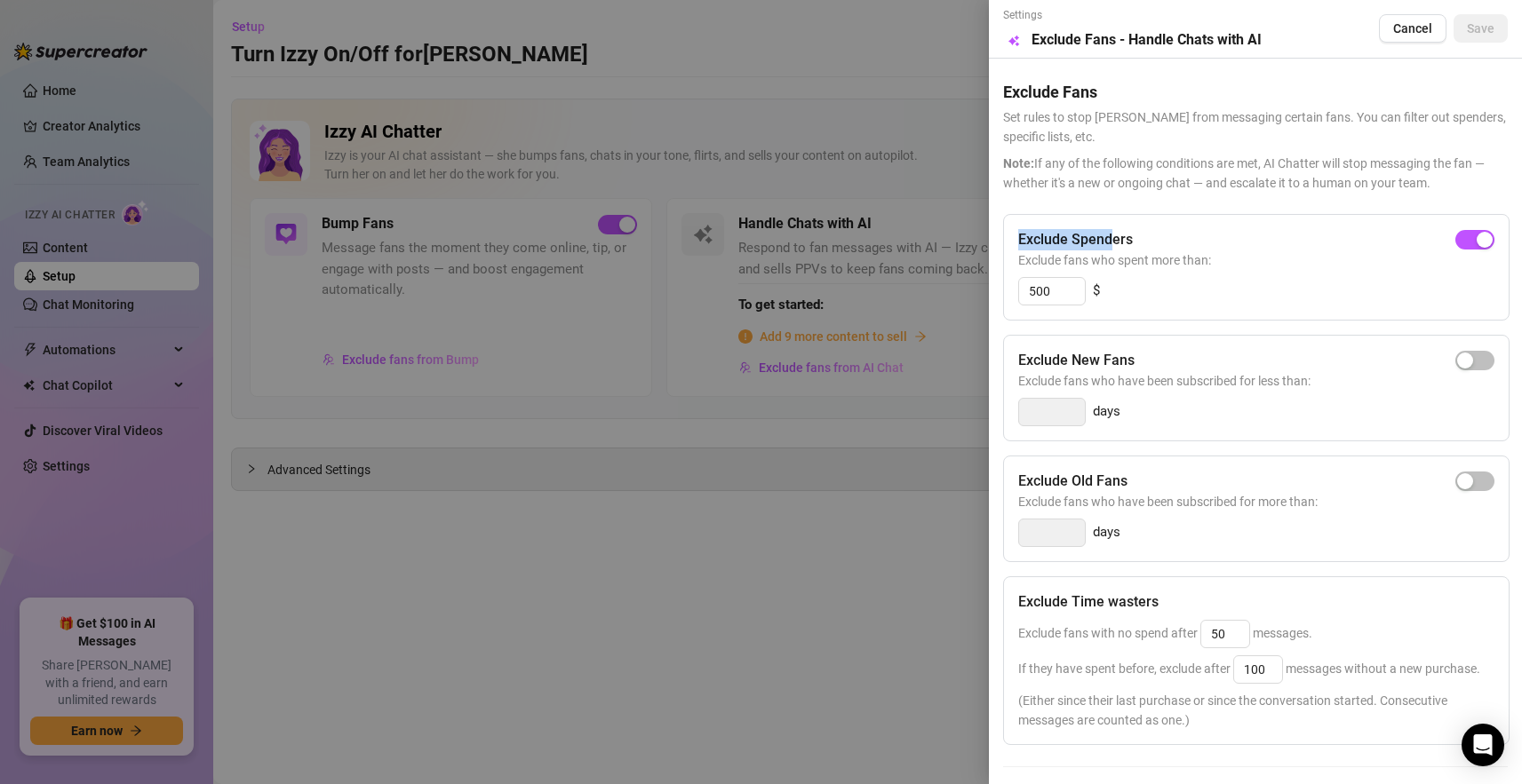
drag, startPoint x: 1031, startPoint y: 235, endPoint x: 1114, endPoint y: 235, distance: 83.0
click at [1114, 235] on div "Exclude Spenders Exclude fans who spent more than: 500 $" at bounding box center [1256, 267] width 507 height 107
drag, startPoint x: 1001, startPoint y: 90, endPoint x: 1103, endPoint y: 81, distance: 102.4
click at [1103, 81] on div "Settings Preview Exclude Fans - Handle Chats with AI Cancel Save Exclude Fans S…" at bounding box center [1255, 392] width 533 height 784
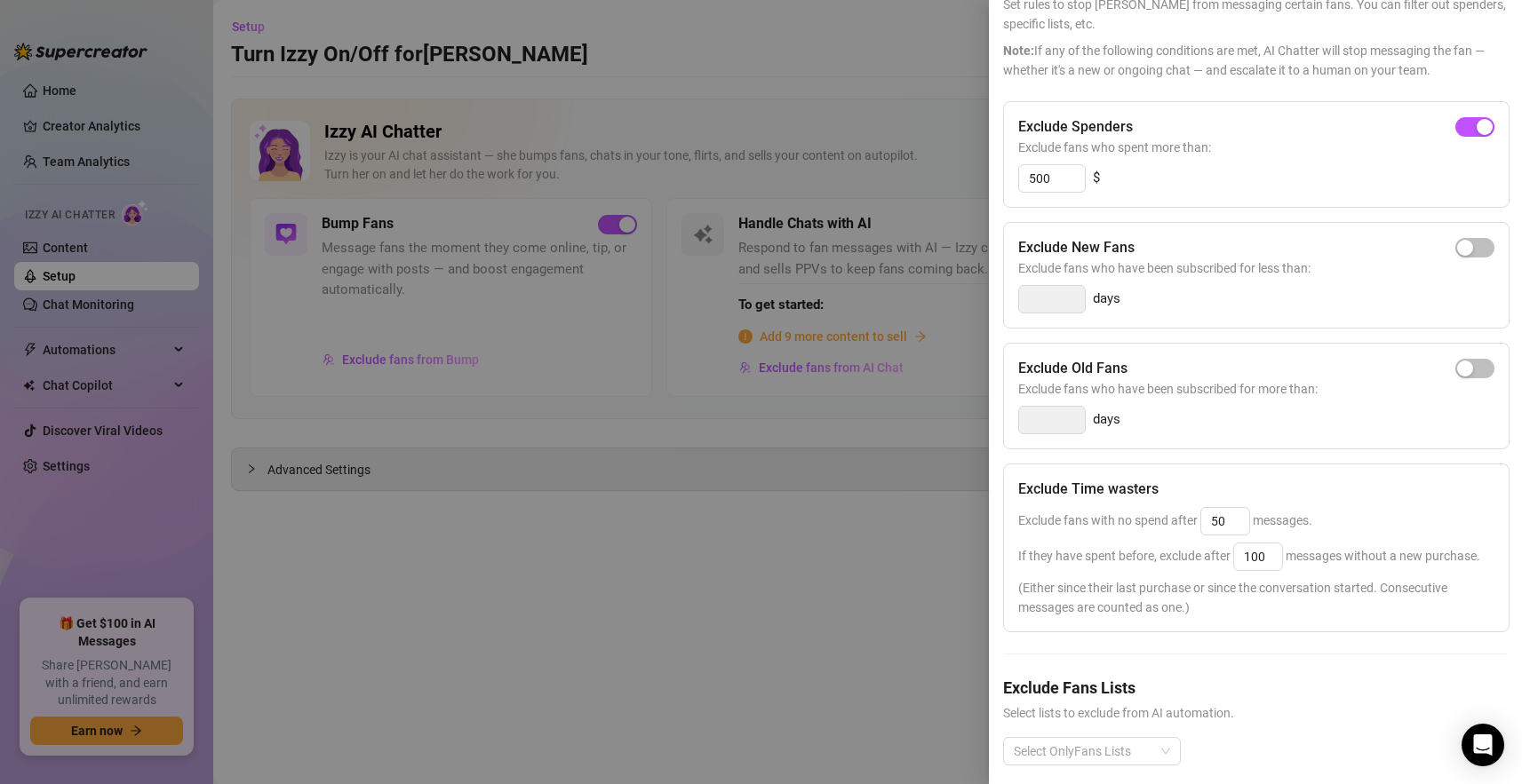
scroll to position [122, 0]
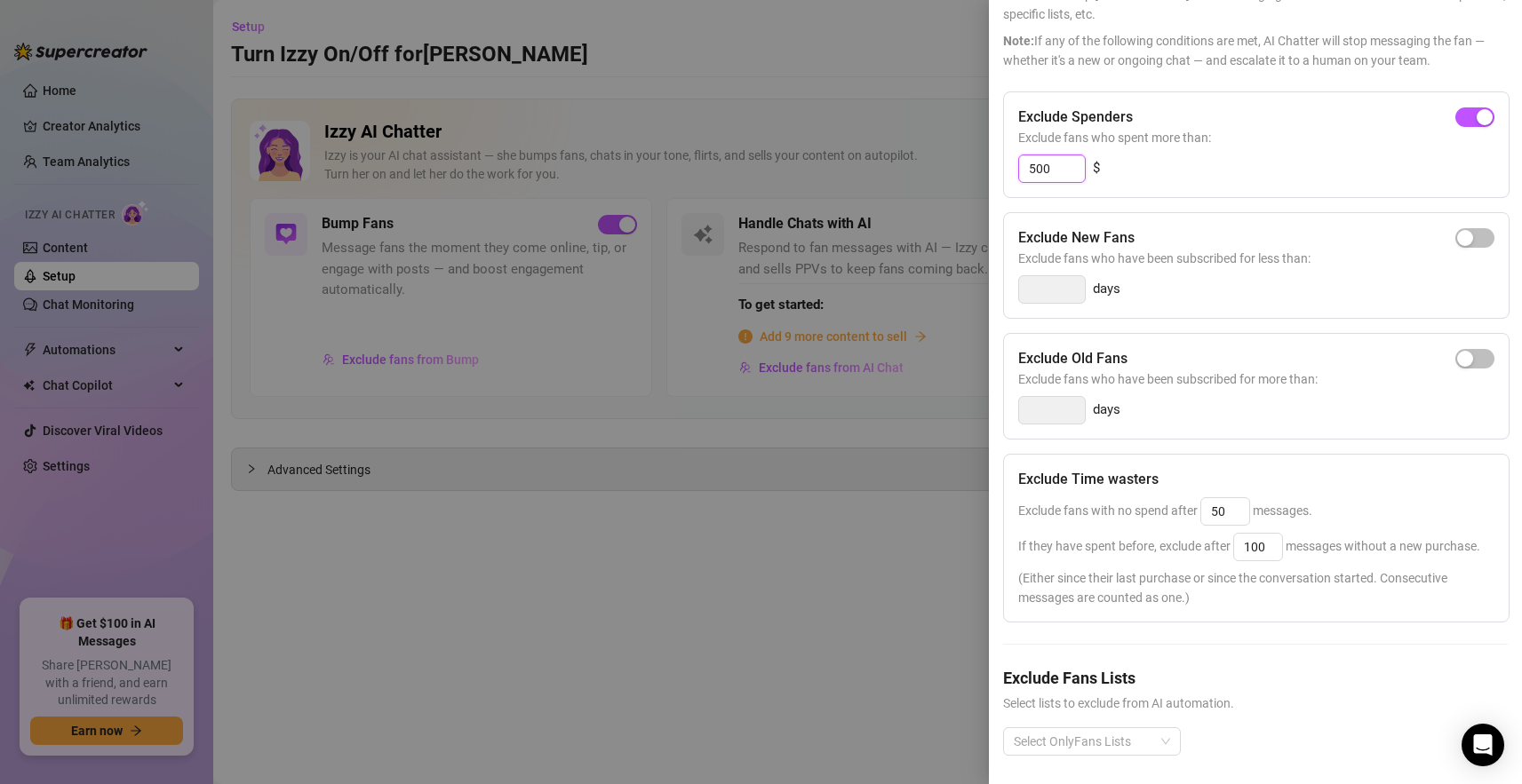
drag, startPoint x: 1058, startPoint y: 172, endPoint x: 992, endPoint y: 170, distance: 66.0
click at [992, 170] on div "Settings Preview Exclude Fans - Handle Chats with AI Cancel Save Exclude Fans S…" at bounding box center [1255, 392] width 533 height 784
type input "300"
click at [1209, 162] on div "300 $" at bounding box center [1256, 168] width 476 height 28
click at [1246, 114] on div "Exclude Spenders" at bounding box center [1256, 117] width 476 height 21
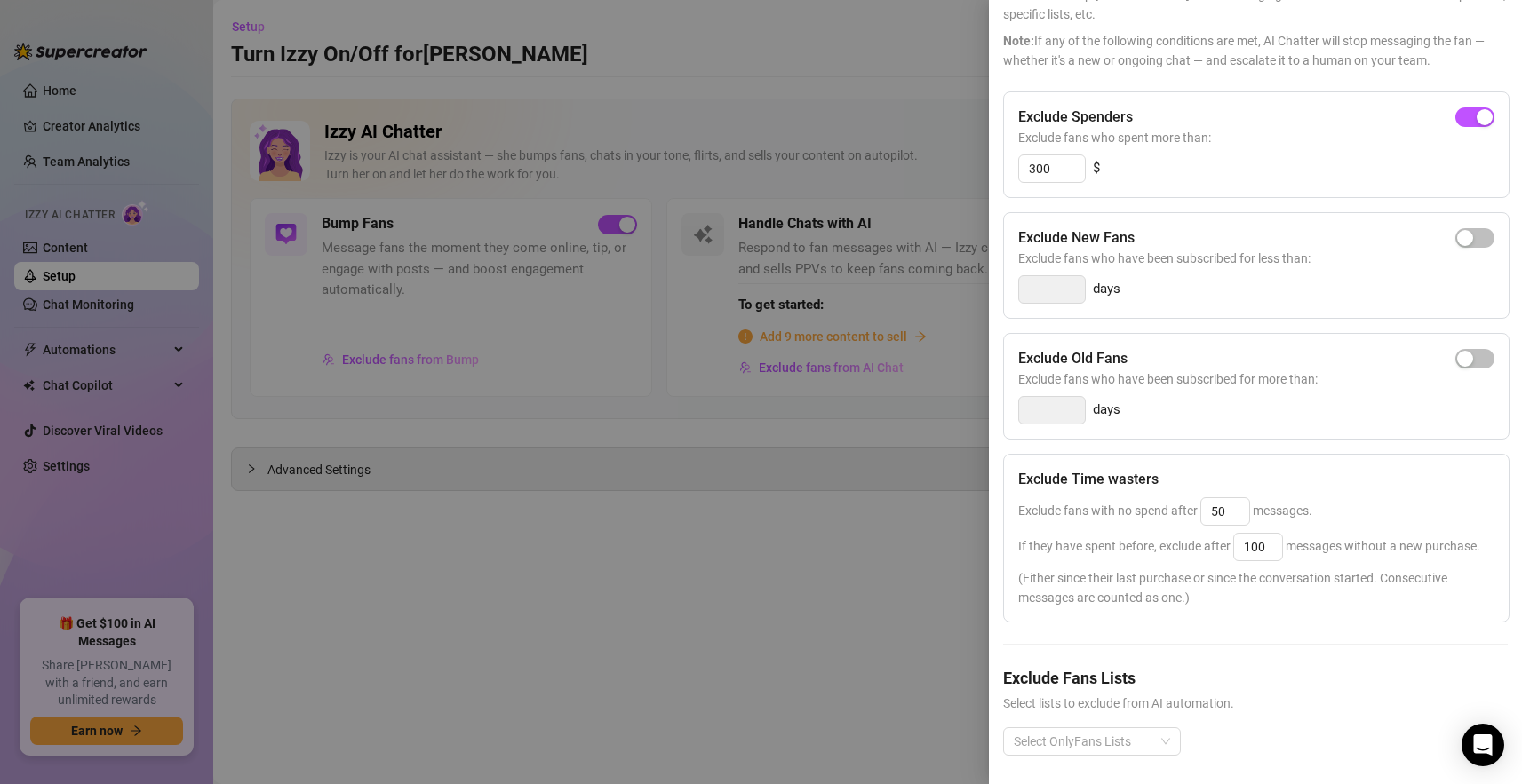
click at [1246, 111] on div "Exclude Spenders" at bounding box center [1256, 117] width 476 height 21
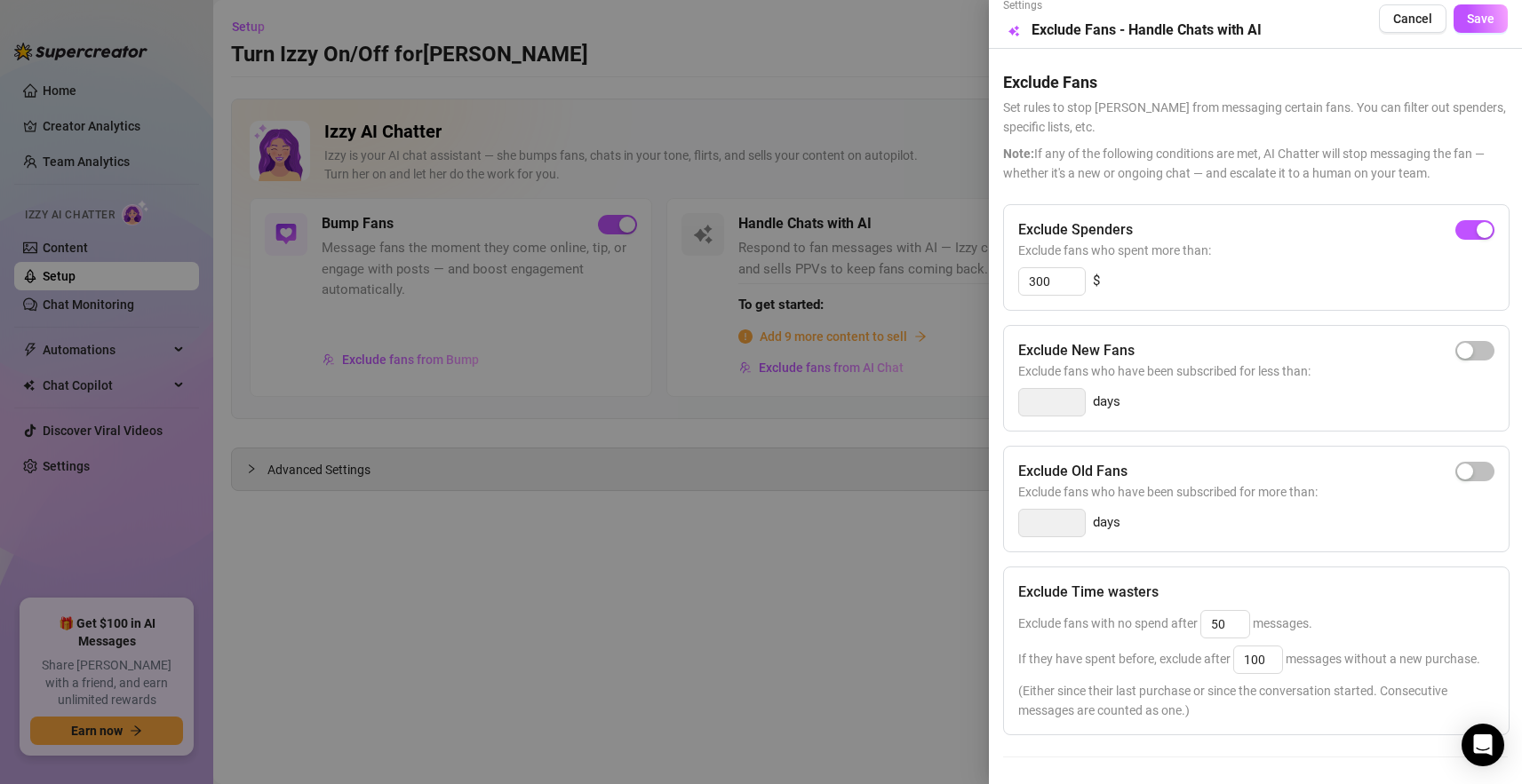
scroll to position [0, 0]
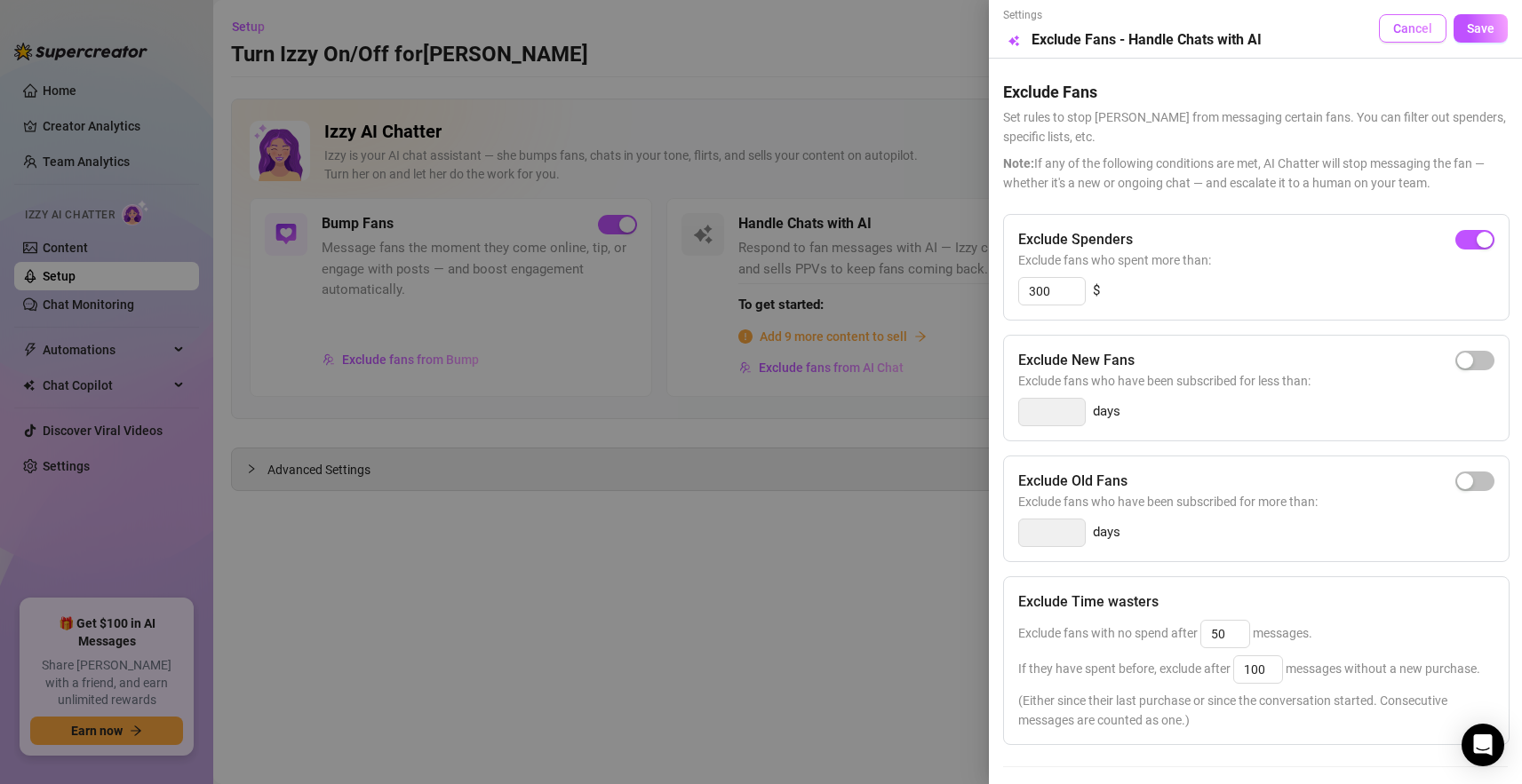
click at [1409, 20] on button "Cancel" at bounding box center [1412, 28] width 67 height 28
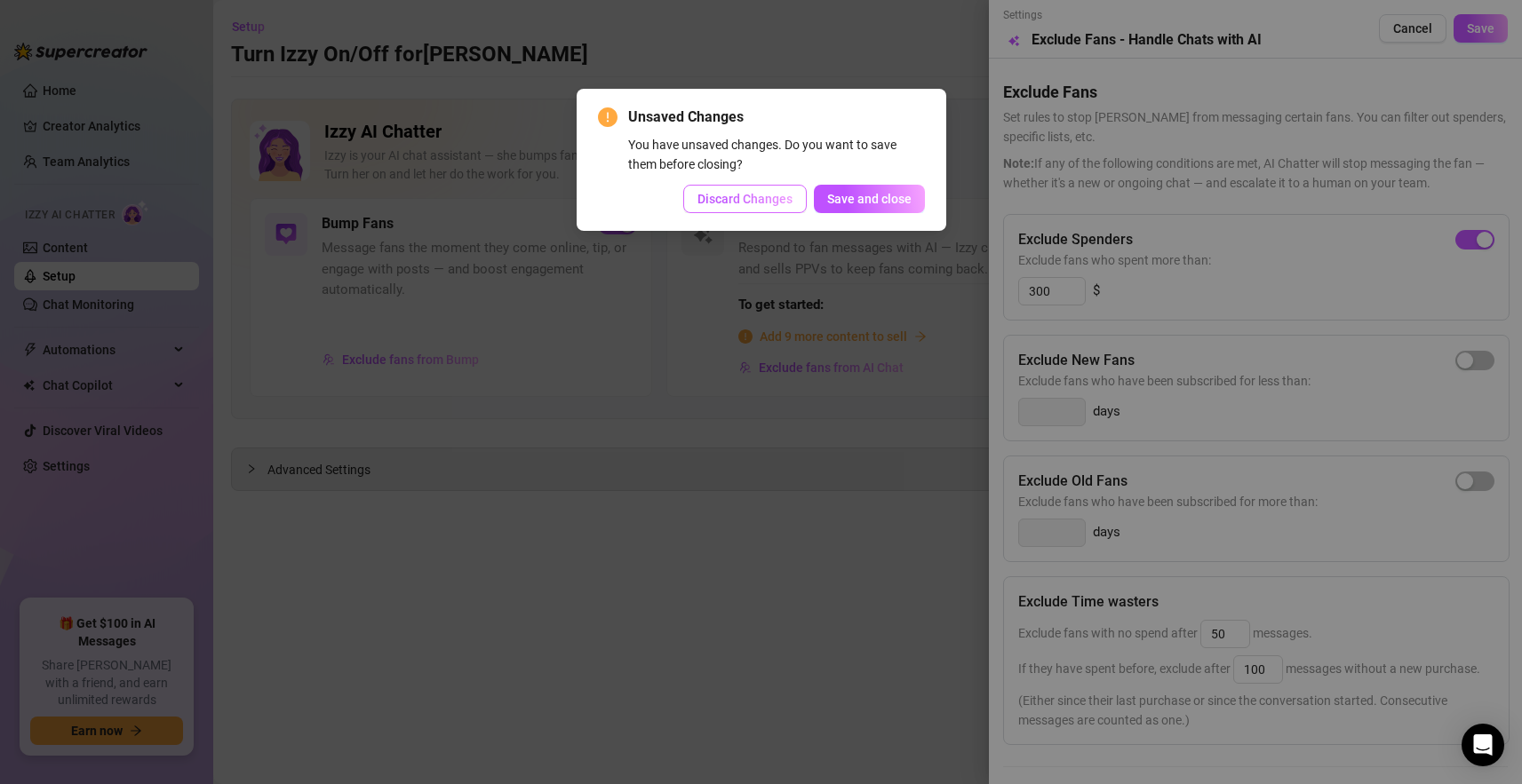
click at [750, 199] on span "Discard Changes" at bounding box center [744, 199] width 95 height 14
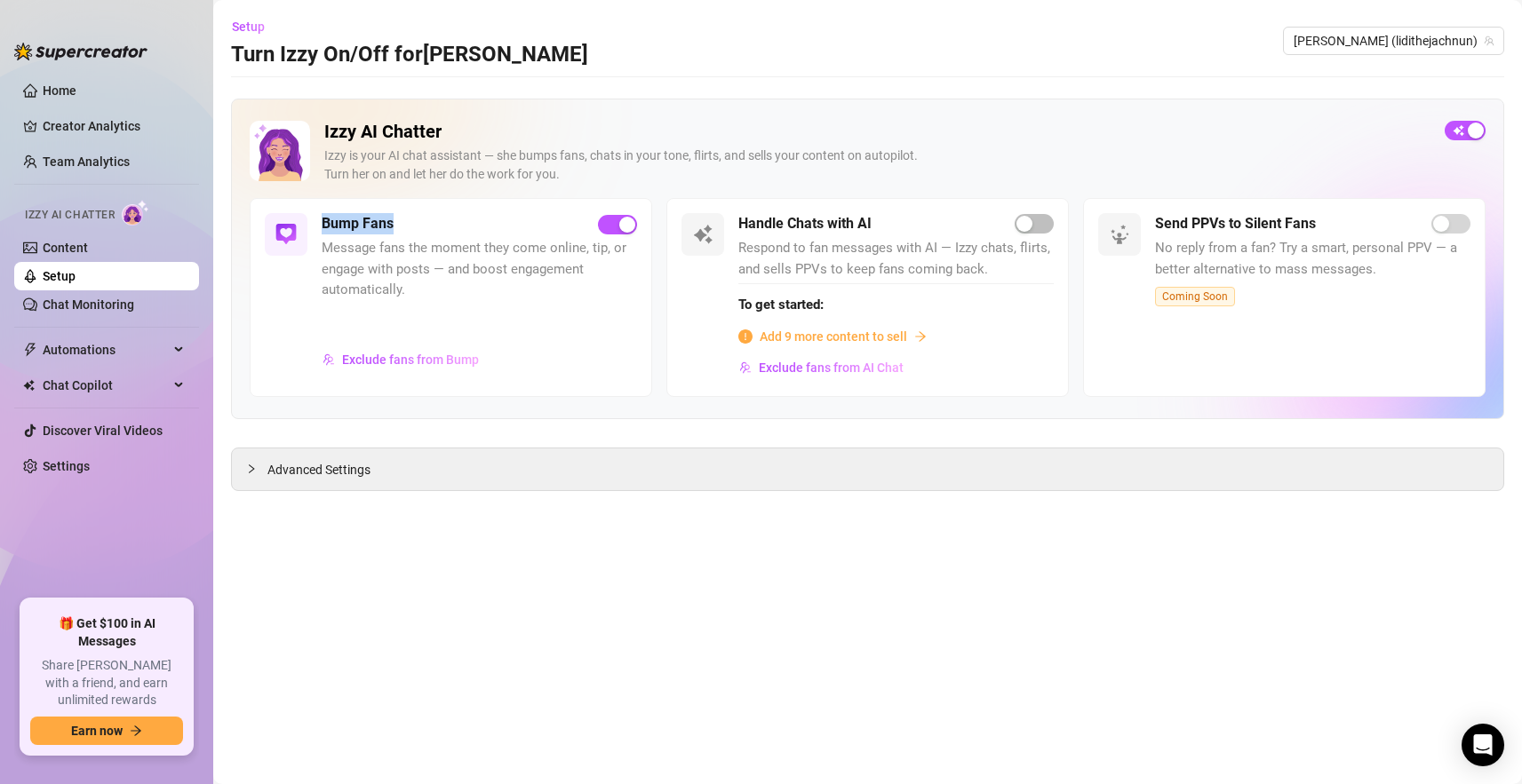
drag, startPoint x: 409, startPoint y: 220, endPoint x: 318, endPoint y: 223, distance: 91.0
click at [318, 223] on div "Bump Fans Message fans the moment they come online, tip, or engage with posts —…" at bounding box center [451, 297] width 403 height 199
click at [88, 242] on link "Content" at bounding box center [64, 247] width 45 height 14
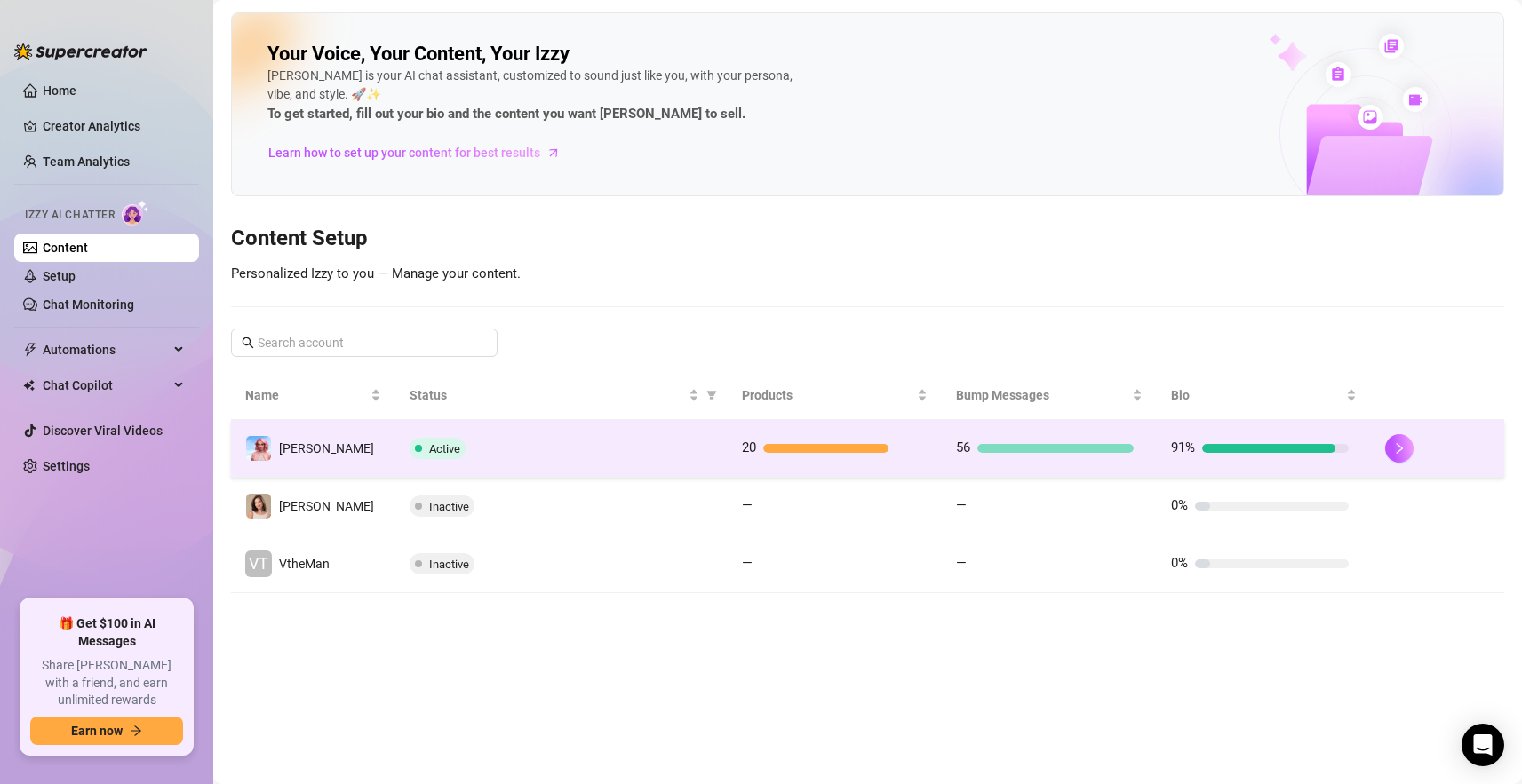
click at [670, 431] on td "Active" at bounding box center [561, 449] width 332 height 58
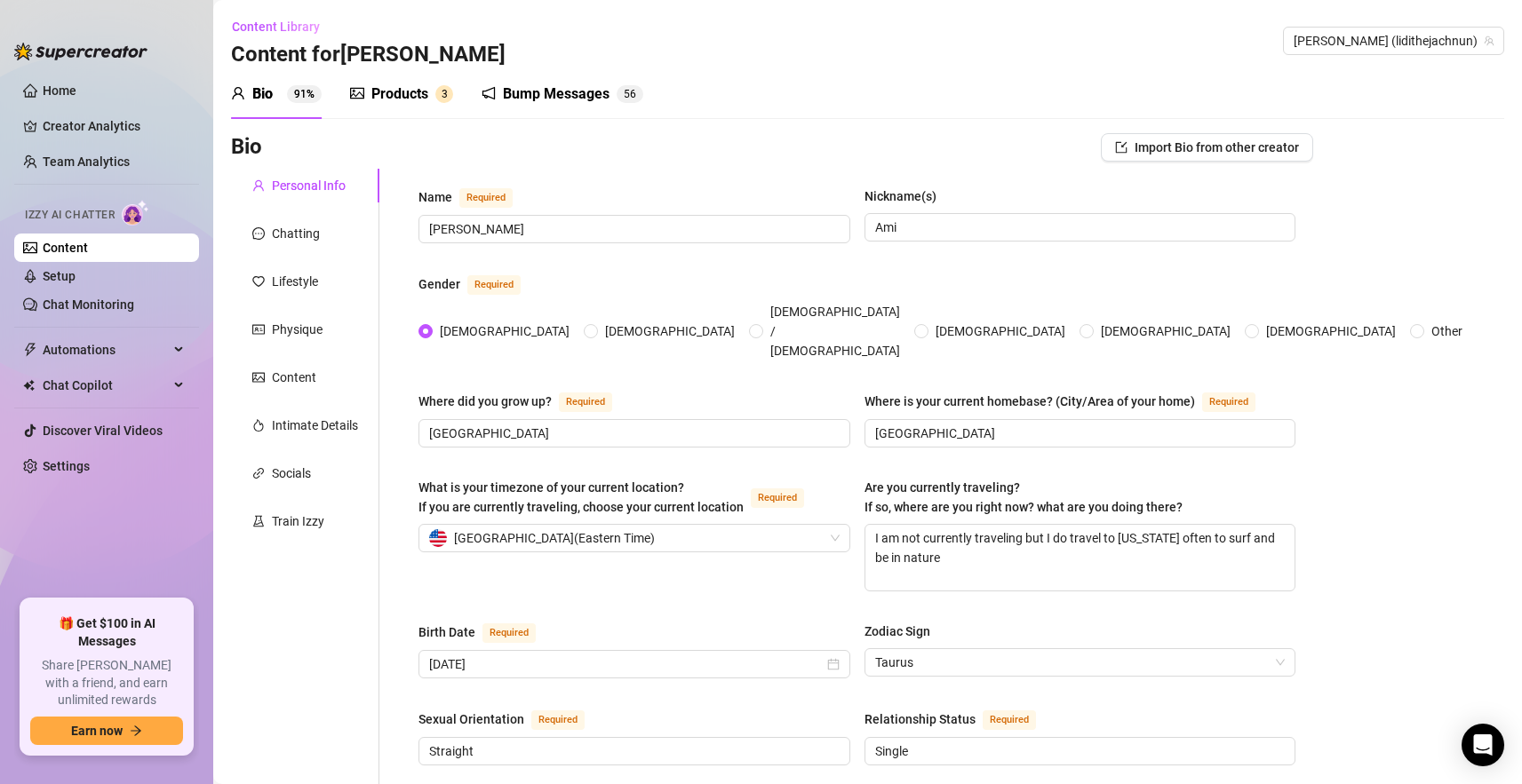
click at [557, 87] on div "Bump Messages" at bounding box center [556, 94] width 107 height 21
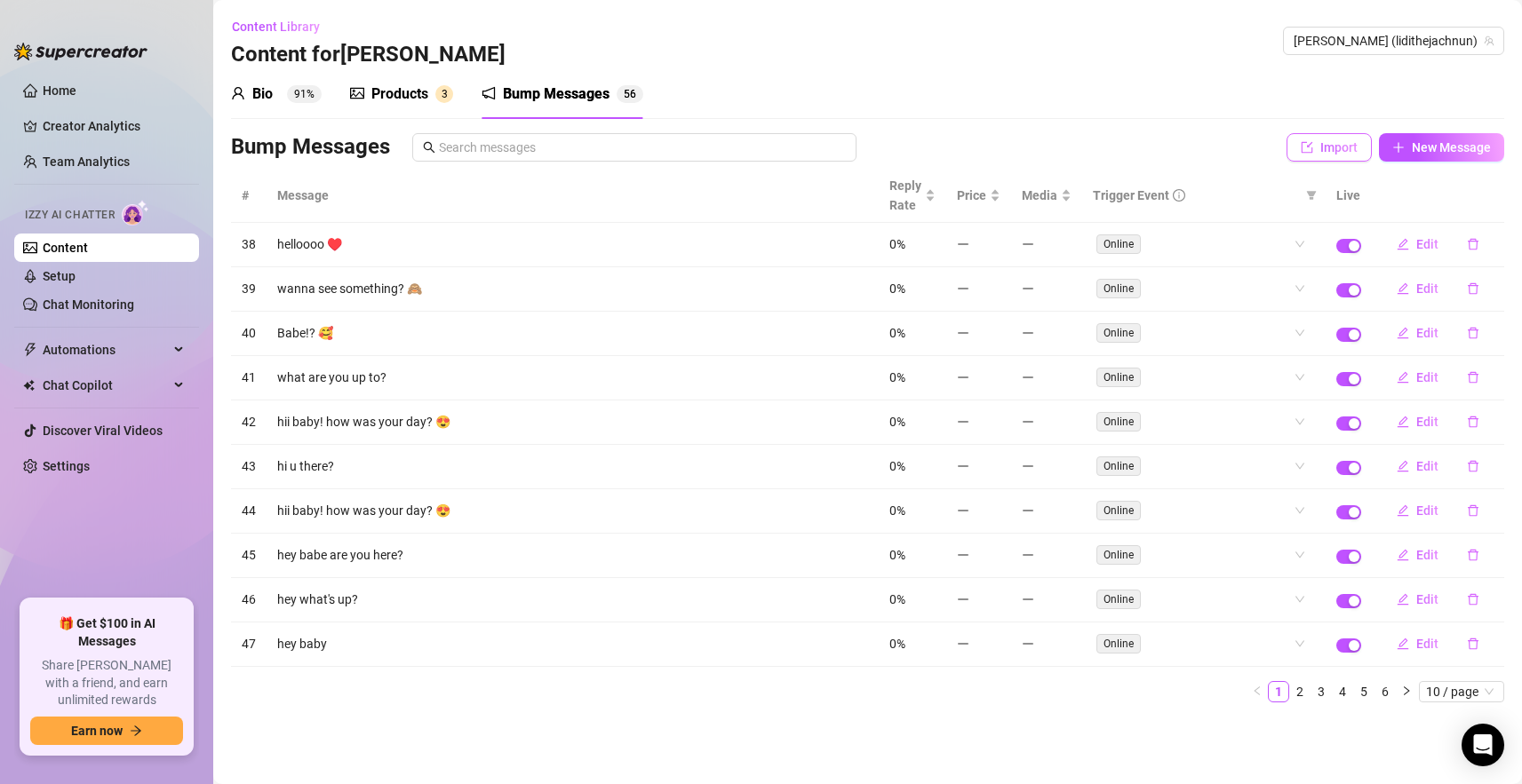
click at [1344, 144] on span "Import" at bounding box center [1339, 147] width 38 height 14
type textarea "Type your message here..."
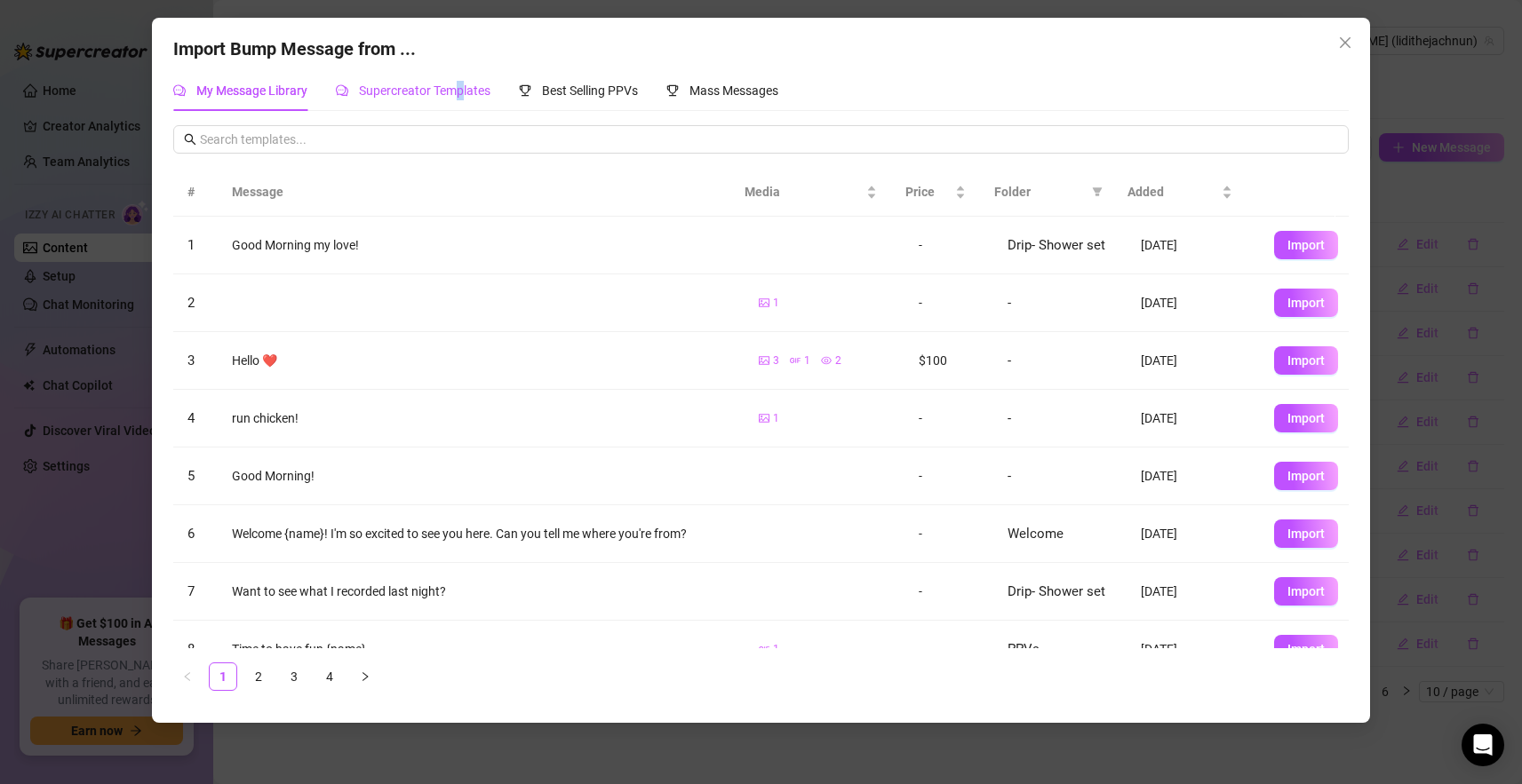
click at [460, 90] on span "Supercreator Templates" at bounding box center [424, 90] width 132 height 14
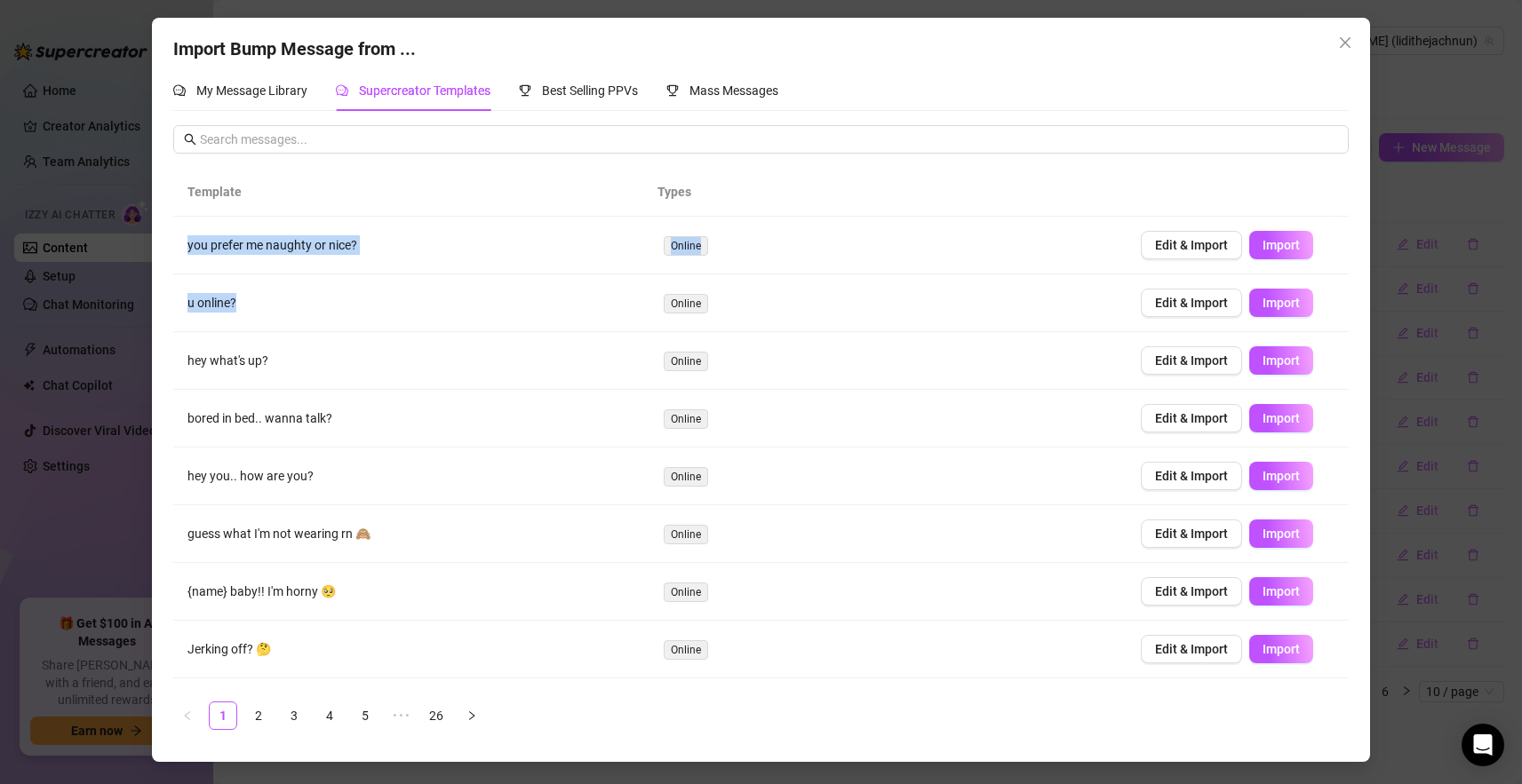
drag, startPoint x: 242, startPoint y: 295, endPoint x: 171, endPoint y: 297, distance: 71.0
click at [171, 297] on div "Import Bump Message from ... My Message Library Supercreator Templates Best Sel…" at bounding box center [761, 390] width 1218 height 744
drag, startPoint x: 266, startPoint y: 369, endPoint x: 203, endPoint y: 367, distance: 63.0
click at [202, 366] on td "hey what's up?" at bounding box center [411, 360] width 476 height 58
drag, startPoint x: 306, startPoint y: 415, endPoint x: 262, endPoint y: 422, distance: 44.6
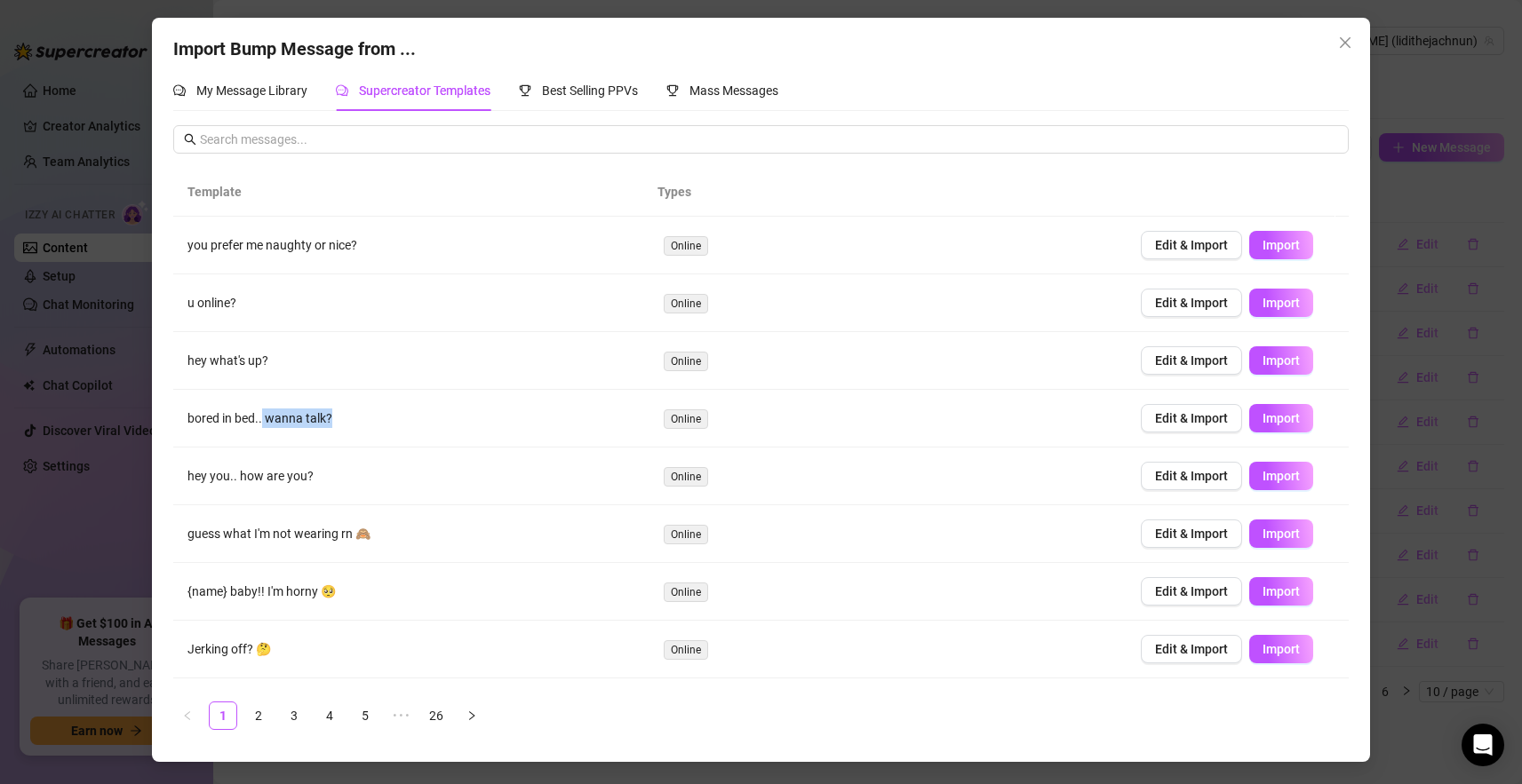
click at [262, 422] on td "bored in bed.. wanna talk?" at bounding box center [411, 418] width 476 height 58
click at [1342, 50] on button "Close" at bounding box center [1345, 42] width 29 height 28
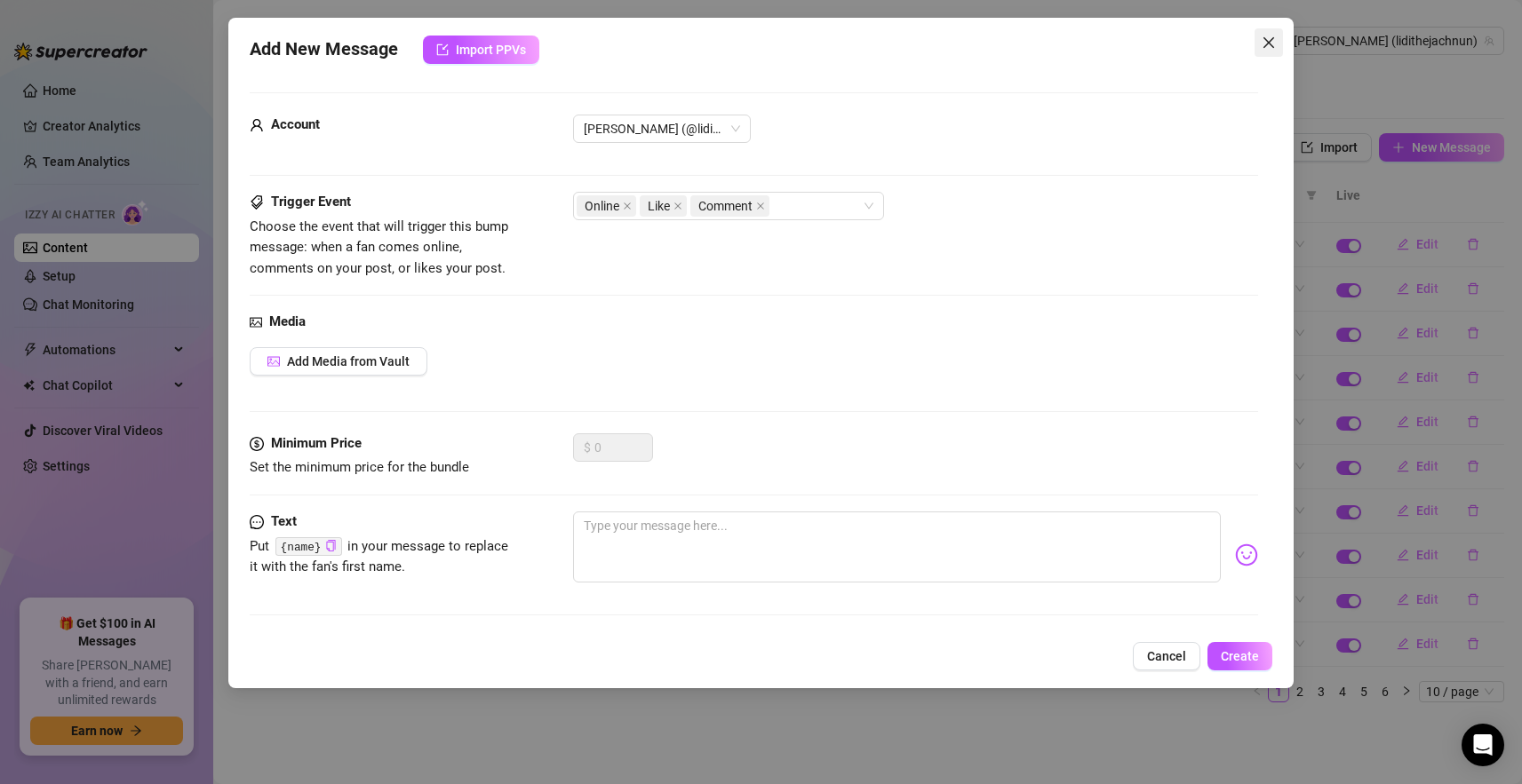
click at [1265, 42] on icon "close" at bounding box center [1268, 42] width 14 height 14
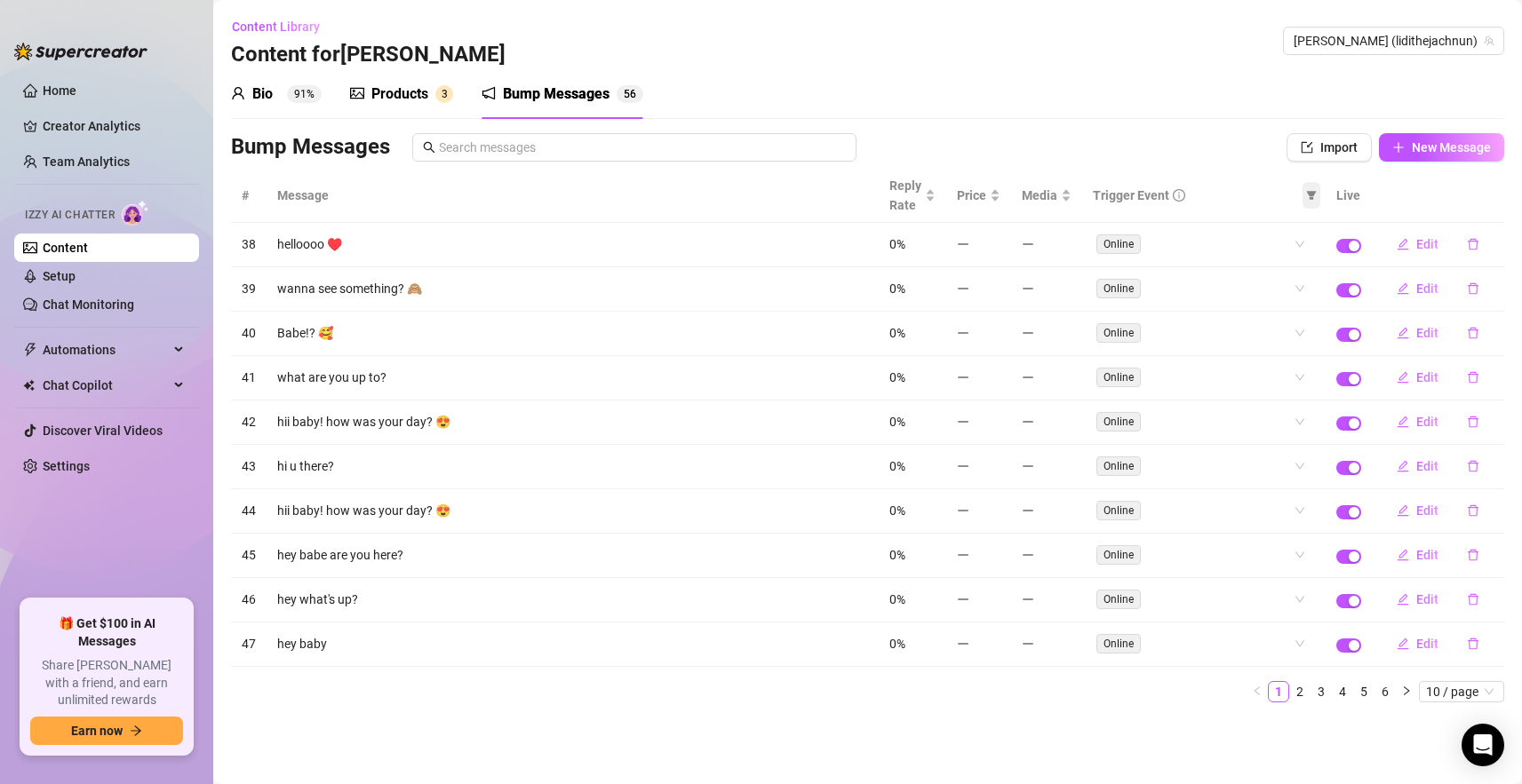
click at [1315, 194] on icon "filter" at bounding box center [1311, 196] width 11 height 11
click at [1278, 260] on span "Like" at bounding box center [1267, 258] width 78 height 19
click at [1292, 326] on span "OK" at bounding box center [1299, 322] width 17 height 14
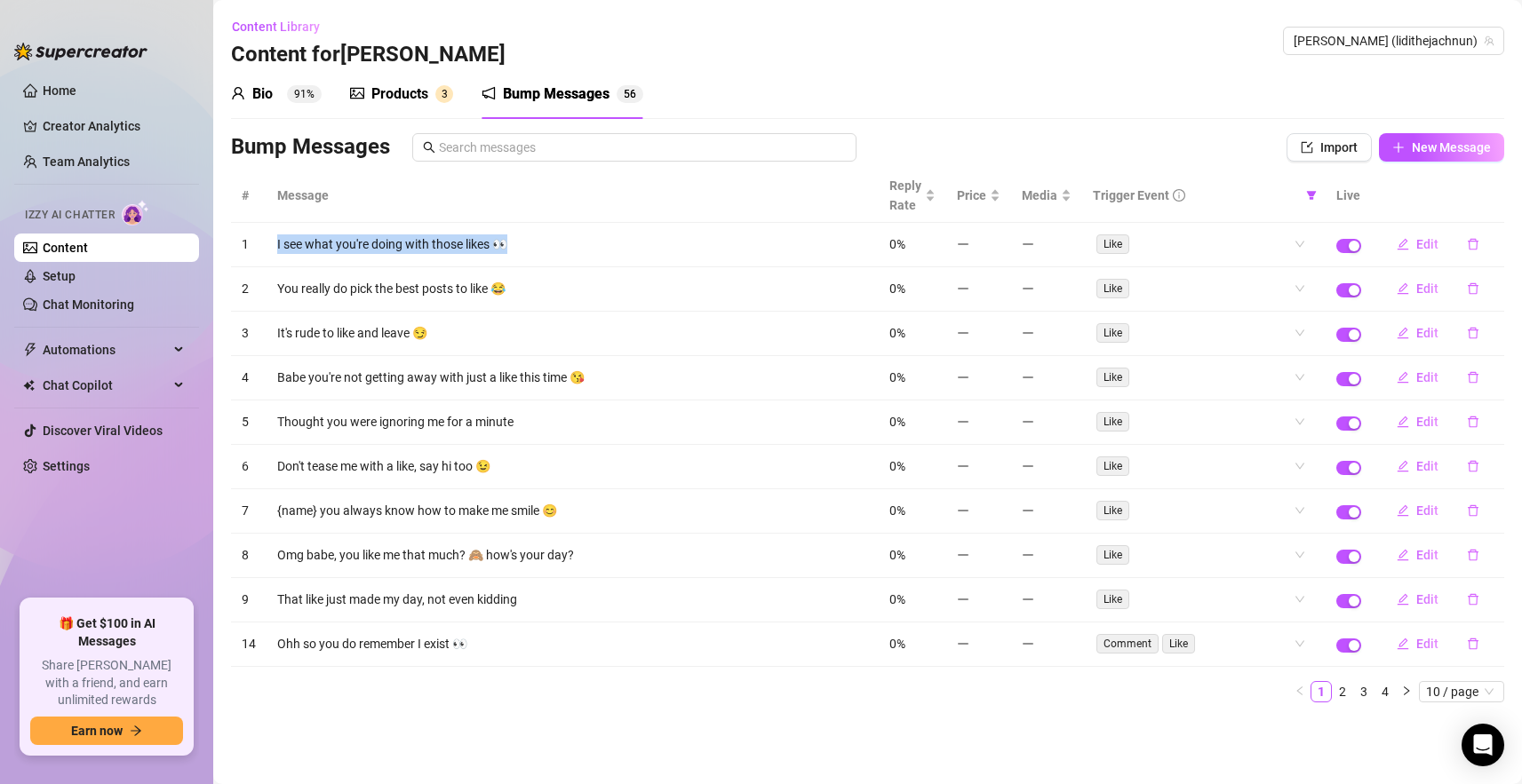
drag, startPoint x: 269, startPoint y: 242, endPoint x: 514, endPoint y: 241, distance: 245.0
click at [514, 241] on td "I see what you're doing with those likes 👀" at bounding box center [573, 244] width 612 height 44
drag, startPoint x: 276, startPoint y: 291, endPoint x: 553, endPoint y: 281, distance: 277.2
click at [553, 281] on td "You really do pick the best posts to like 😂" at bounding box center [573, 290] width 612 height 44
click at [892, 97] on div "Bio 91% Products 3 Bump Messages 5 6" at bounding box center [867, 94] width 1273 height 50
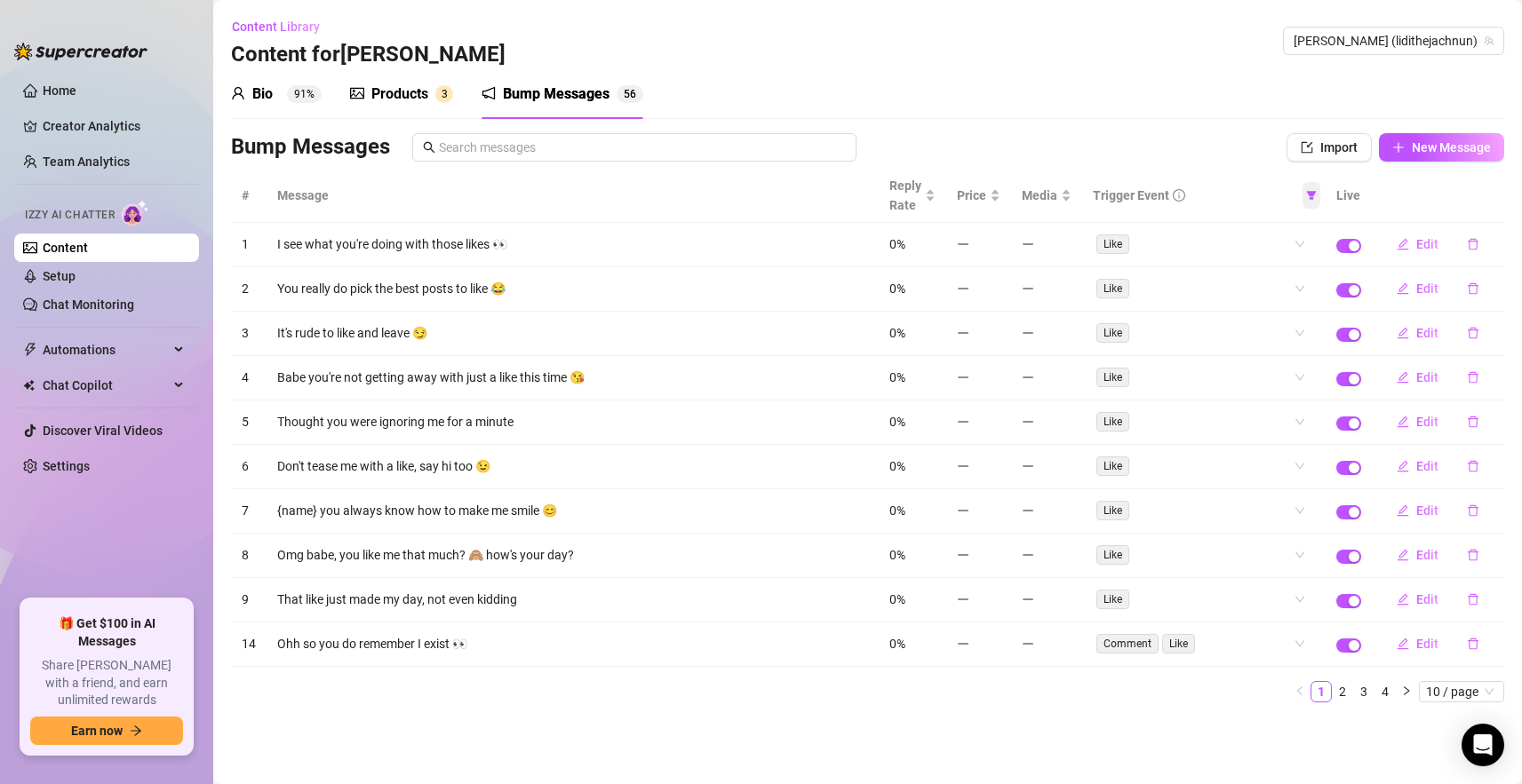
click at [1310, 196] on icon "filter" at bounding box center [1311, 196] width 11 height 11
click at [1279, 264] on span "Like" at bounding box center [1267, 258] width 78 height 19
checkbox input "false"
click at [1296, 323] on span "OK" at bounding box center [1299, 322] width 17 height 14
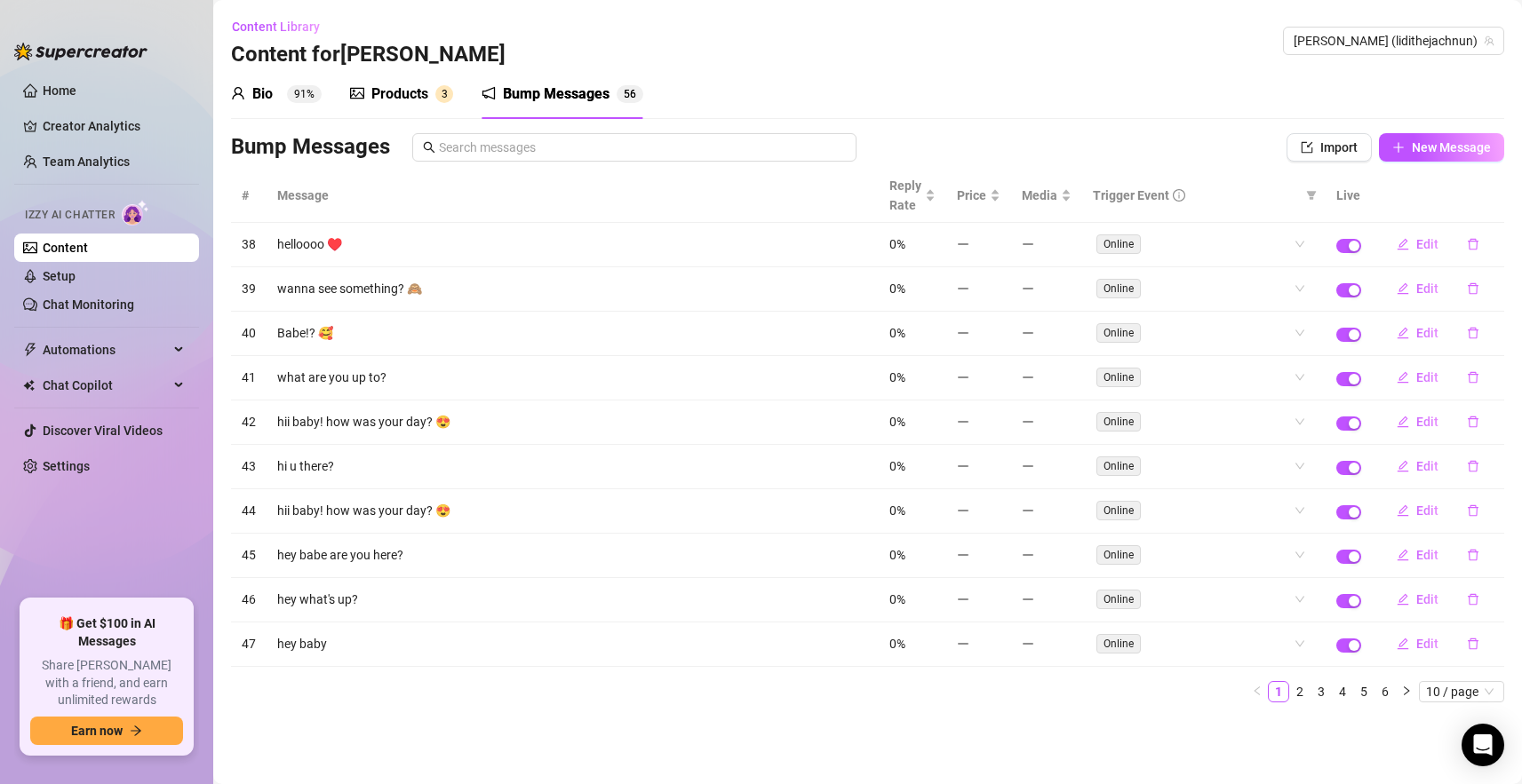
click at [744, 69] on div "Bio 91% Products 3 Bump Messages 5 6" at bounding box center [867, 94] width 1273 height 50
click at [378, 97] on div "Products" at bounding box center [400, 94] width 57 height 21
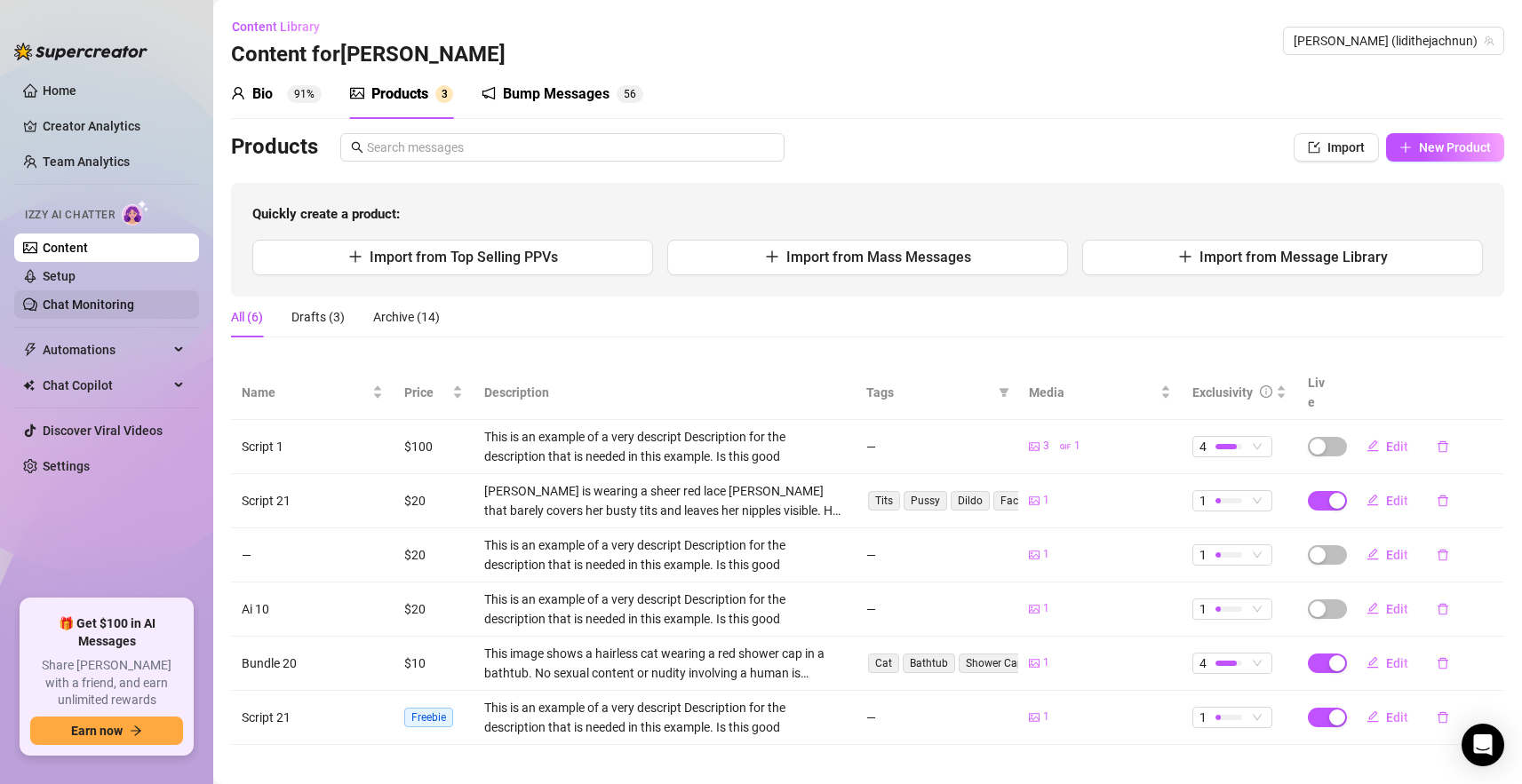
click at [64, 307] on link "Chat Monitoring" at bounding box center [88, 304] width 92 height 14
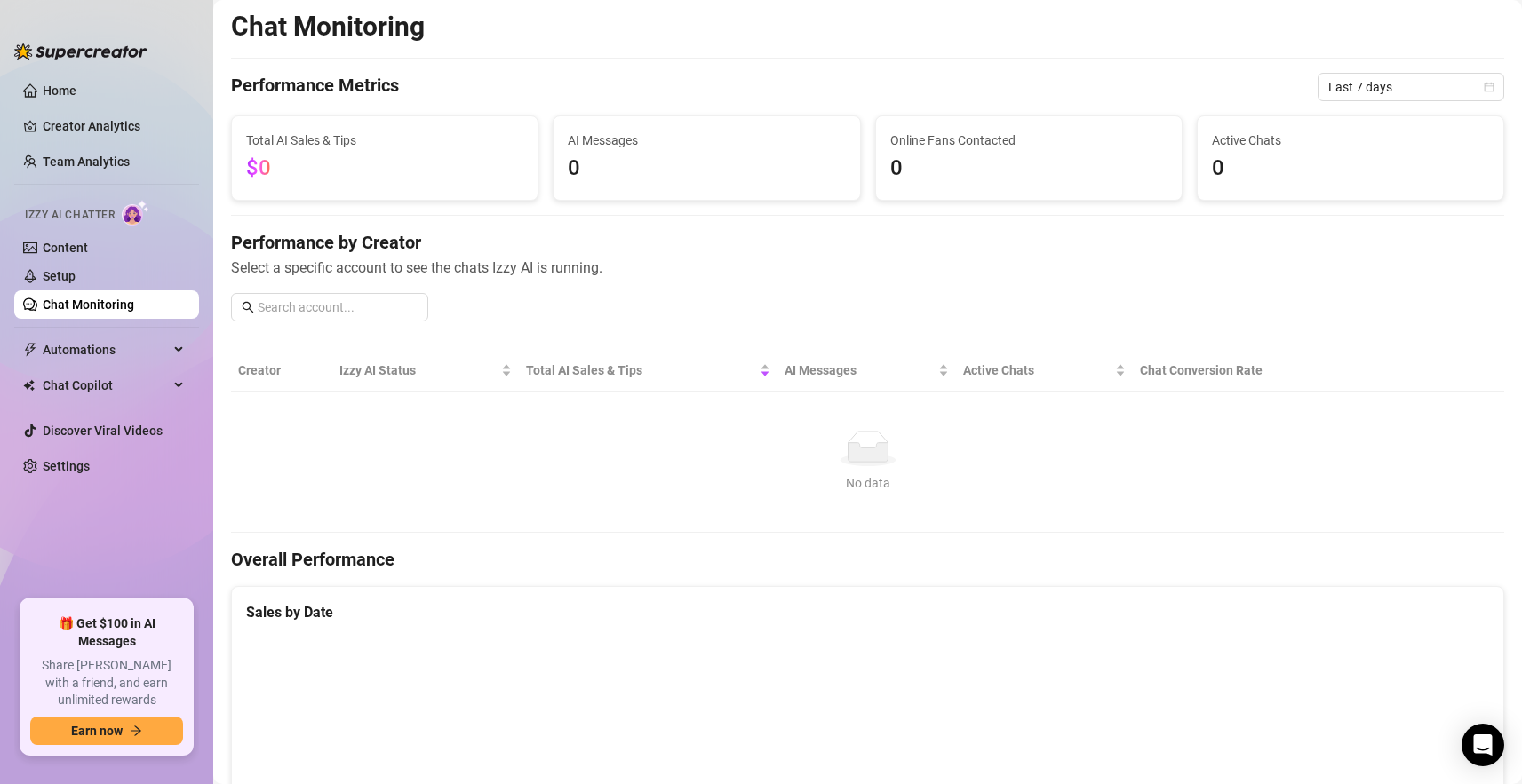
scroll to position [4, 0]
click at [56, 460] on link "Settings" at bounding box center [65, 465] width 47 height 14
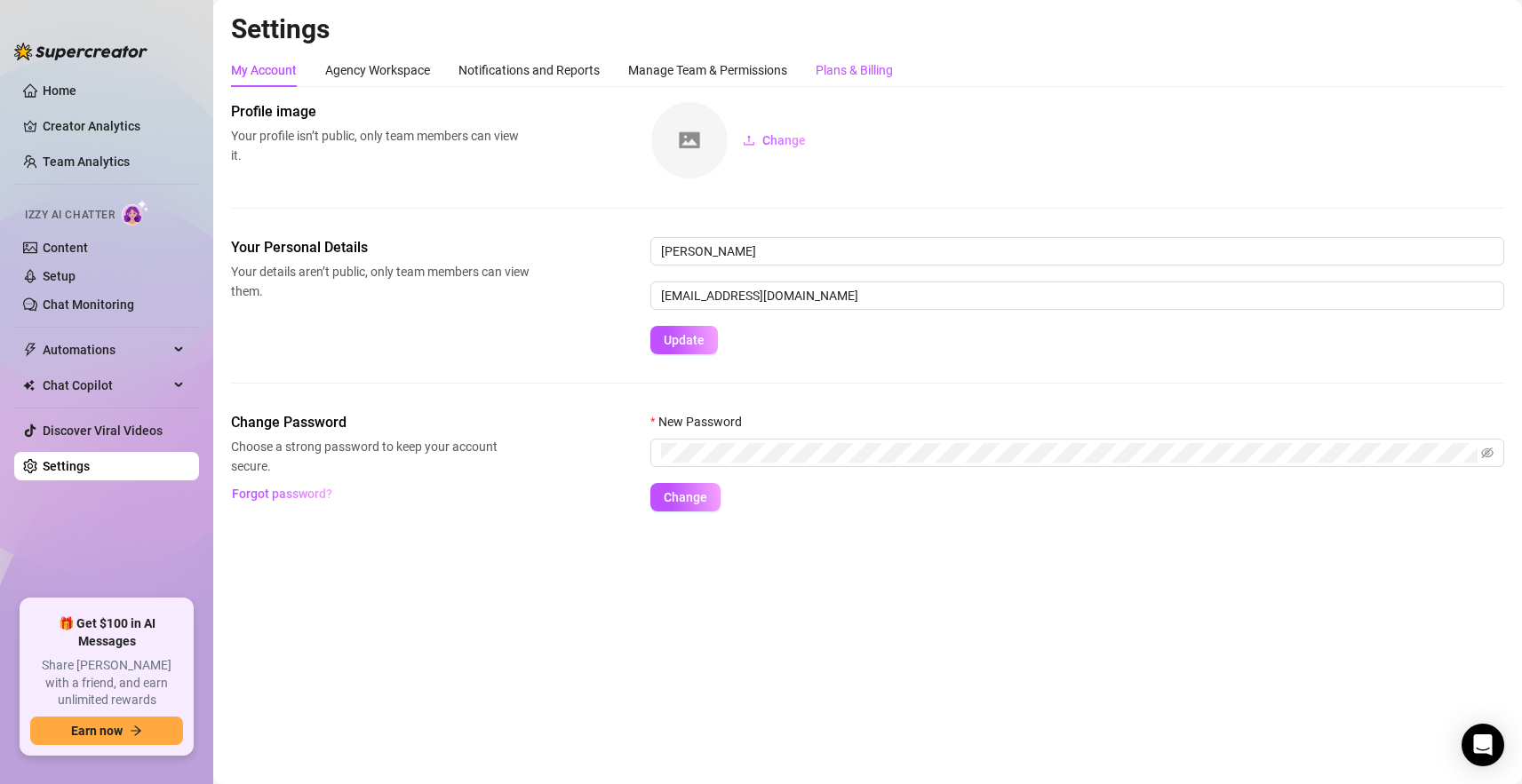
click at [832, 64] on div "Plans & Billing" at bounding box center [854, 70] width 77 height 19
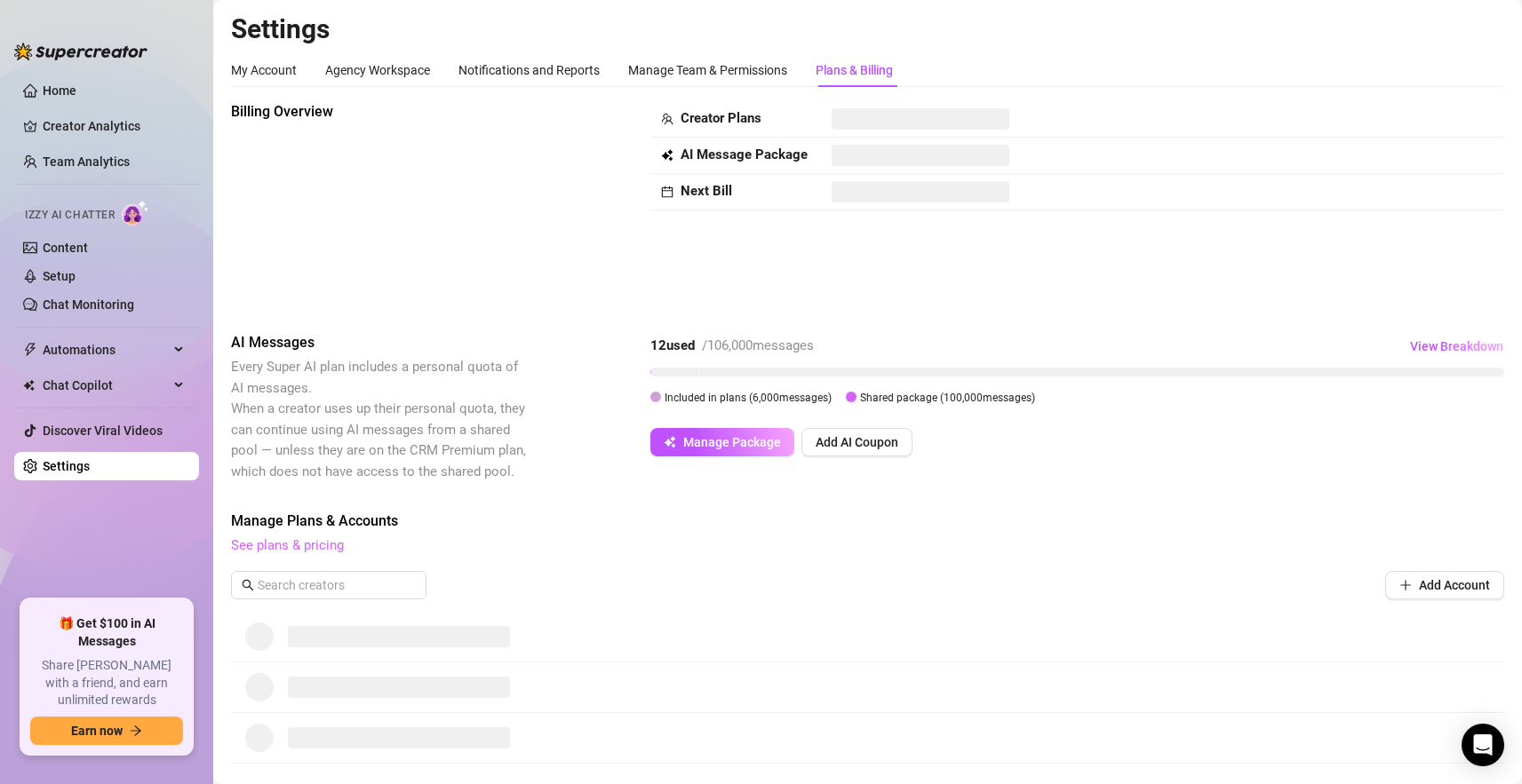
click at [327, 547] on link "See plans & pricing" at bounding box center [287, 545] width 113 height 16
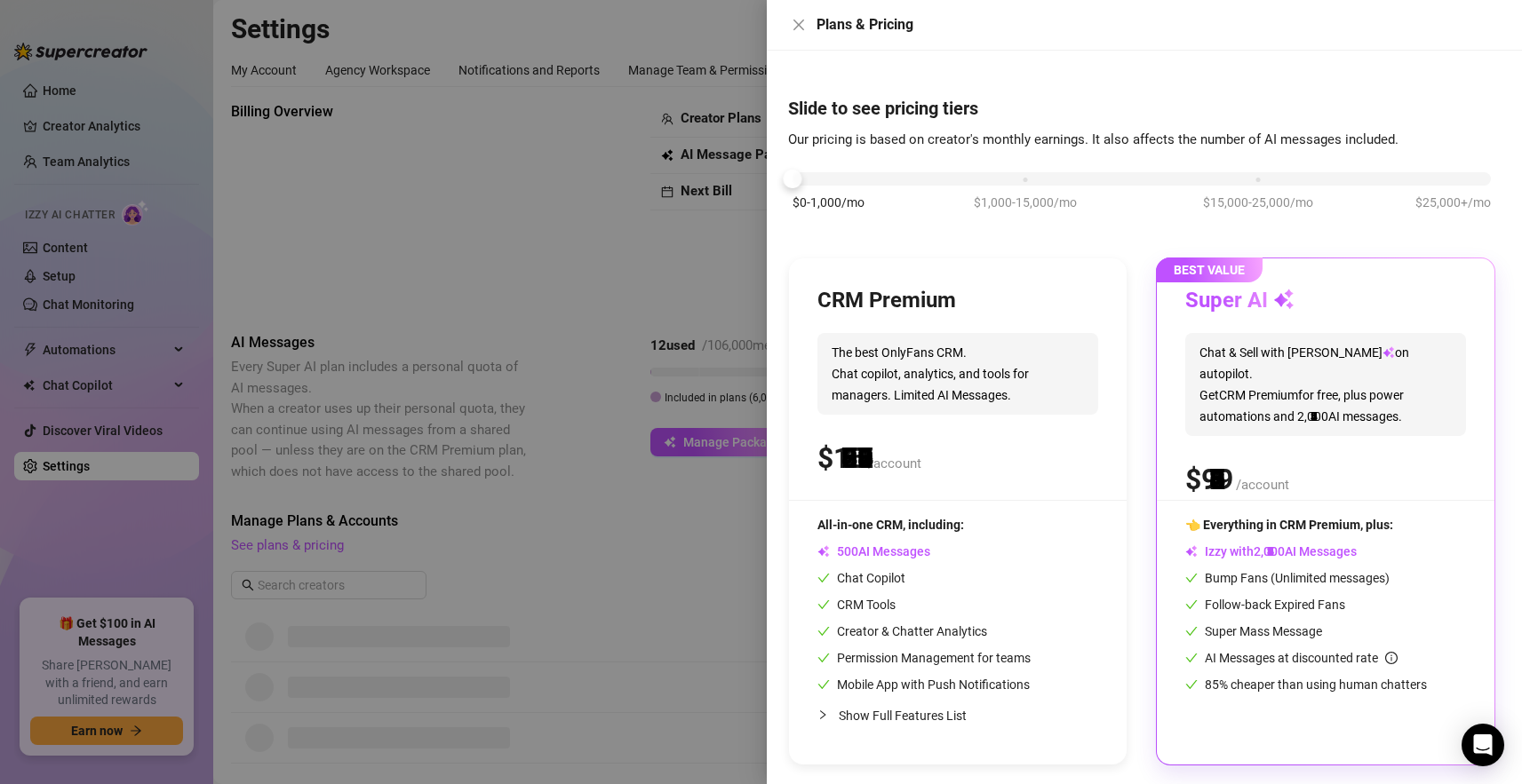
click at [804, 179] on div "$0-1,000/mo $1,000-15,000/mo $15,000-25,000/mo $25,000+/mo" at bounding box center [1141, 175] width 698 height 11
click at [1024, 176] on div "$0-1,000/mo $1,000-15,000/mo $15,000-25,000/mo $25,000+/mo" at bounding box center [1141, 175] width 698 height 11
drag, startPoint x: 1205, startPoint y: 557, endPoint x: 1388, endPoint y: 557, distance: 183.0
click at [1388, 557] on div "Izzy with AI Messages" at bounding box center [1325, 551] width 280 height 19
click at [616, 247] on div at bounding box center [761, 392] width 1522 height 784
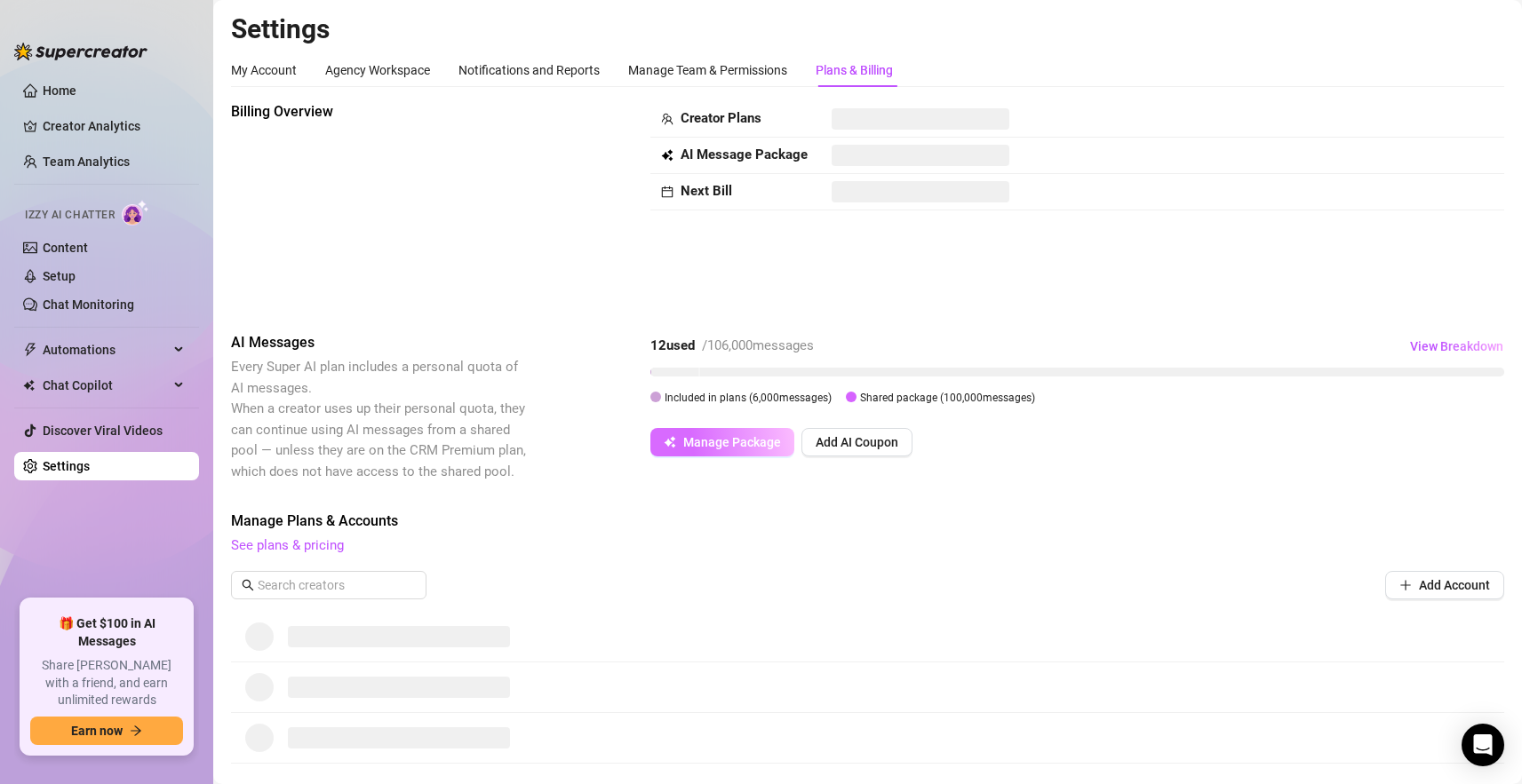
click at [729, 435] on span "Manage Package" at bounding box center [732, 441] width 97 height 14
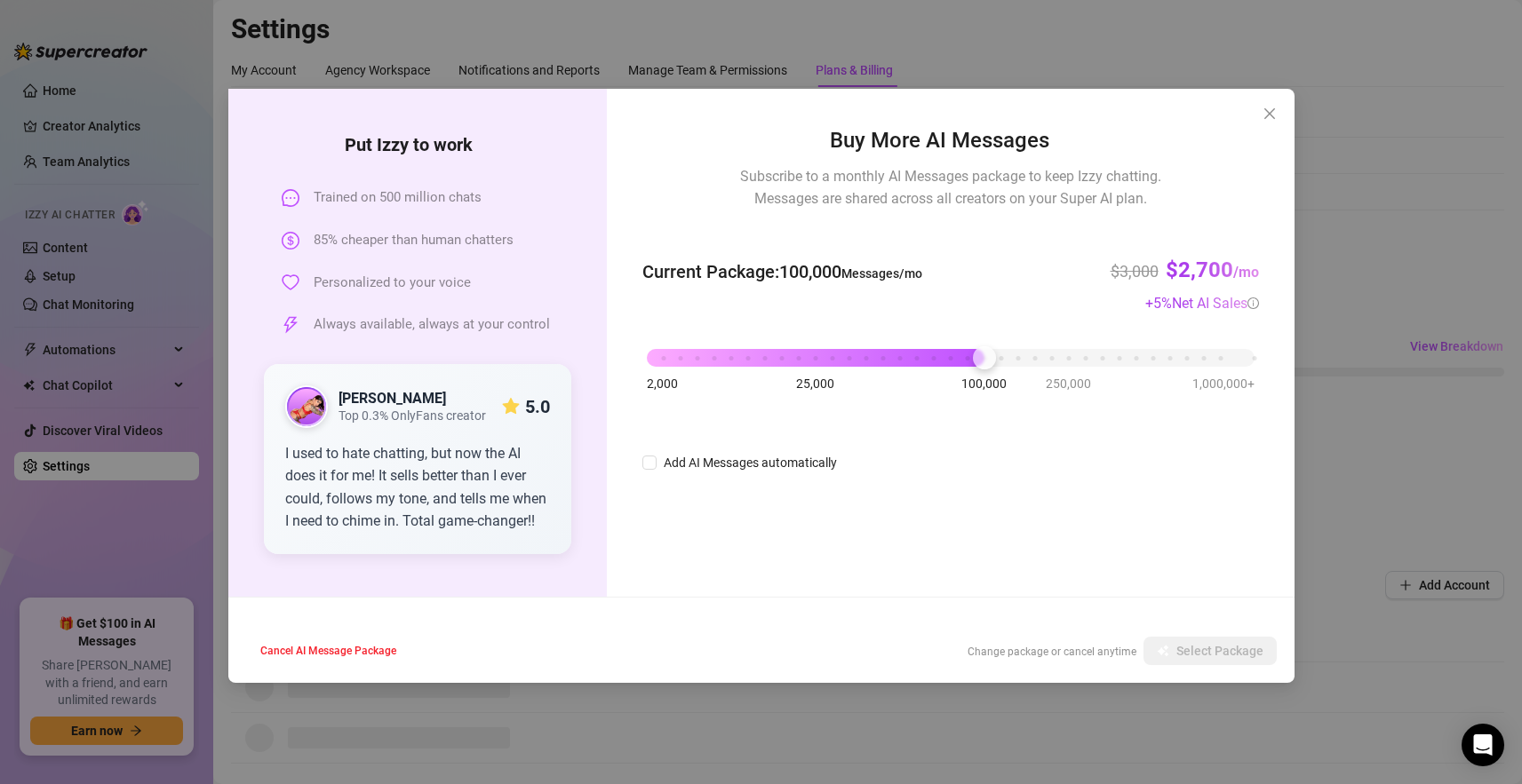
click at [665, 356] on div "2,000 25,000 100,000 250,000 1,000,000+" at bounding box center [950, 351] width 607 height 11
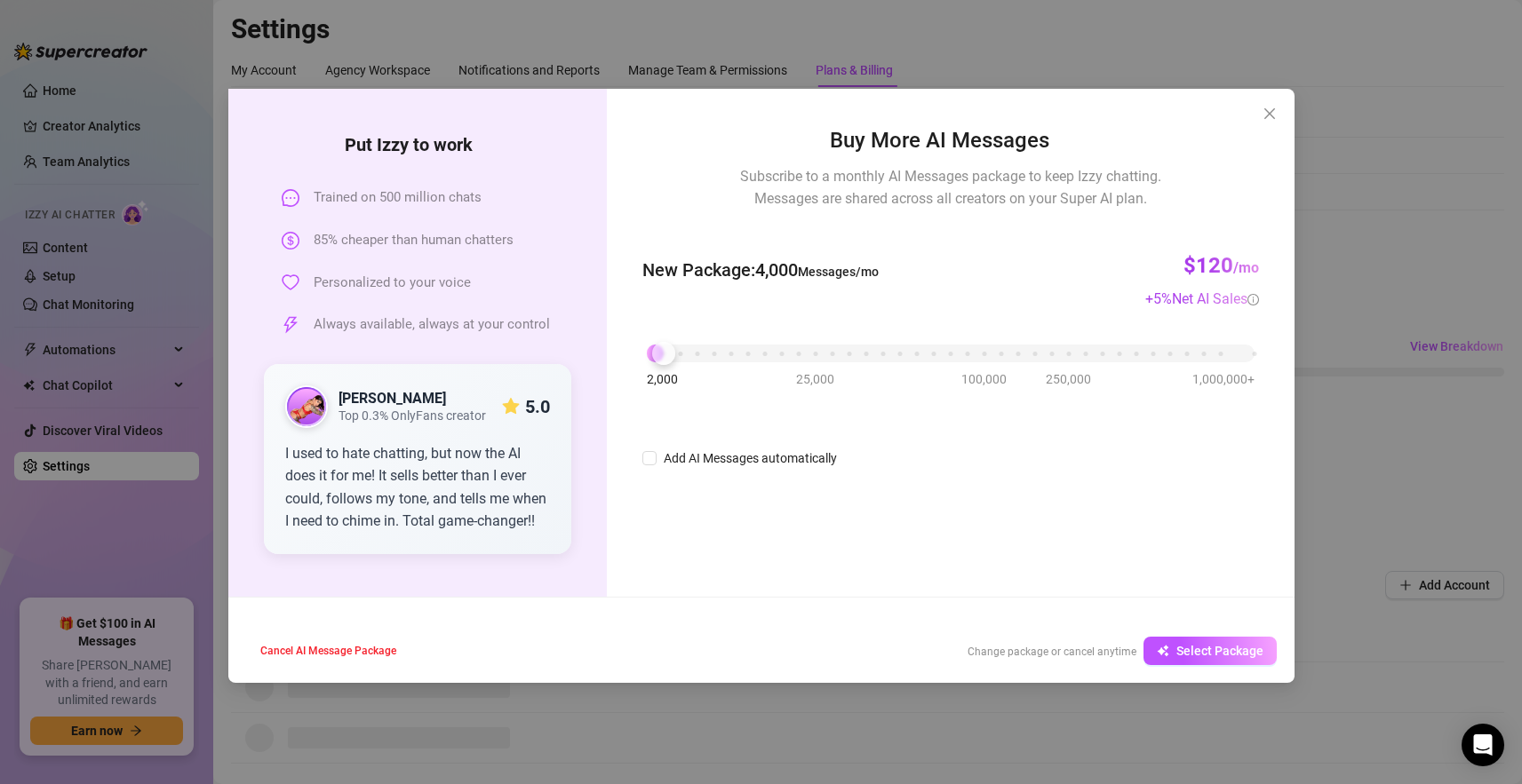
drag, startPoint x: 759, startPoint y: 265, endPoint x: 951, endPoint y: 289, distance: 193.5
click at [951, 289] on div "New Package : 4,000 Messages/mo $120 /mo + 5 % Net AI Sales" at bounding box center [951, 270] width 616 height 79
drag, startPoint x: 1269, startPoint y: 258, endPoint x: 1311, endPoint y: 256, distance: 42.0
click at [1311, 256] on div "Put [PERSON_NAME] to work Trained on 500 million chats 85% cheaper than human c…" at bounding box center [761, 392] width 1522 height 784
drag, startPoint x: 674, startPoint y: 353, endPoint x: 626, endPoint y: 347, distance: 48.4
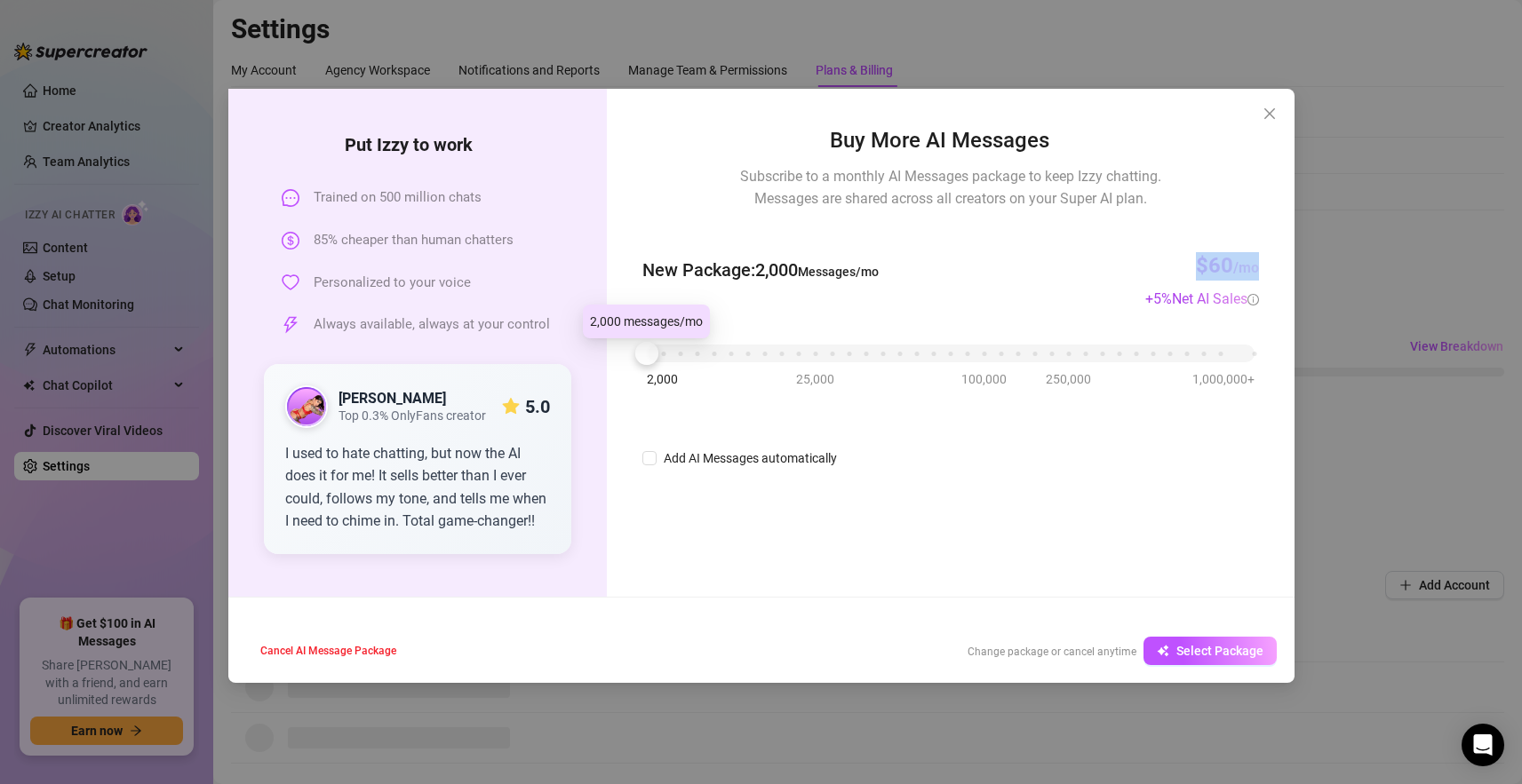
click at [615, 350] on div "Buy More AI Messages Subscribe to a monthly AI Messages package to keep Izzy ch…" at bounding box center [950, 343] width 687 height 508
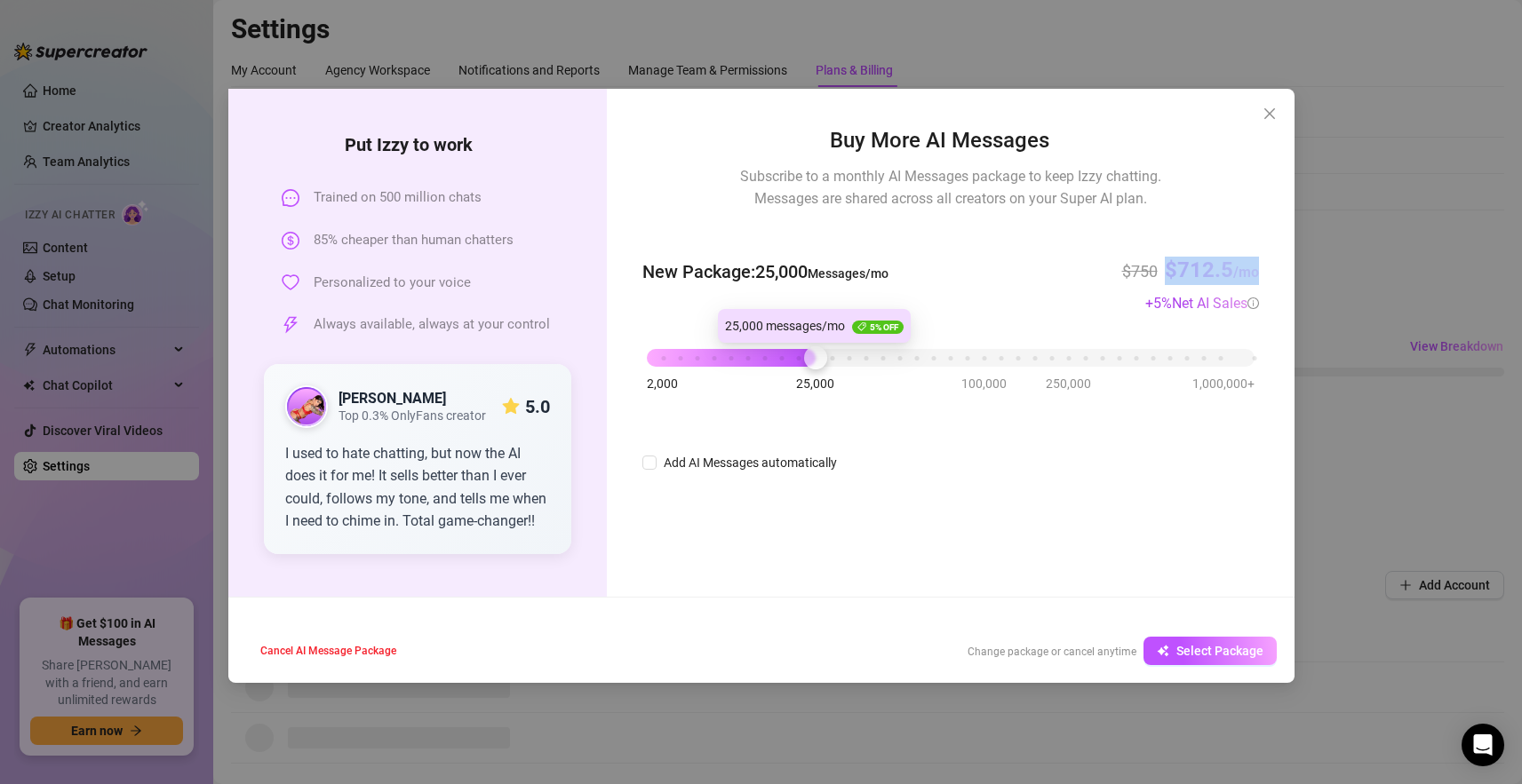
drag, startPoint x: 646, startPoint y: 356, endPoint x: 814, endPoint y: 358, distance: 168.0
click at [814, 358] on div at bounding box center [815, 358] width 23 height 23
click at [1062, 222] on div "Buy More AI Messages Subscribe to a monthly AI Messages package to keep Izzy ch…" at bounding box center [951, 299] width 616 height 349
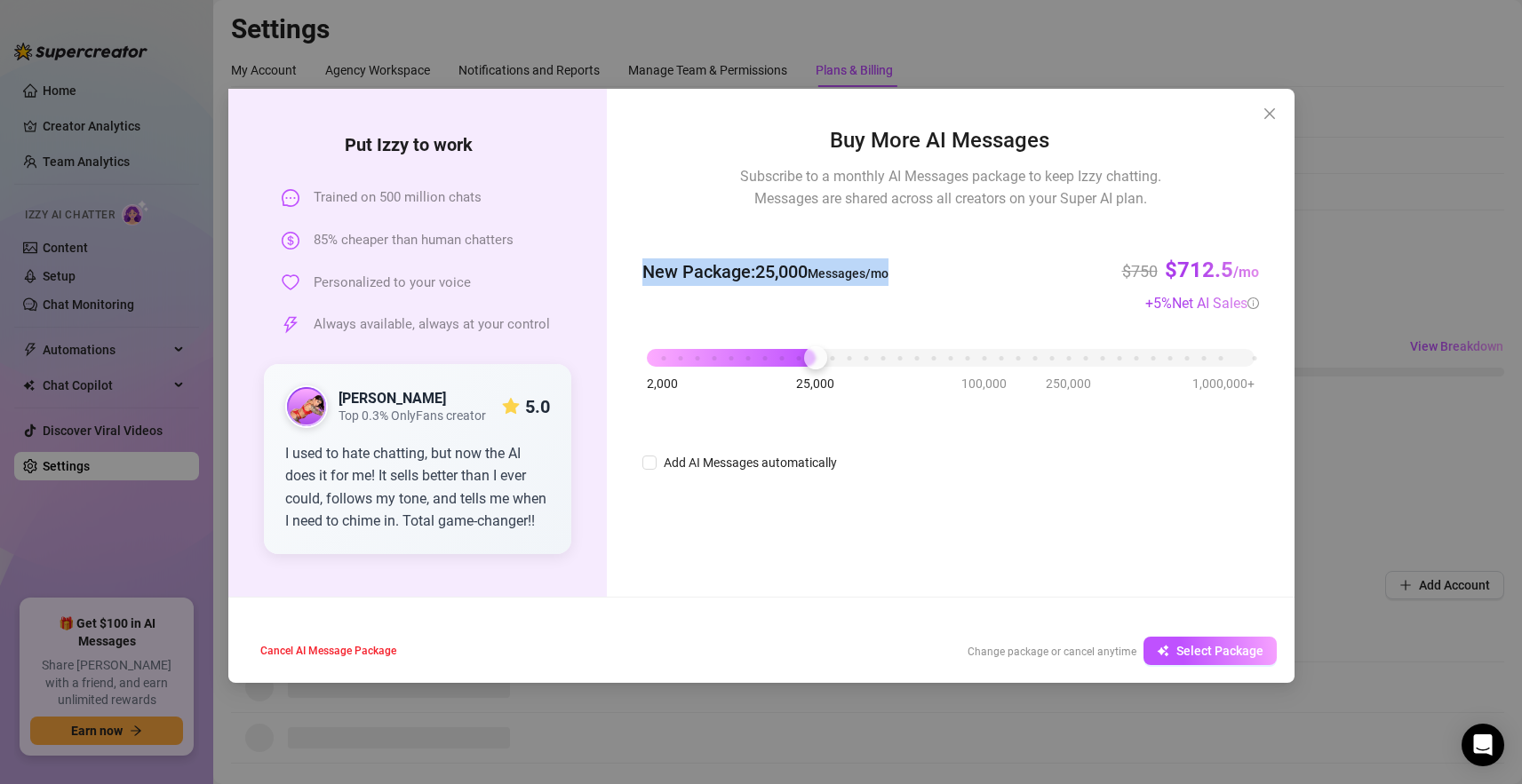
click at [1035, 237] on div "New Package : 25,000 Messages/mo $750 $712.5 /mo + 5 % Net AI Sales" at bounding box center [951, 272] width 616 height 84
click at [1269, 116] on icon "close" at bounding box center [1269, 113] width 14 height 14
